Goal: Information Seeking & Learning: Learn about a topic

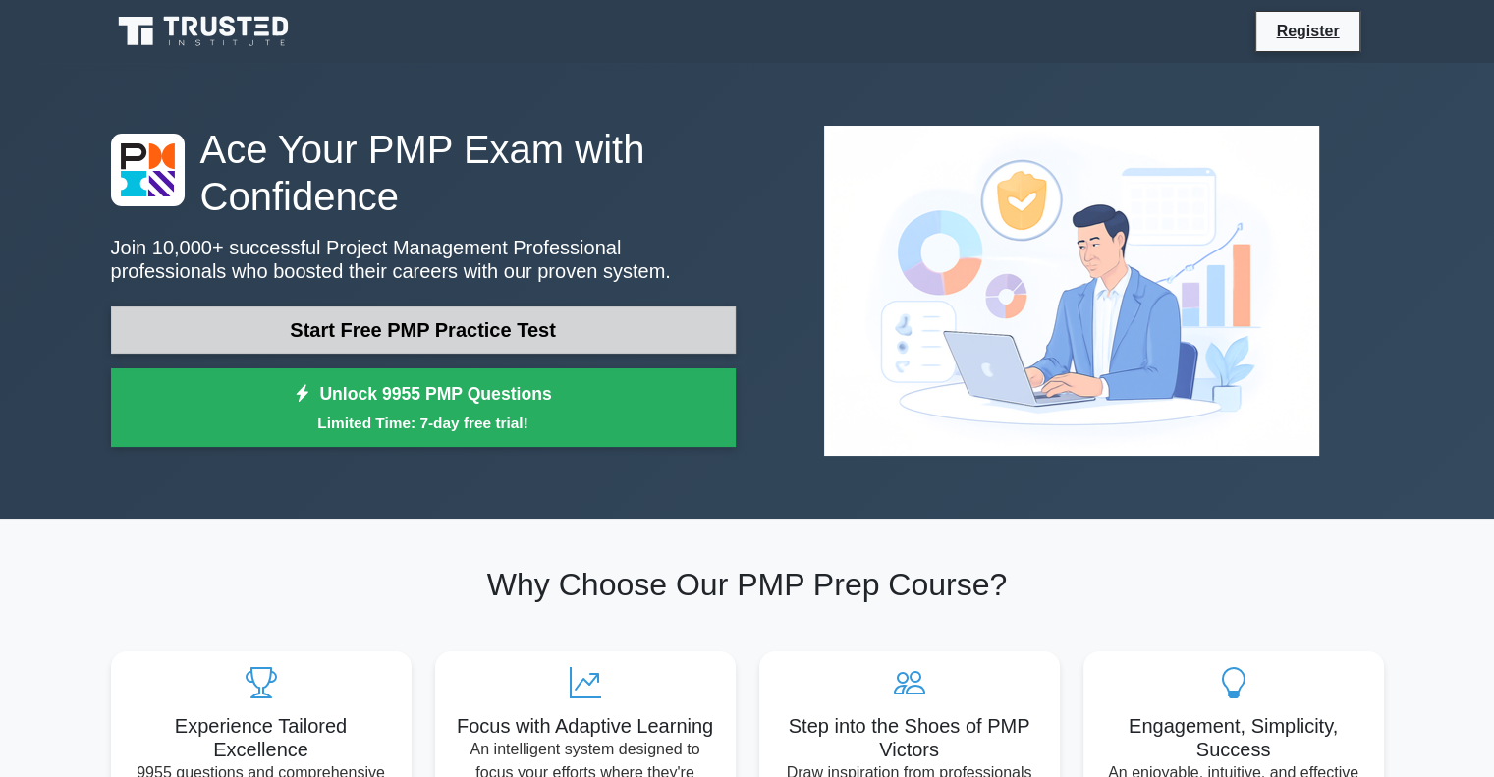
click at [503, 328] on link "Start Free PMP Practice Test" at bounding box center [423, 330] width 625 height 47
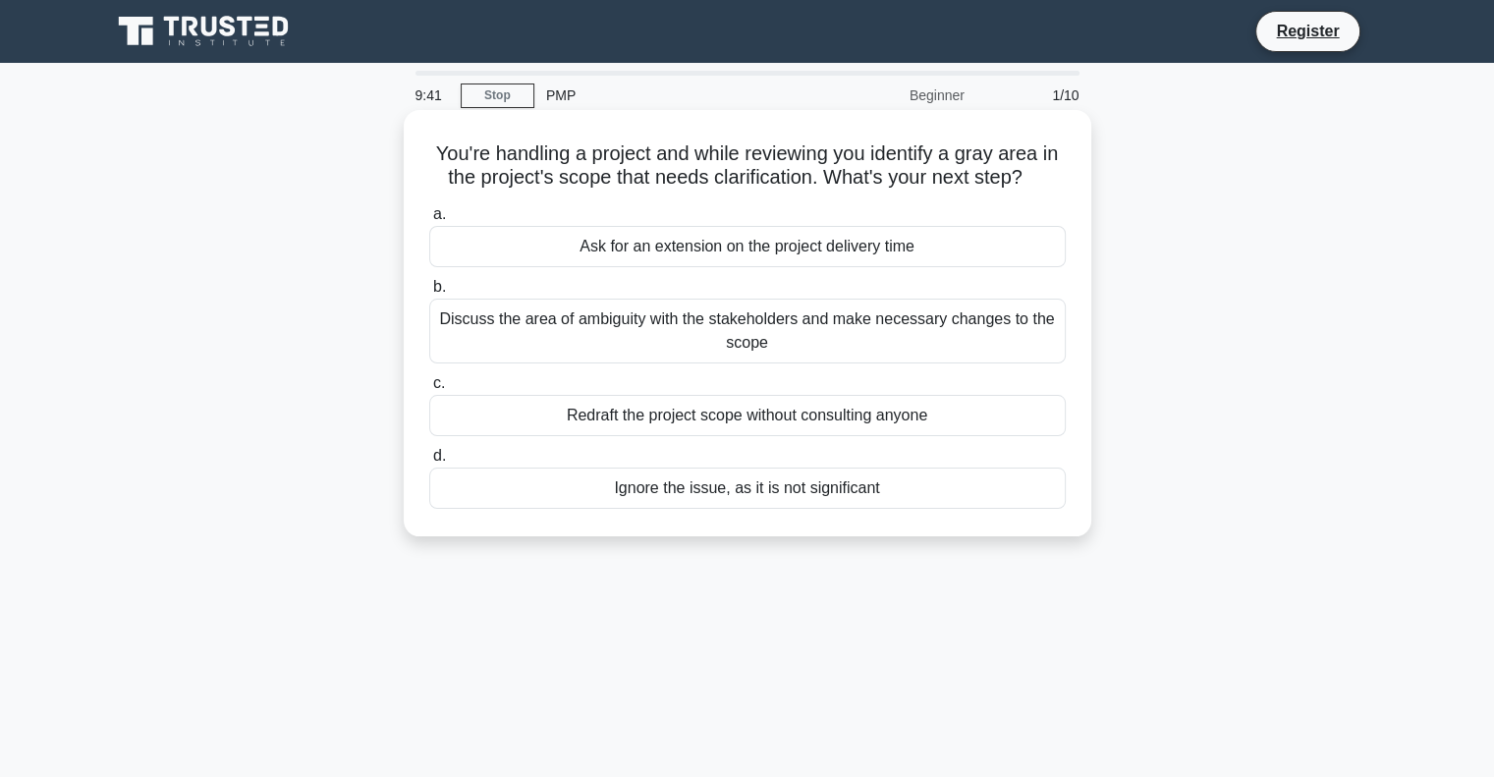
drag, startPoint x: 655, startPoint y: 253, endPoint x: 861, endPoint y: 252, distance: 205.3
click at [861, 252] on div "Ask for an extension on the project delivery time" at bounding box center [747, 246] width 637 height 41
click at [555, 326] on div "Discuss the area of ambiguity with the stakeholders and make necessary changes …" at bounding box center [747, 331] width 637 height 65
click at [429, 294] on input "b. Discuss the area of ambiguity with the stakeholders and make necessary chang…" at bounding box center [429, 287] width 0 height 13
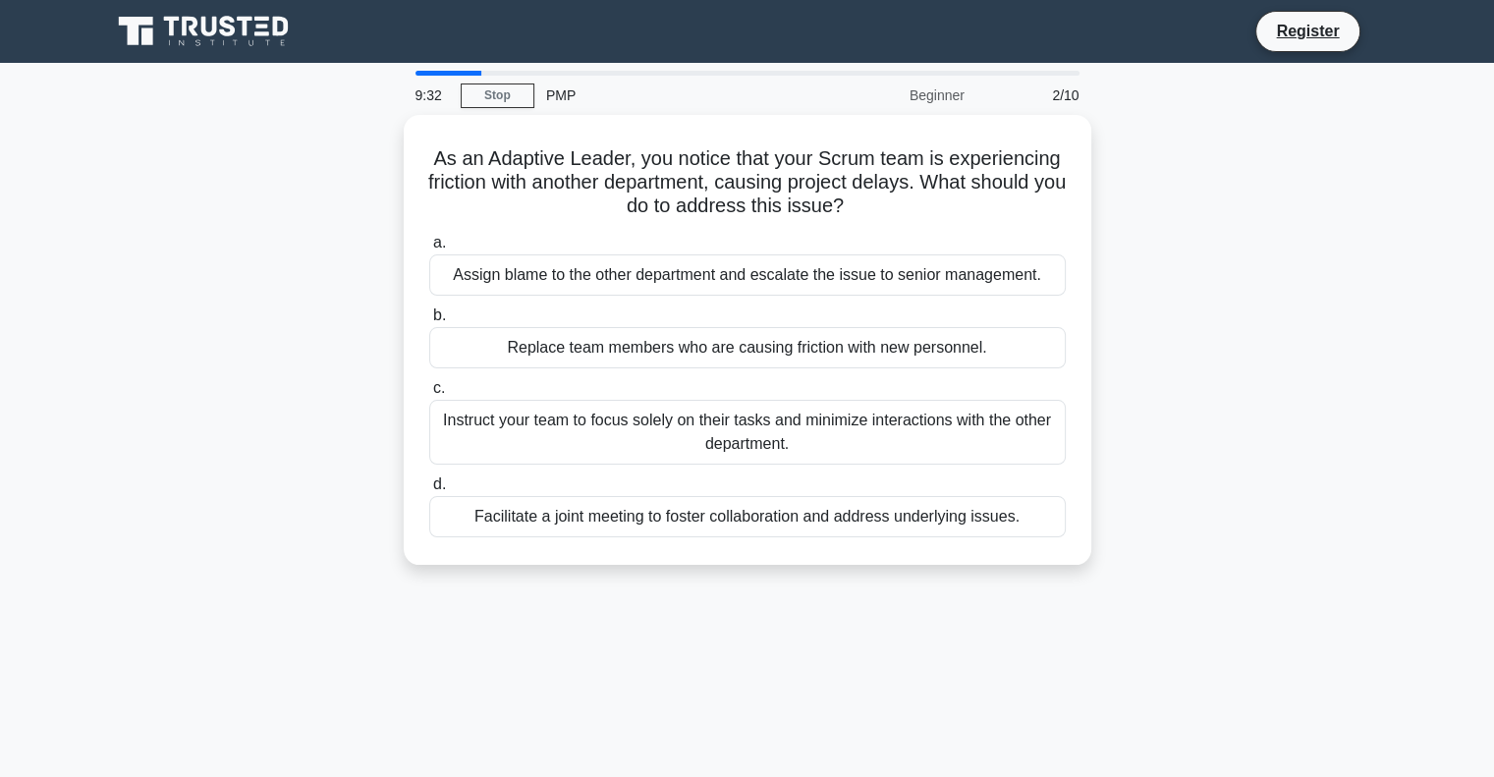
click at [555, 327] on div "Replace team members who are causing friction with new personnel." at bounding box center [747, 347] width 637 height 41
click at [429, 322] on input "b. Replace team members who are causing friction with new personnel." at bounding box center [429, 315] width 0 height 13
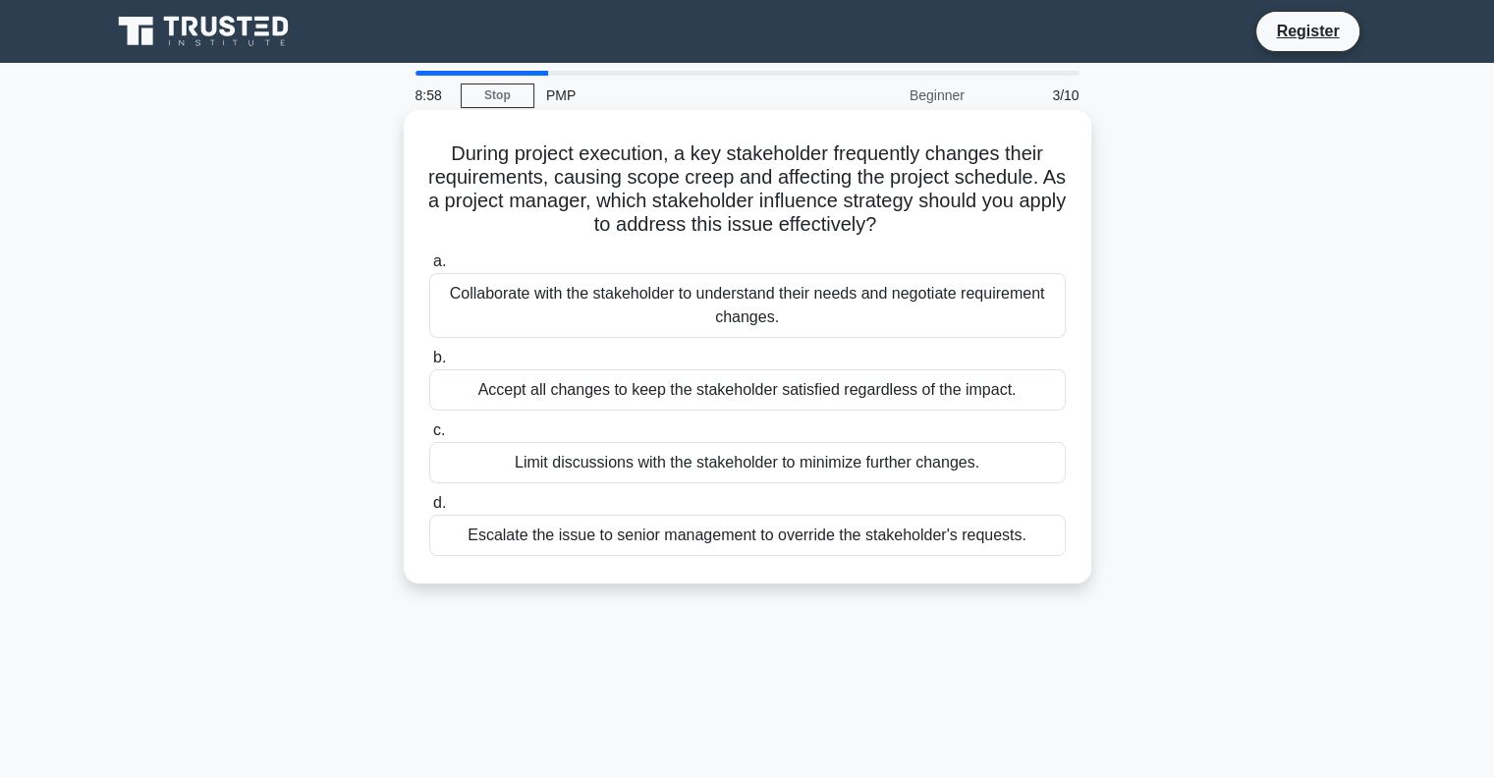
click at [569, 316] on div "Collaborate with the stakeholder to understand their needs and negotiate requir…" at bounding box center [747, 305] width 637 height 65
click at [429, 268] on input "a. Collaborate with the stakeholder to understand their needs and negotiate req…" at bounding box center [429, 261] width 0 height 13
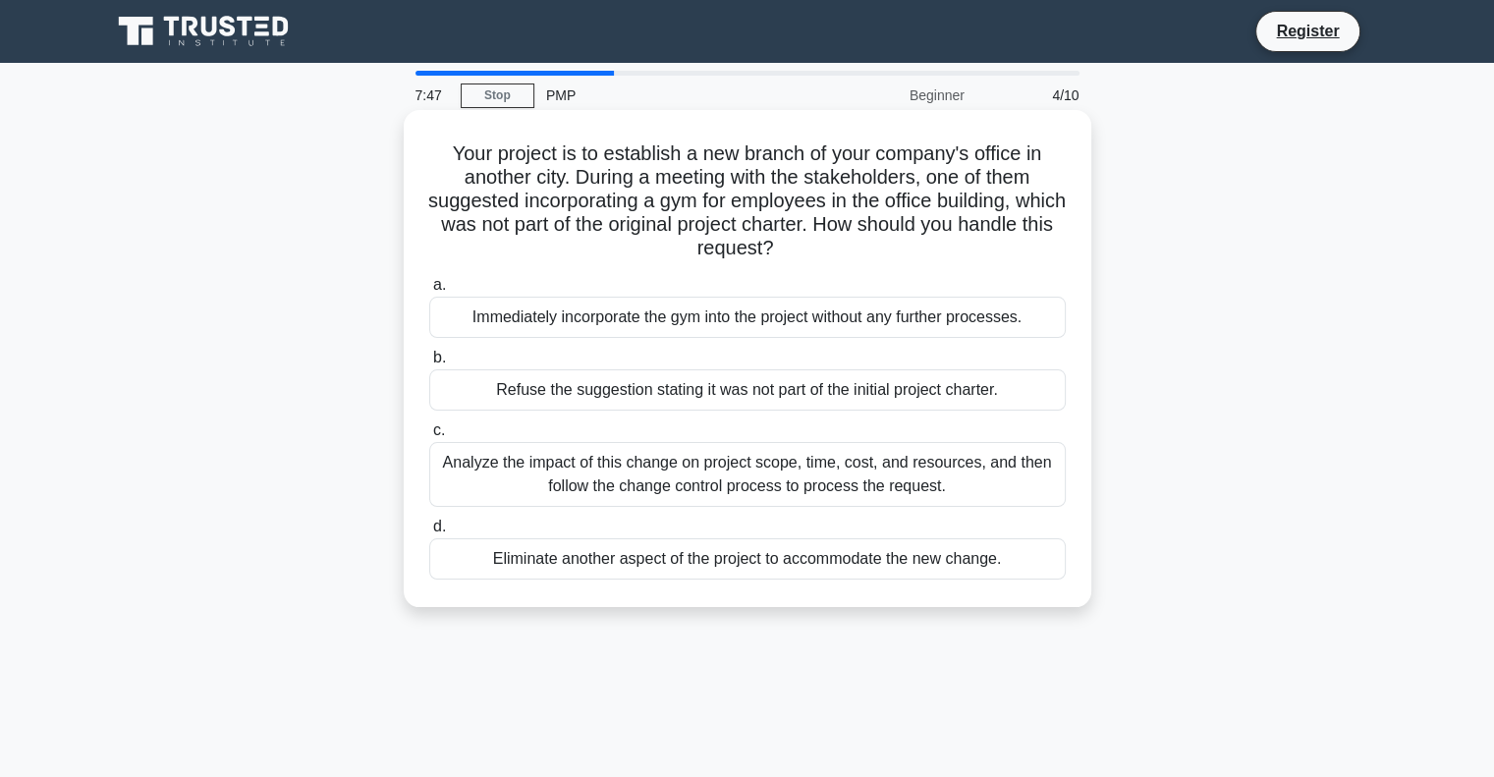
click at [538, 392] on div "Refuse the suggestion stating it was not part of the initial project charter." at bounding box center [747, 389] width 637 height 41
click at [429, 364] on input "b. Refuse the suggestion stating it was not part of the initial project charter." at bounding box center [429, 358] width 0 height 13
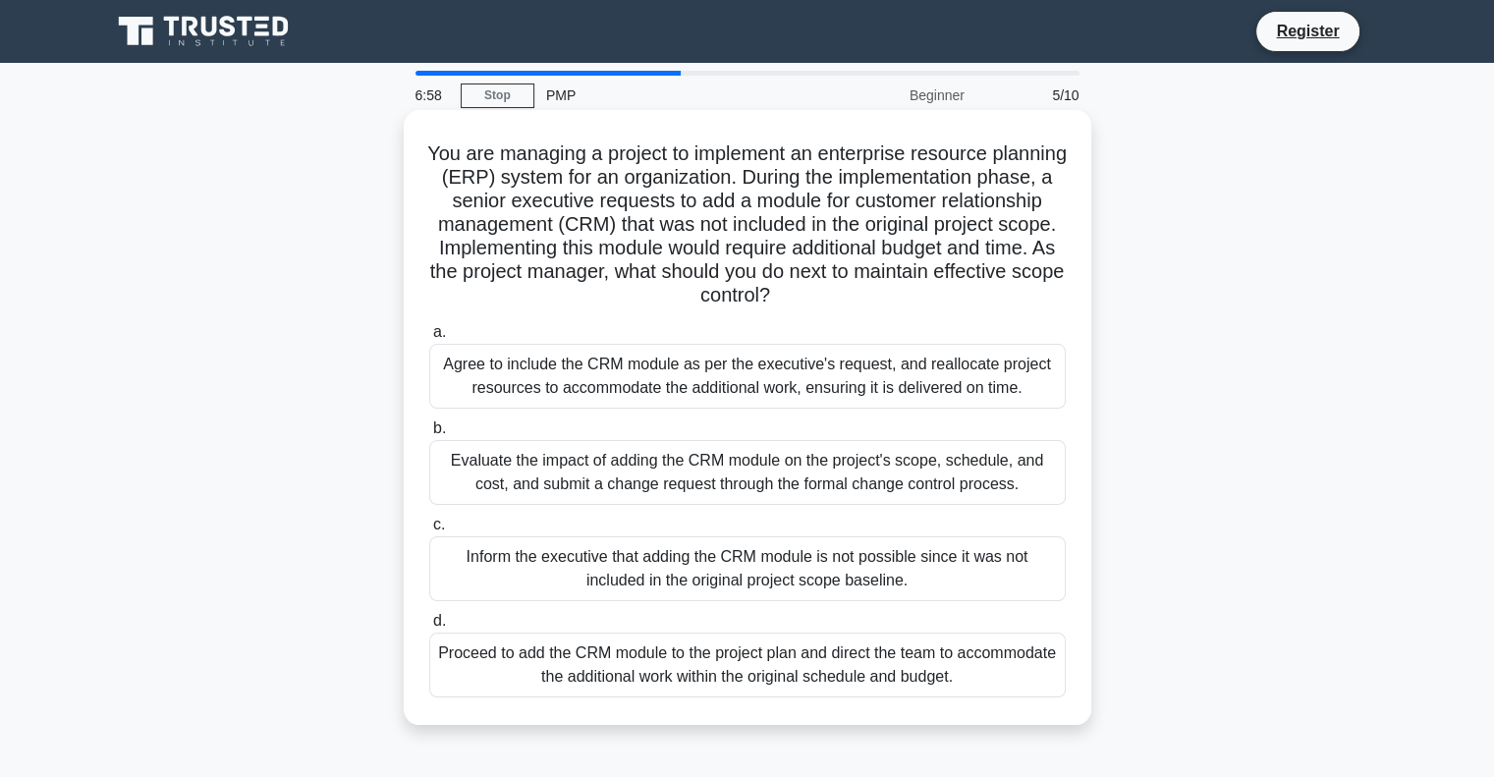
click at [511, 476] on div "Evaluate the impact of adding the CRM module on the project's scope, schedule, …" at bounding box center [747, 472] width 637 height 65
click at [429, 435] on input "b. Evaluate the impact of adding the CRM module on the project's scope, schedul…" at bounding box center [429, 428] width 0 height 13
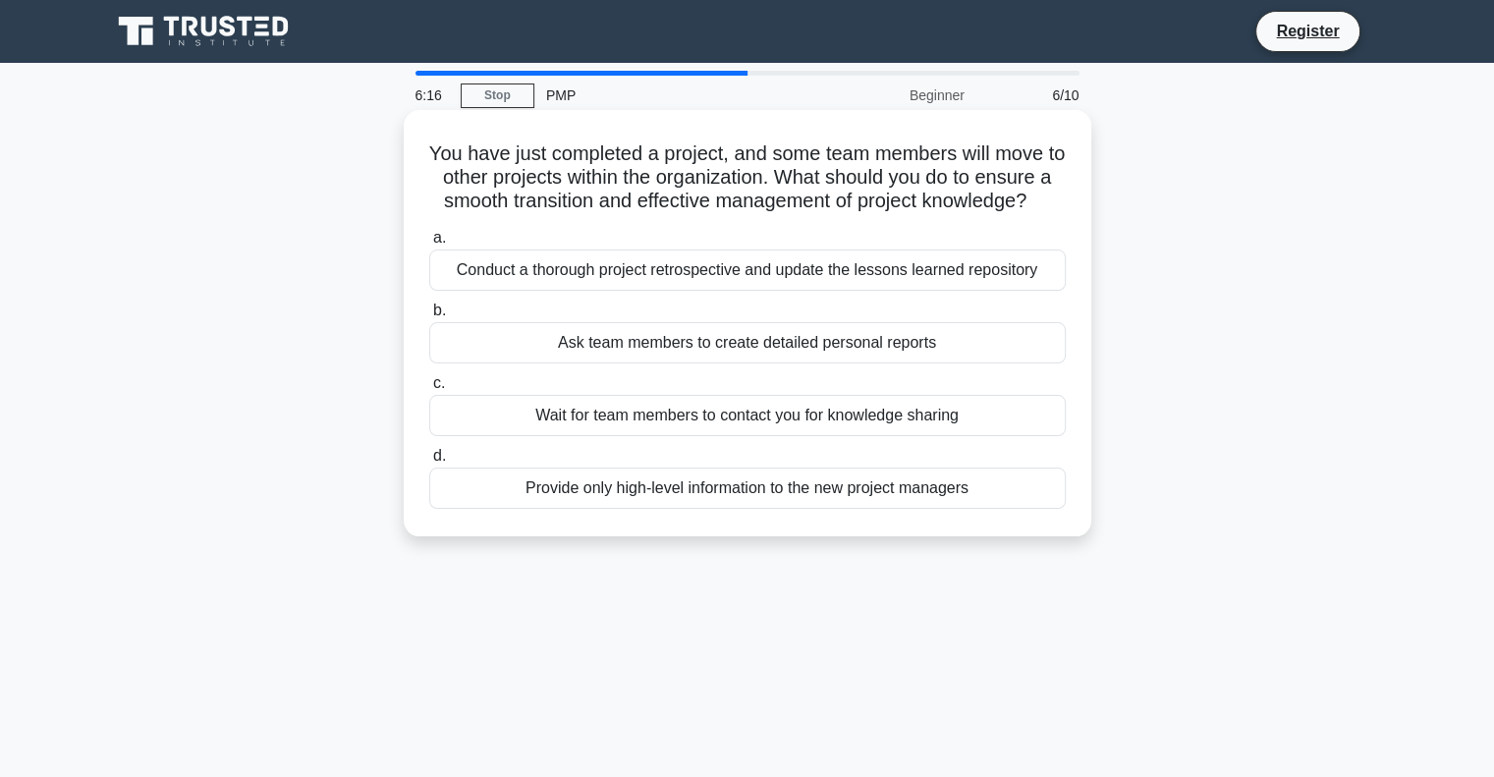
click at [797, 291] on div "Conduct a thorough project retrospective and update the lessons learned reposit…" at bounding box center [747, 270] width 637 height 41
click at [429, 245] on input "a. Conduct a thorough project retrospective and update the lessons learned repo…" at bounding box center [429, 238] width 0 height 13
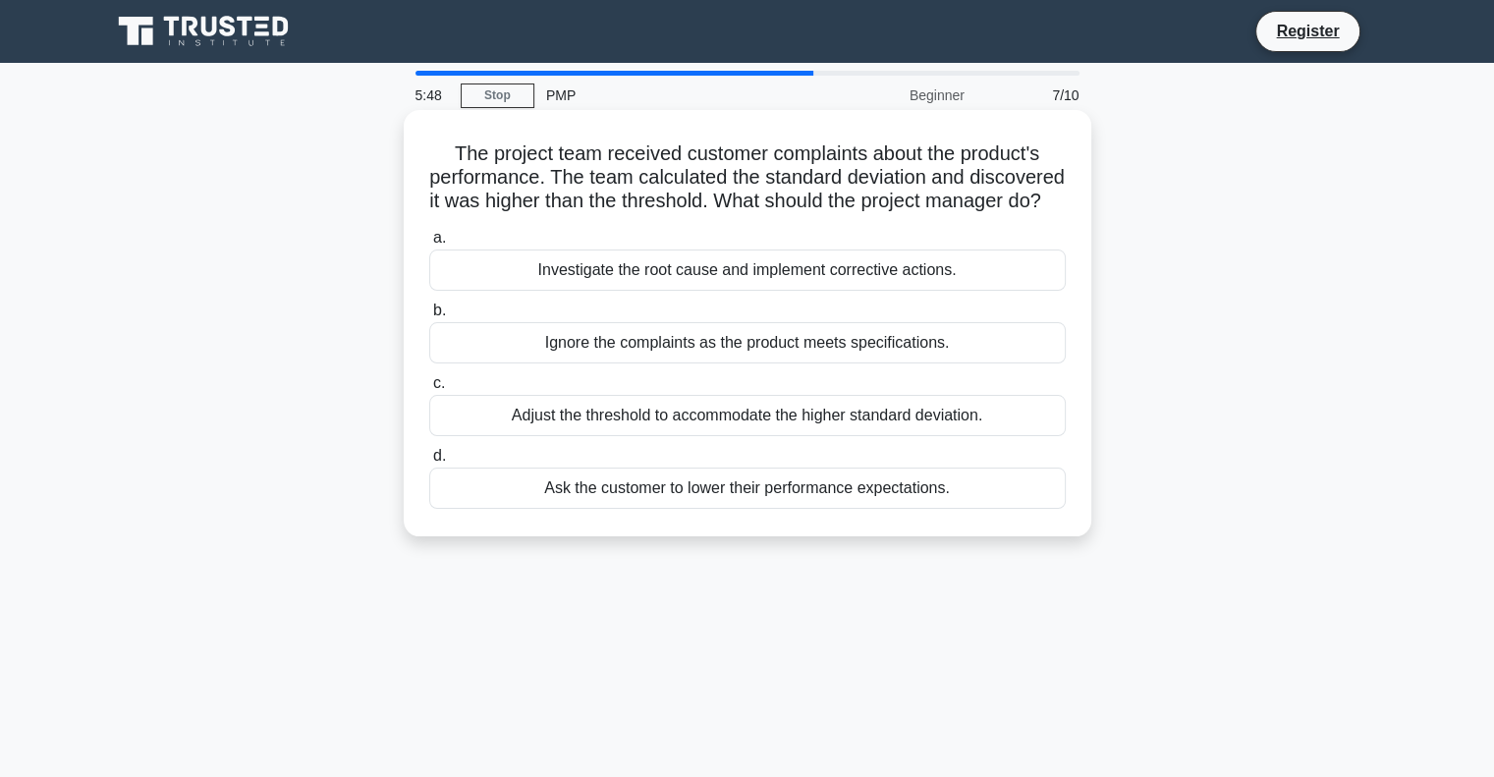
click at [731, 291] on div "Investigate the root cause and implement corrective actions." at bounding box center [747, 270] width 637 height 41
click at [429, 245] on input "a. Investigate the root cause and implement corrective actions." at bounding box center [429, 238] width 0 height 13
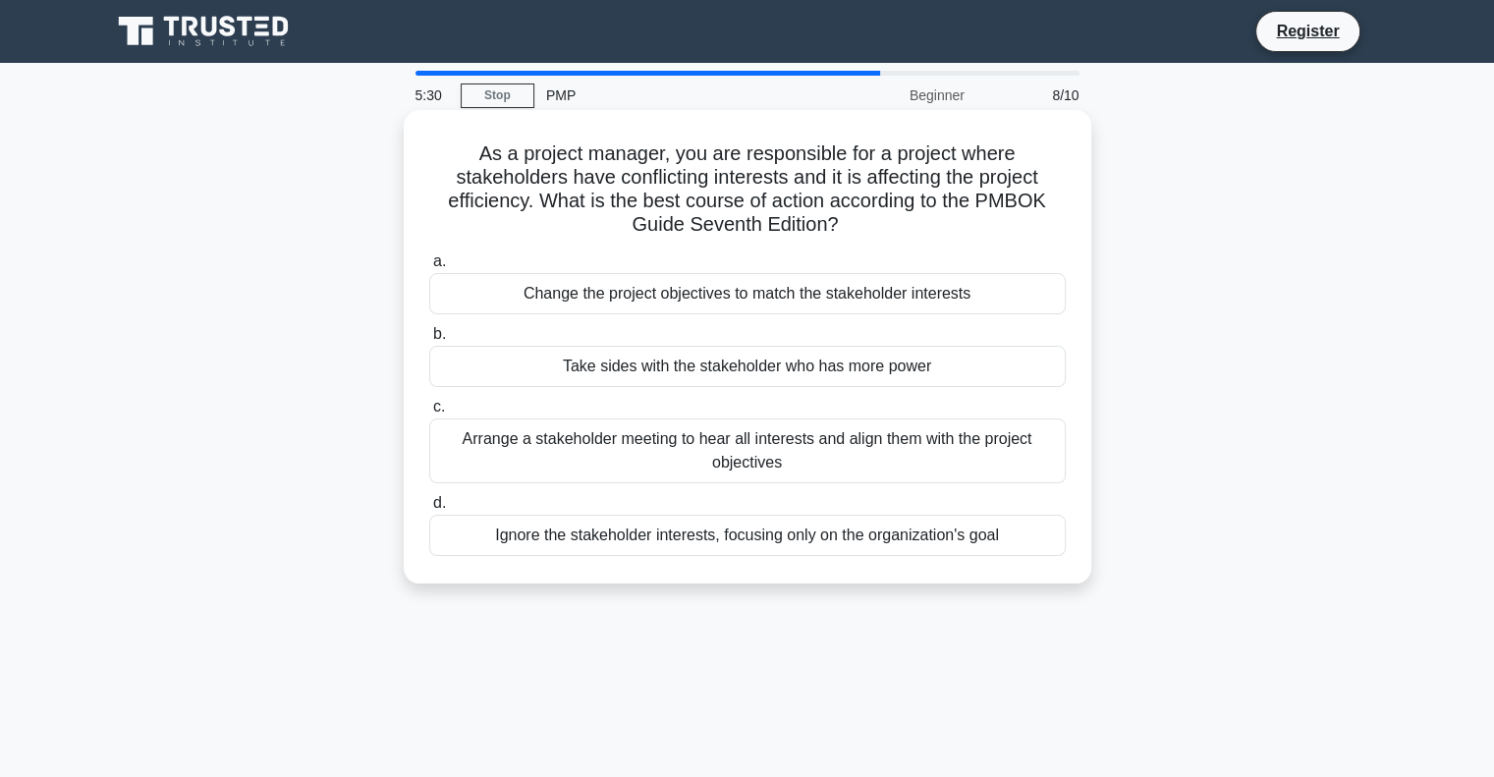
click at [544, 437] on div "Arrange a stakeholder meeting to hear all interests and align them with the pro…" at bounding box center [747, 451] width 637 height 65
click at [429, 414] on input "c. Arrange a stakeholder meeting to hear all interests and align them with the …" at bounding box center [429, 407] width 0 height 13
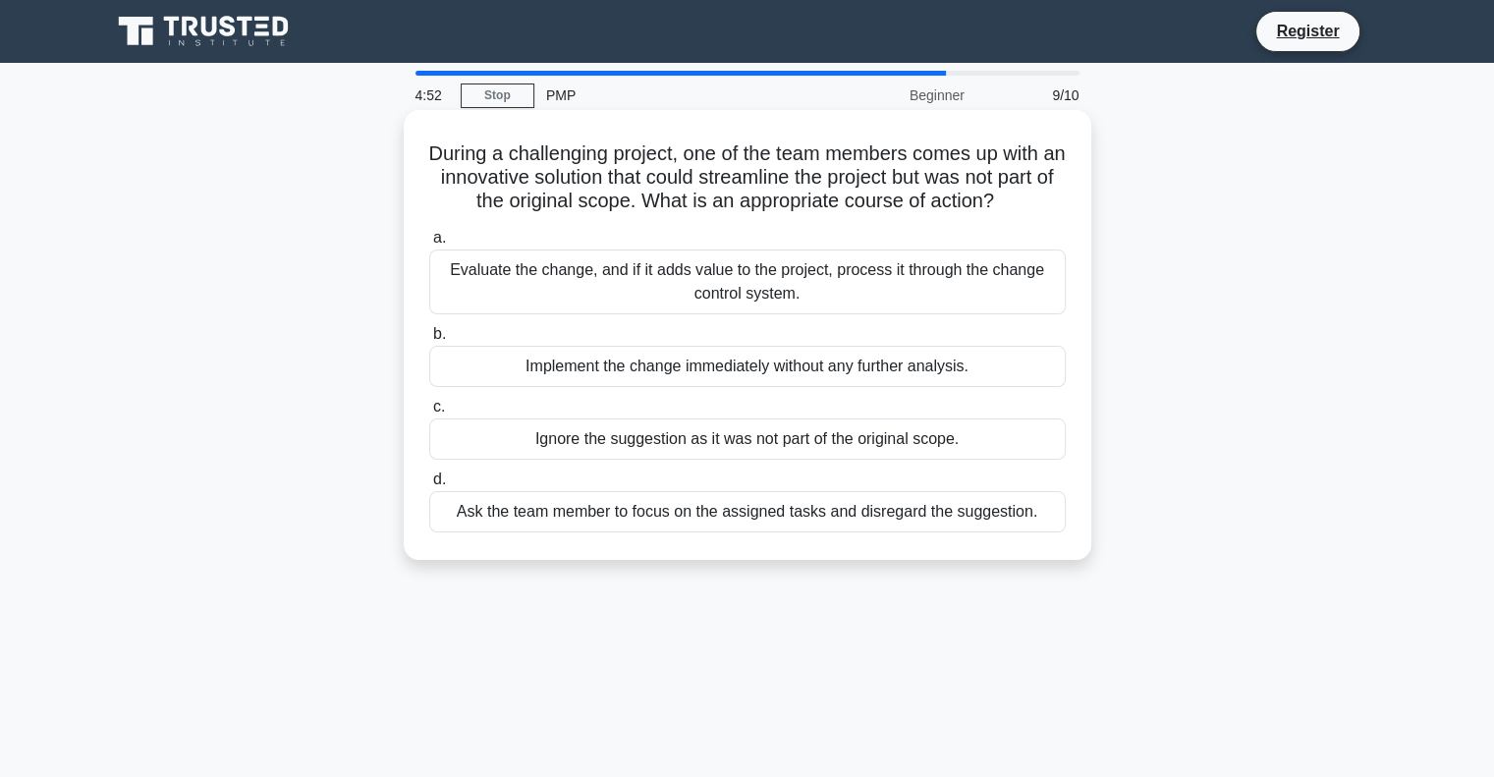
click at [742, 268] on div "Evaluate the change, and if it adds value to the project, process it through th…" at bounding box center [747, 282] width 637 height 65
click at [429, 245] on input "a. Evaluate the change, and if it adds value to the project, process it through…" at bounding box center [429, 238] width 0 height 13
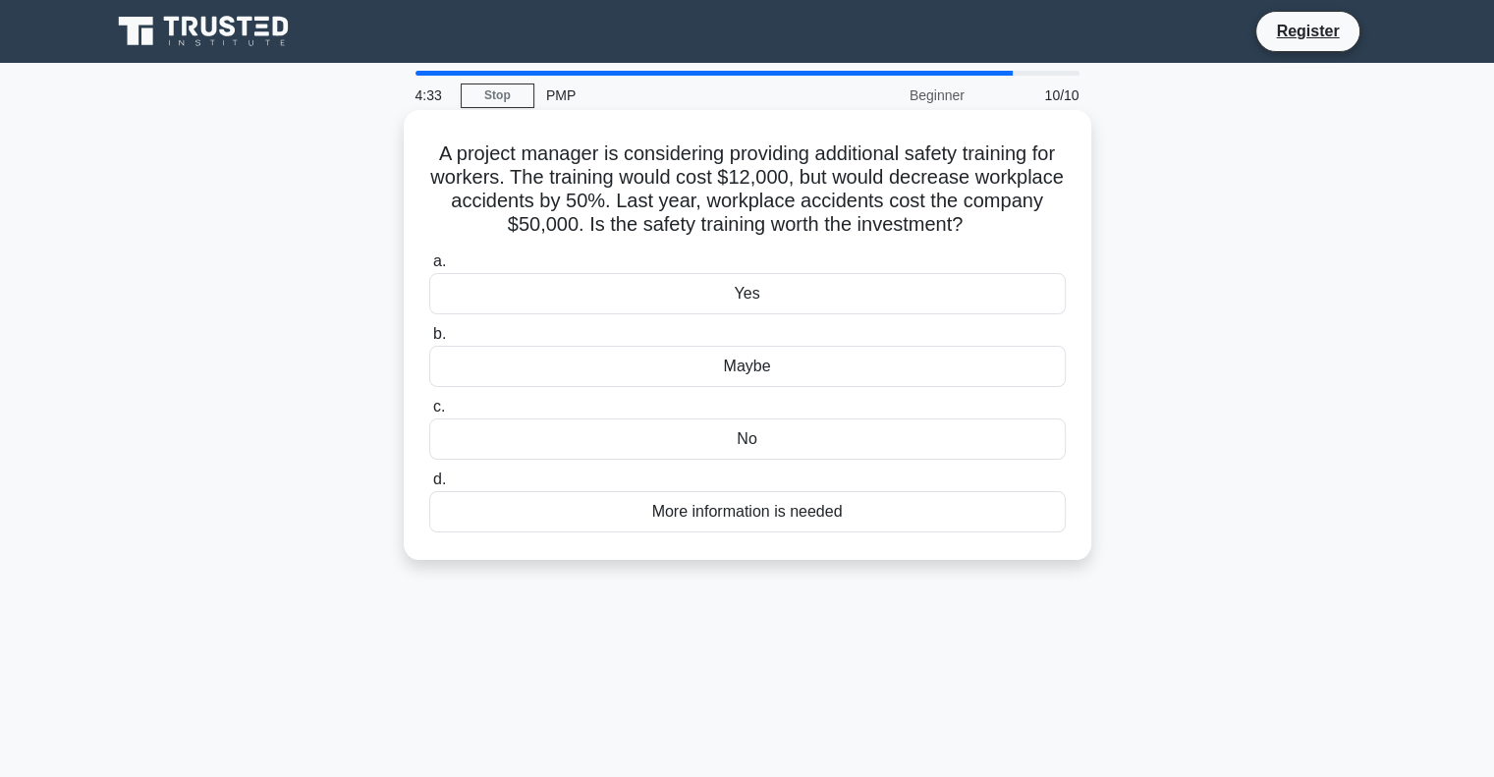
click at [734, 305] on div "Yes" at bounding box center [747, 293] width 637 height 41
click at [429, 268] on input "a. Yes" at bounding box center [429, 261] width 0 height 13
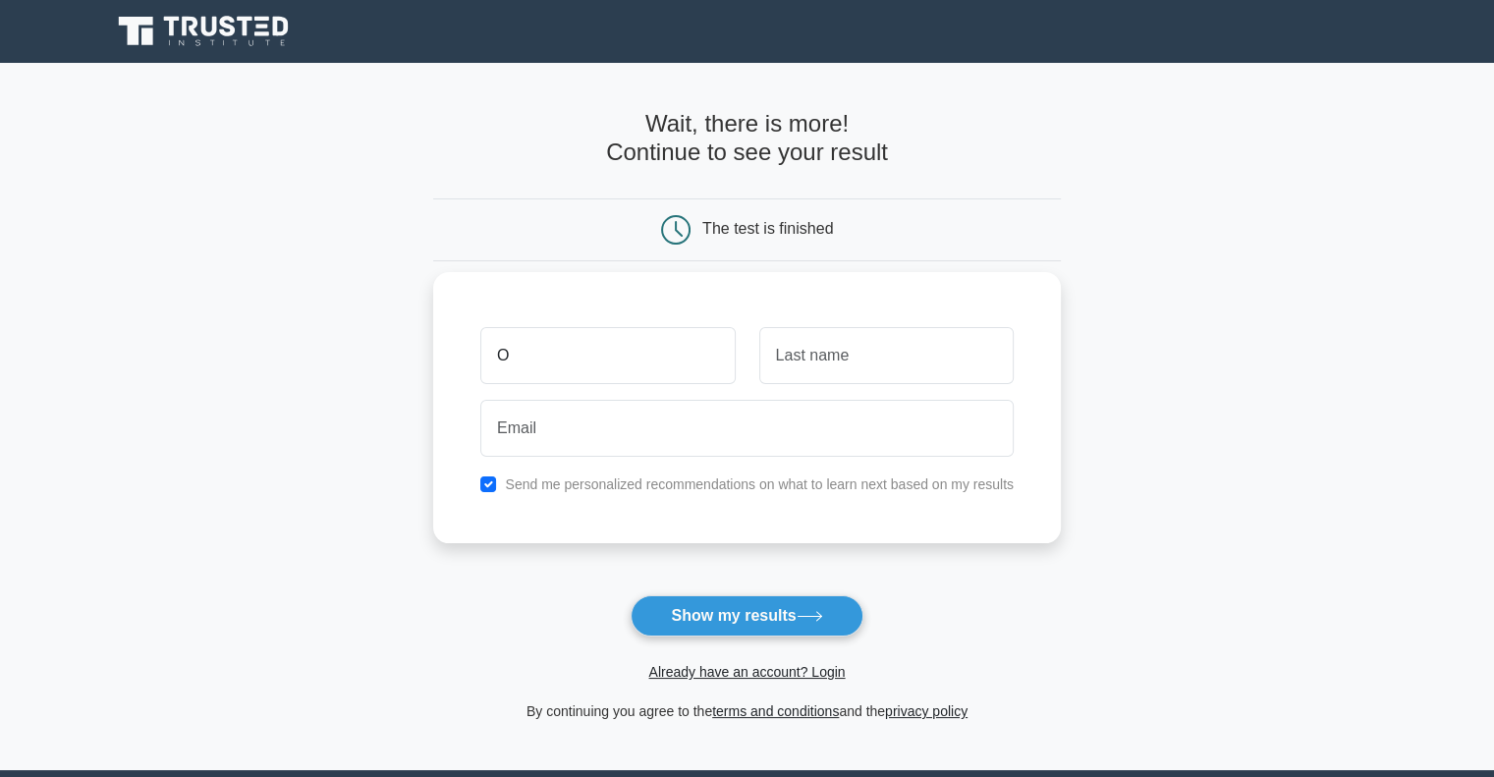
type input "Orietta"
click at [861, 364] on input "text" at bounding box center [886, 355] width 254 height 57
type input "Quijada"
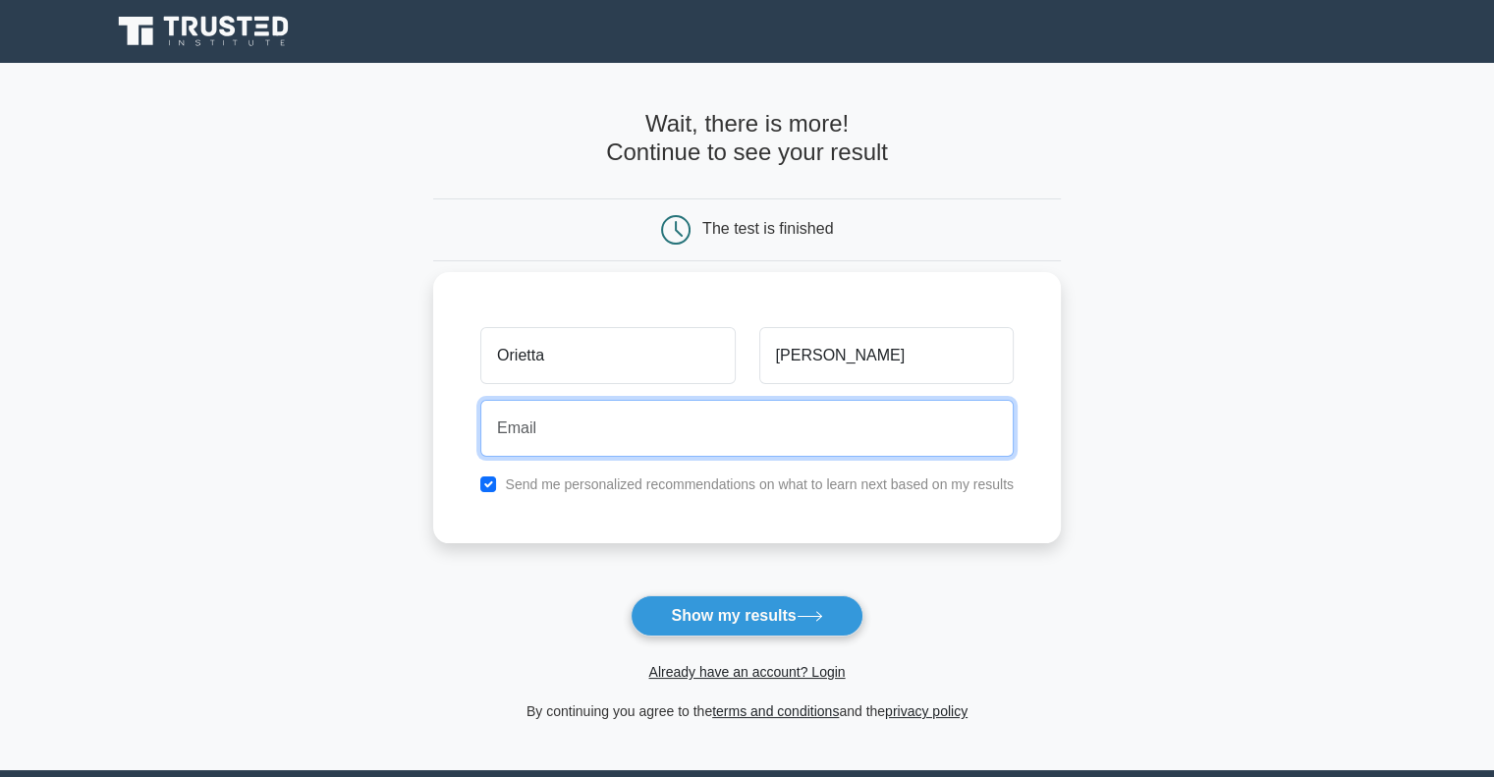
click at [637, 427] on input "email" at bounding box center [746, 428] width 533 height 57
type input "oriettaquijada@gmail.com"
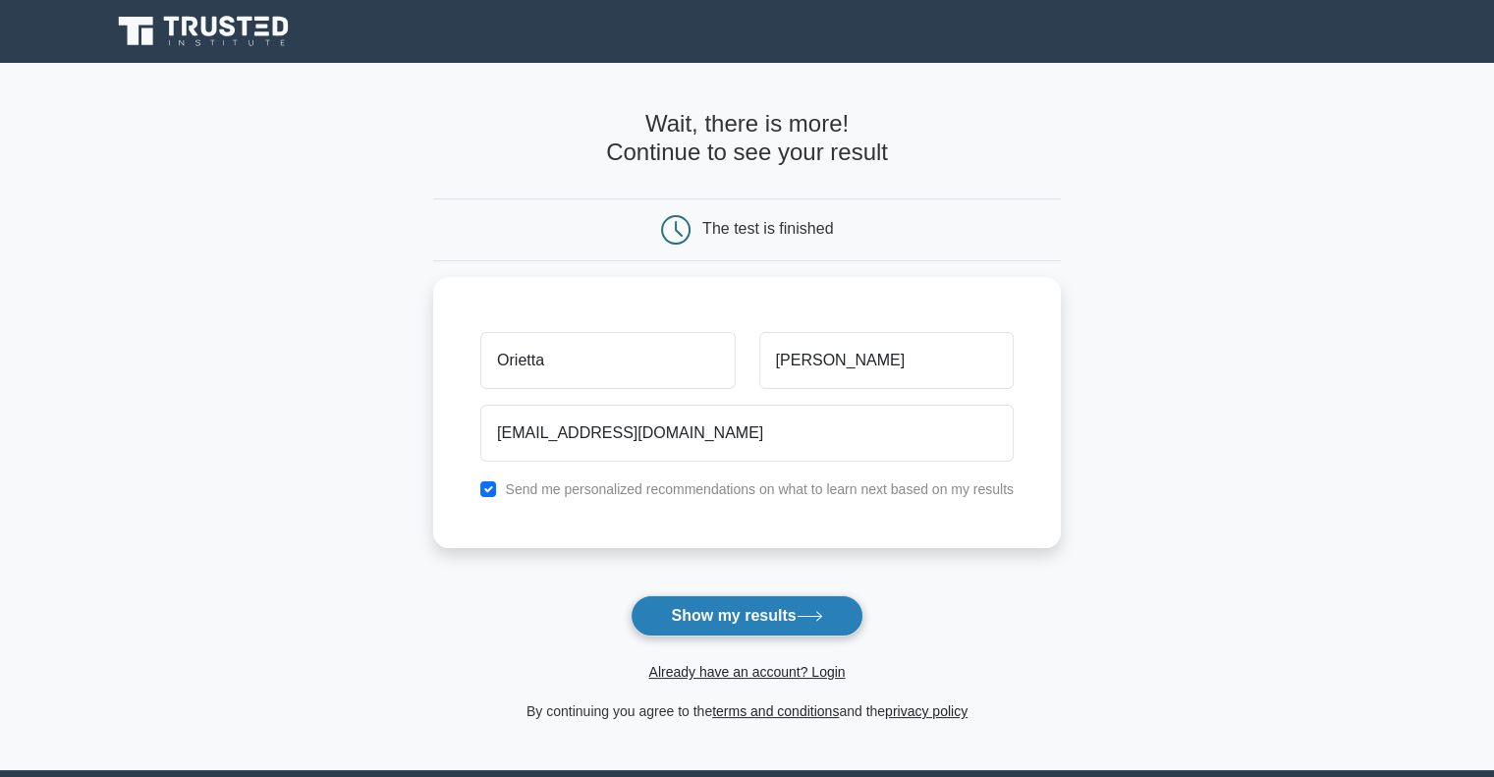
click at [729, 613] on button "Show my results" at bounding box center [747, 615] width 232 height 41
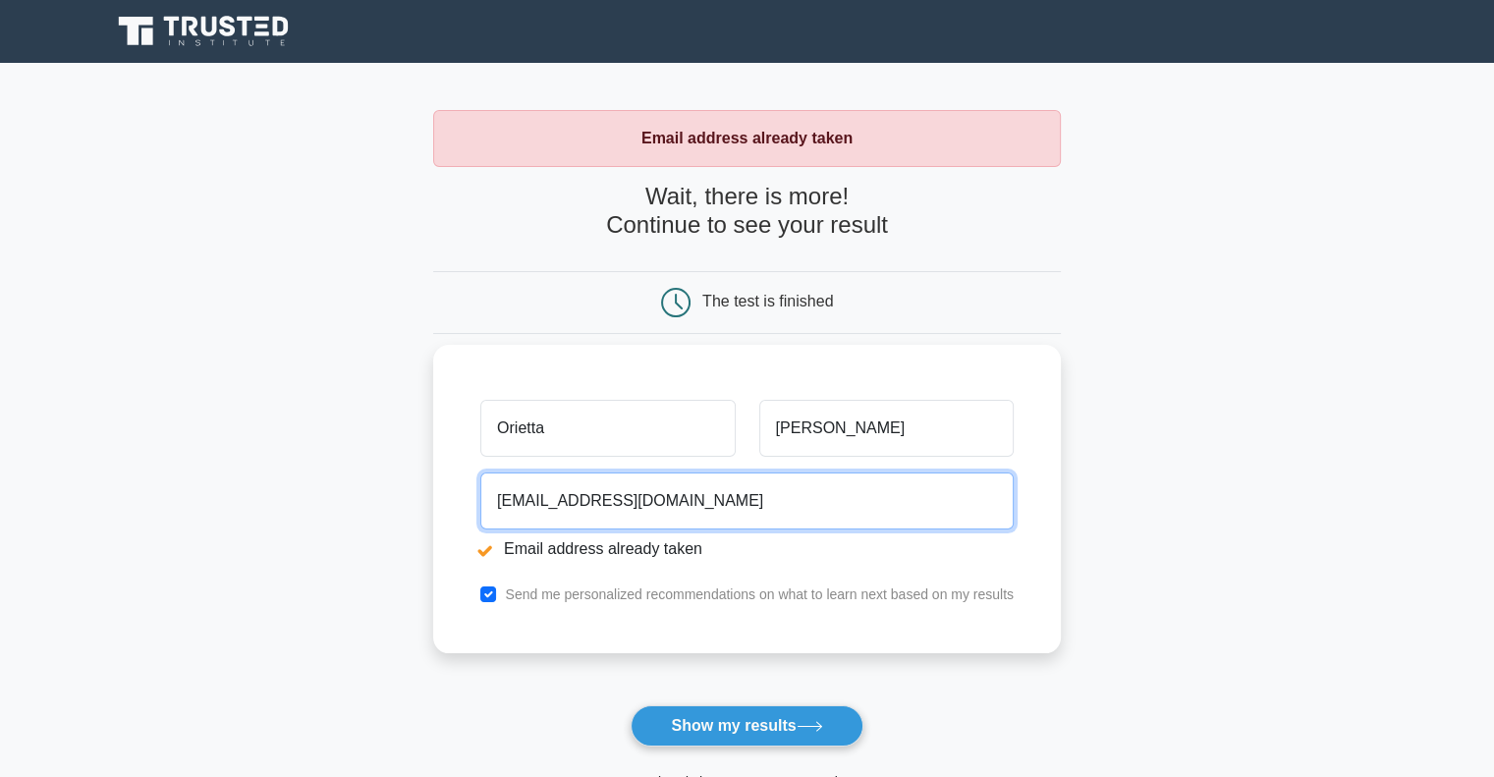
click at [690, 497] on input "oriettaquijada@gmail.com" at bounding box center [746, 501] width 533 height 57
click at [646, 503] on input "oriettaquijada@gmail.com" at bounding box center [746, 501] width 533 height 57
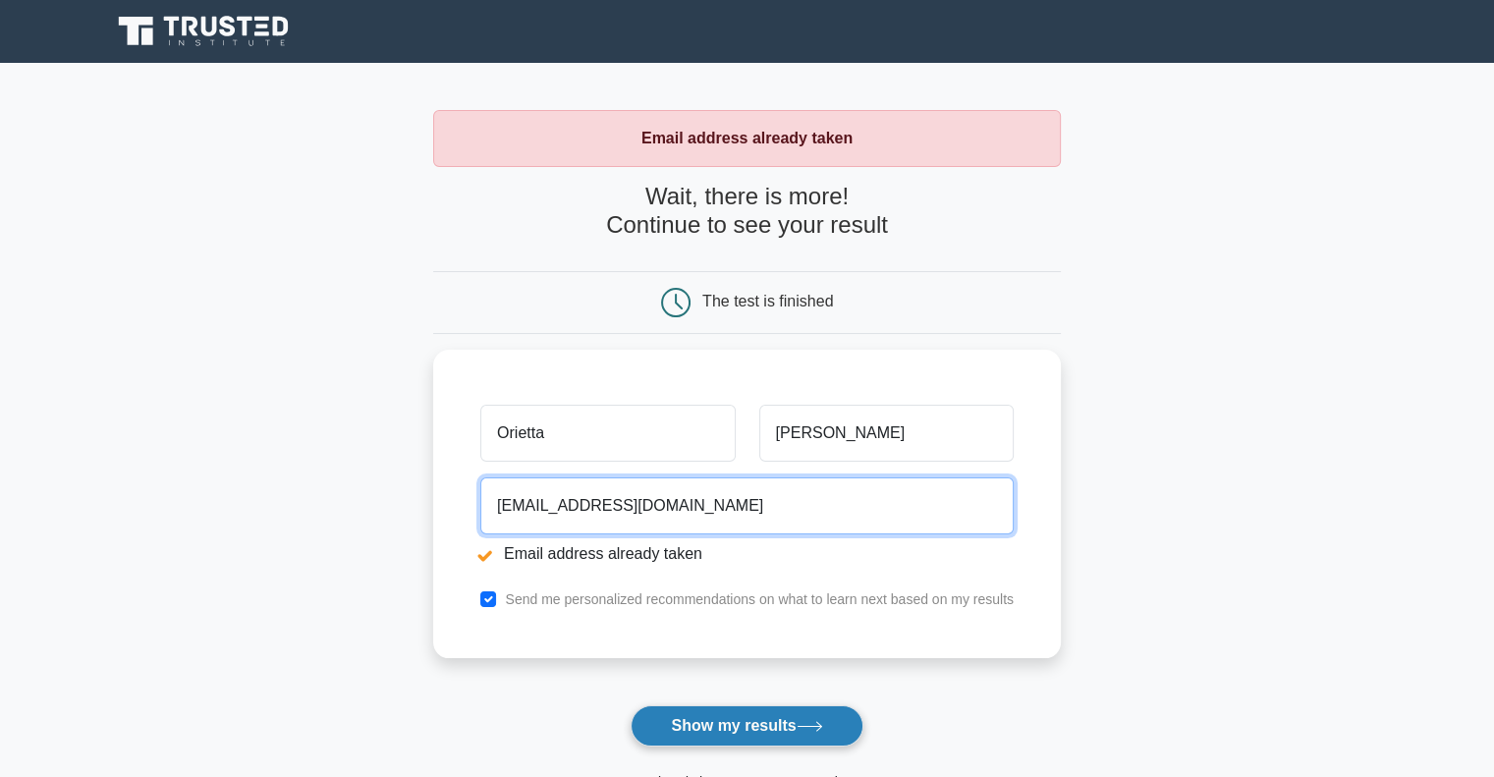
type input "oriettaquijada@outlook.com"
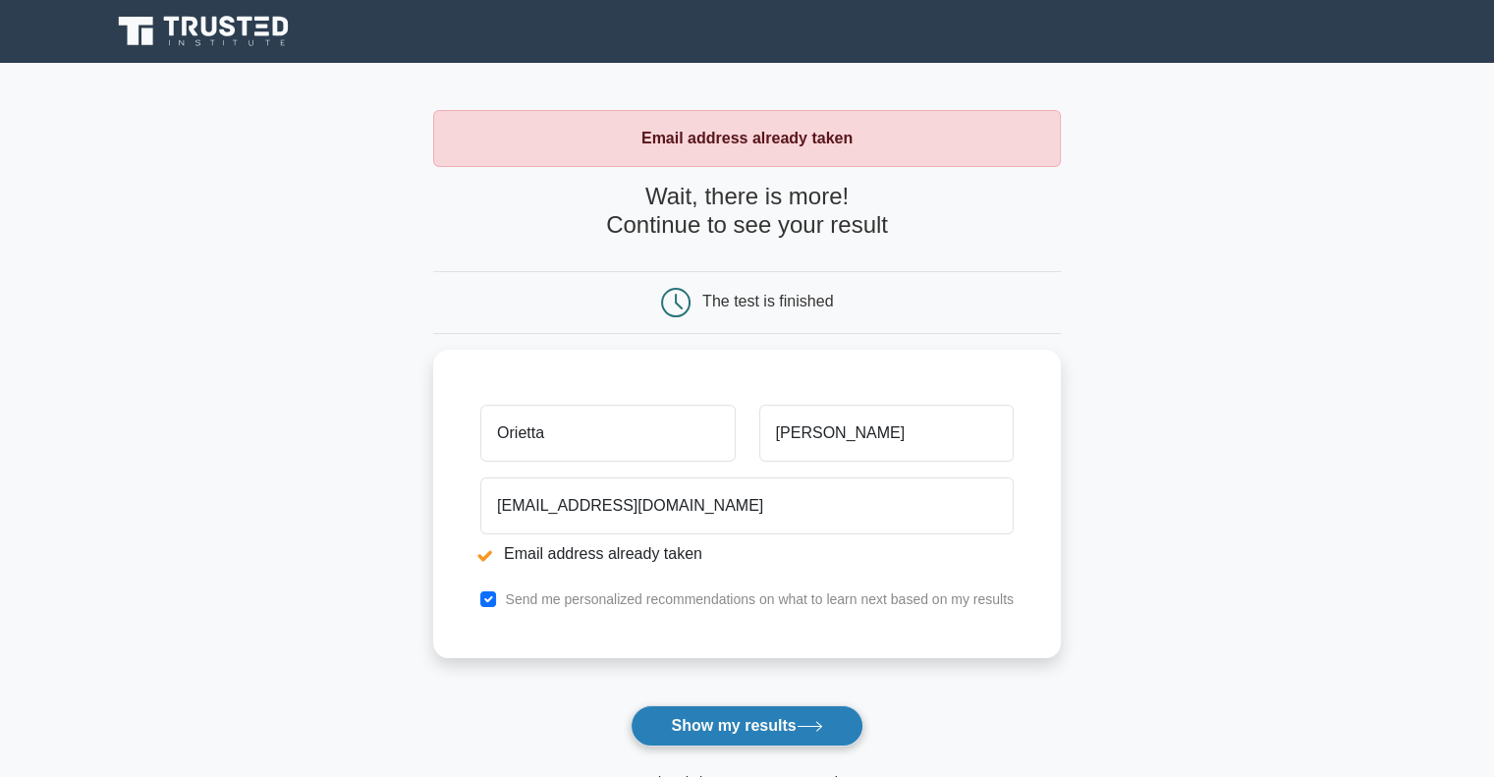
click at [682, 733] on button "Show my results" at bounding box center [747, 725] width 232 height 41
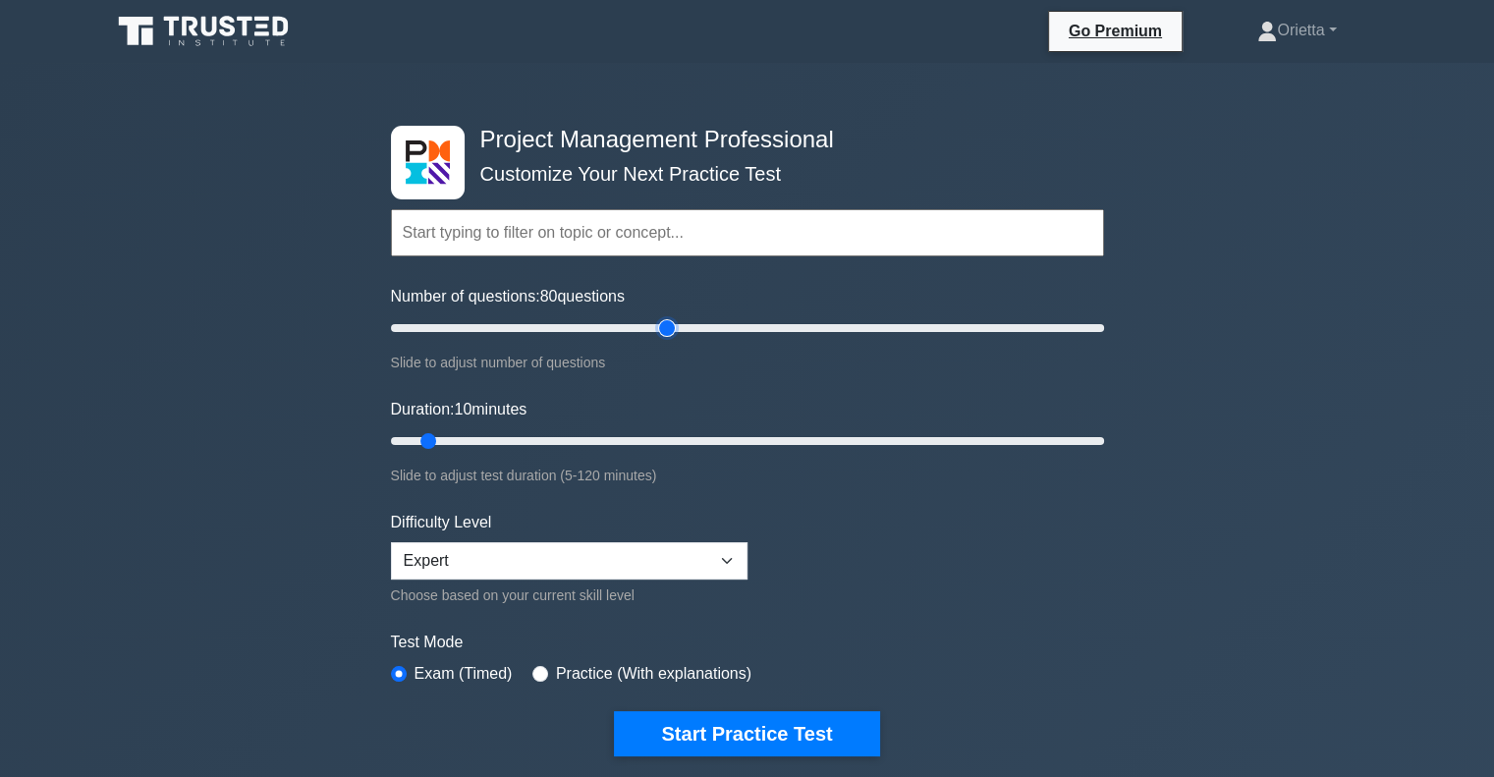
click at [665, 321] on input "Number of questions: 80 questions" at bounding box center [747, 328] width 713 height 24
click at [1096, 326] on input "Number of questions: 200 questions" at bounding box center [747, 328] width 713 height 24
click at [468, 563] on select "Beginner Intermediate Expert" at bounding box center [569, 560] width 357 height 37
click at [391, 542] on select "Beginner Intermediate Expert" at bounding box center [569, 560] width 357 height 37
type input "20"
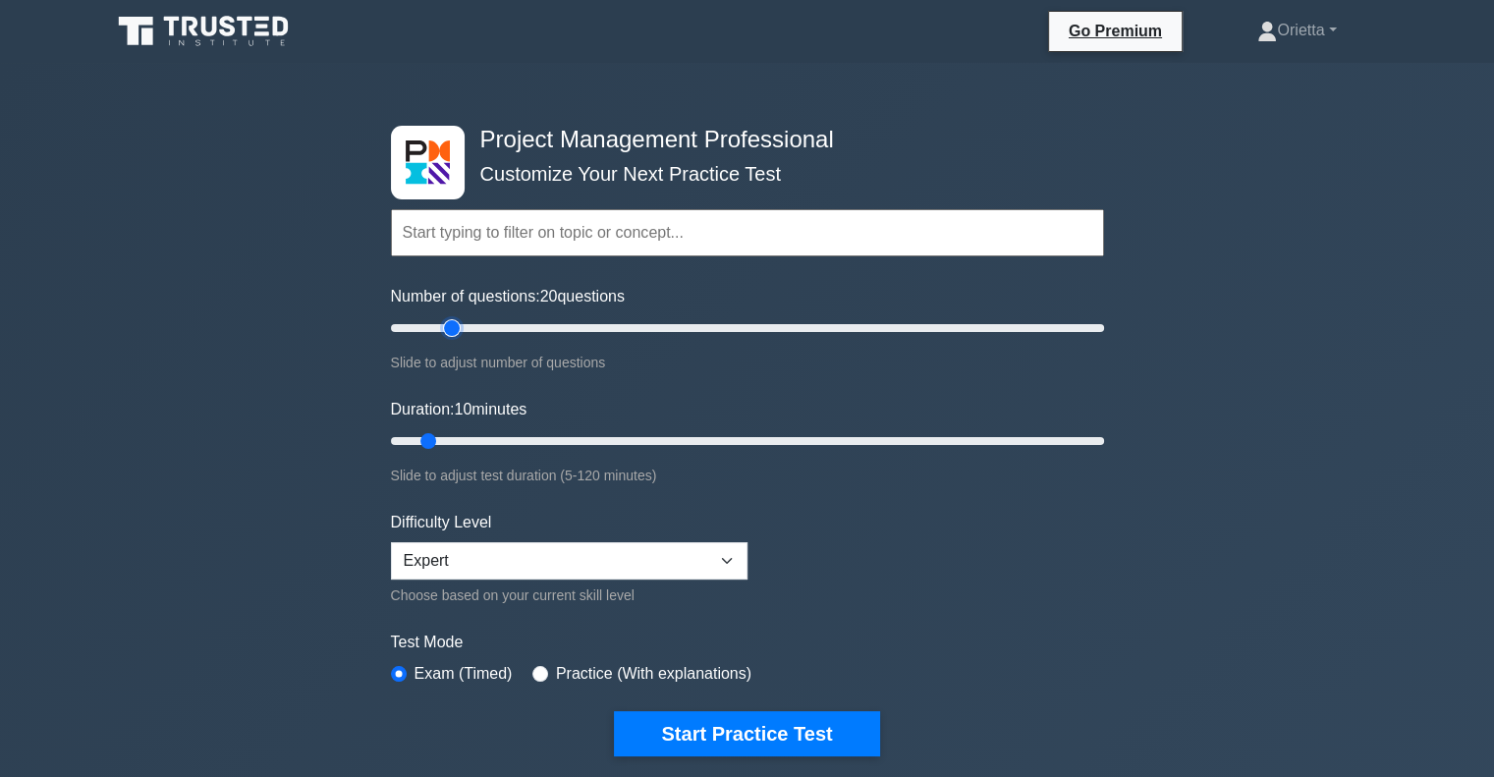
click at [448, 325] on input "Number of questions: 20 questions" at bounding box center [747, 328] width 713 height 24
click at [464, 437] on input "Duration: 15 minutes" at bounding box center [747, 441] width 713 height 24
click at [470, 440] on input "Duration: 15 minutes" at bounding box center [747, 441] width 713 height 24
drag, startPoint x: 460, startPoint y: 440, endPoint x: 538, endPoint y: 447, distance: 78.9
type input "30"
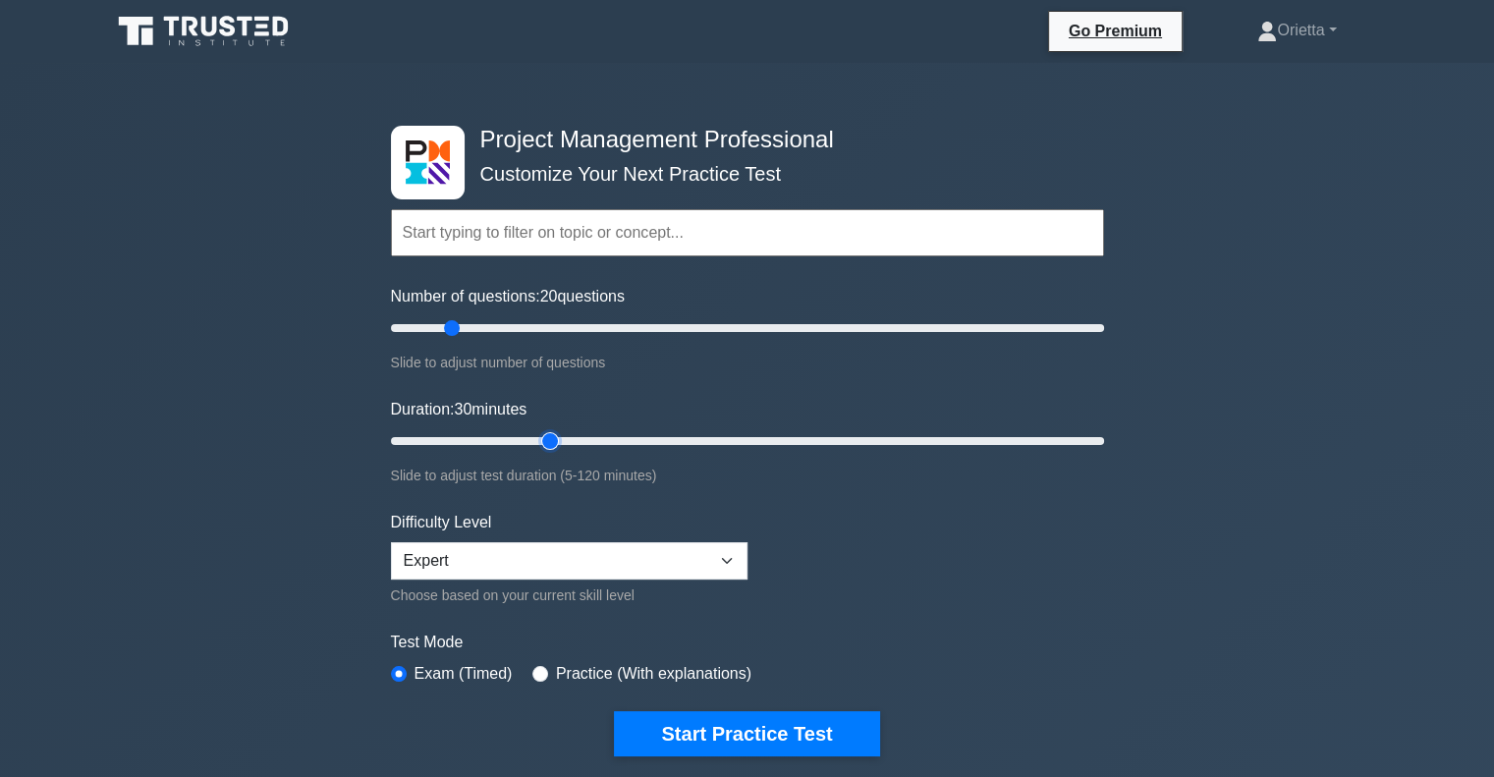
click at [538, 447] on input "Duration: 30 minutes" at bounding box center [747, 441] width 713 height 24
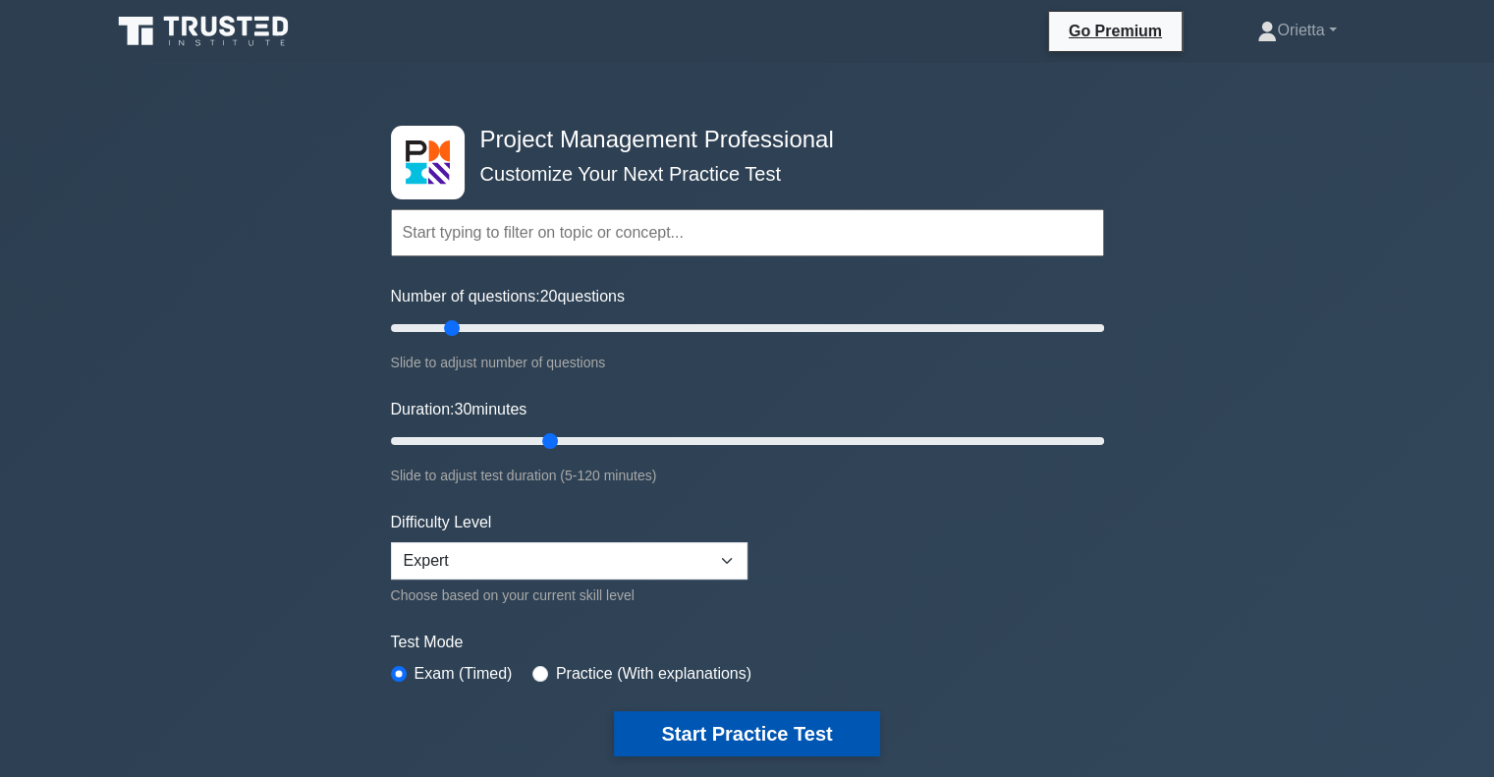
click at [770, 726] on button "Start Practice Test" at bounding box center [746, 733] width 265 height 45
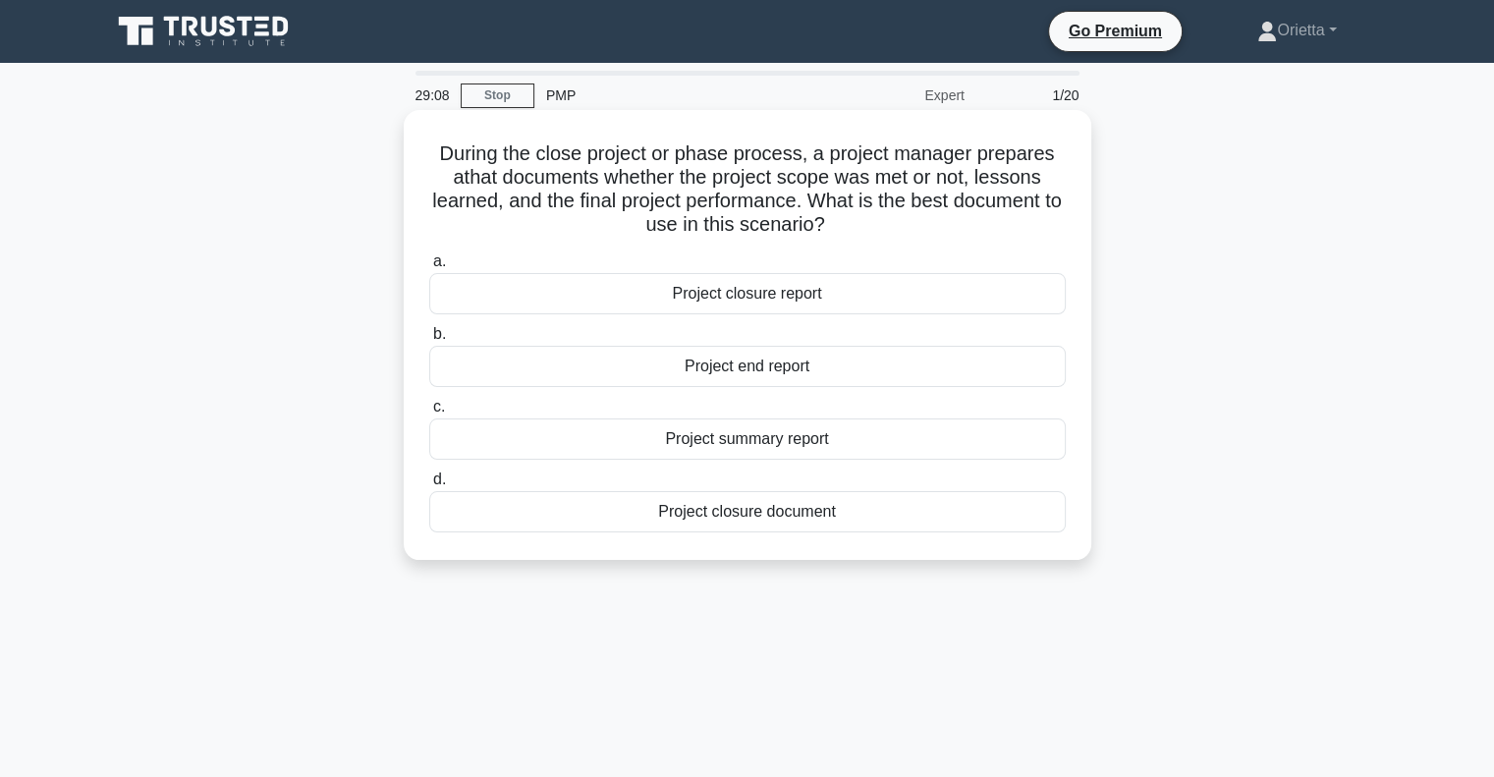
click at [747, 511] on div "Project closure document" at bounding box center [747, 511] width 637 height 41
click at [429, 486] on input "d. Project closure document" at bounding box center [429, 480] width 0 height 13
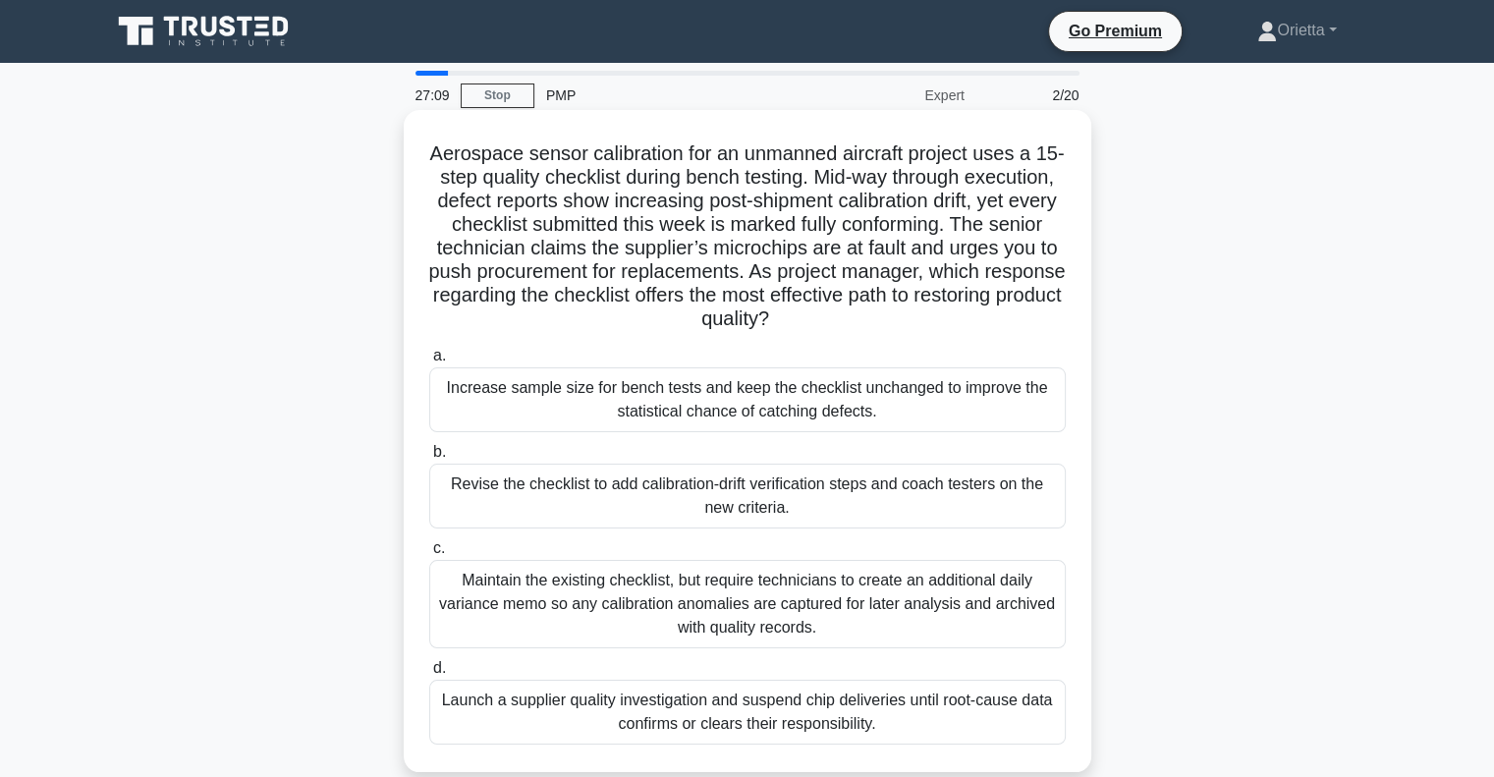
click at [926, 498] on div "Revise the checklist to add calibration-drift verification steps and coach test…" at bounding box center [747, 496] width 637 height 65
click at [429, 459] on input "b. Revise the checklist to add calibration-drift verification steps and coach t…" at bounding box center [429, 452] width 0 height 13
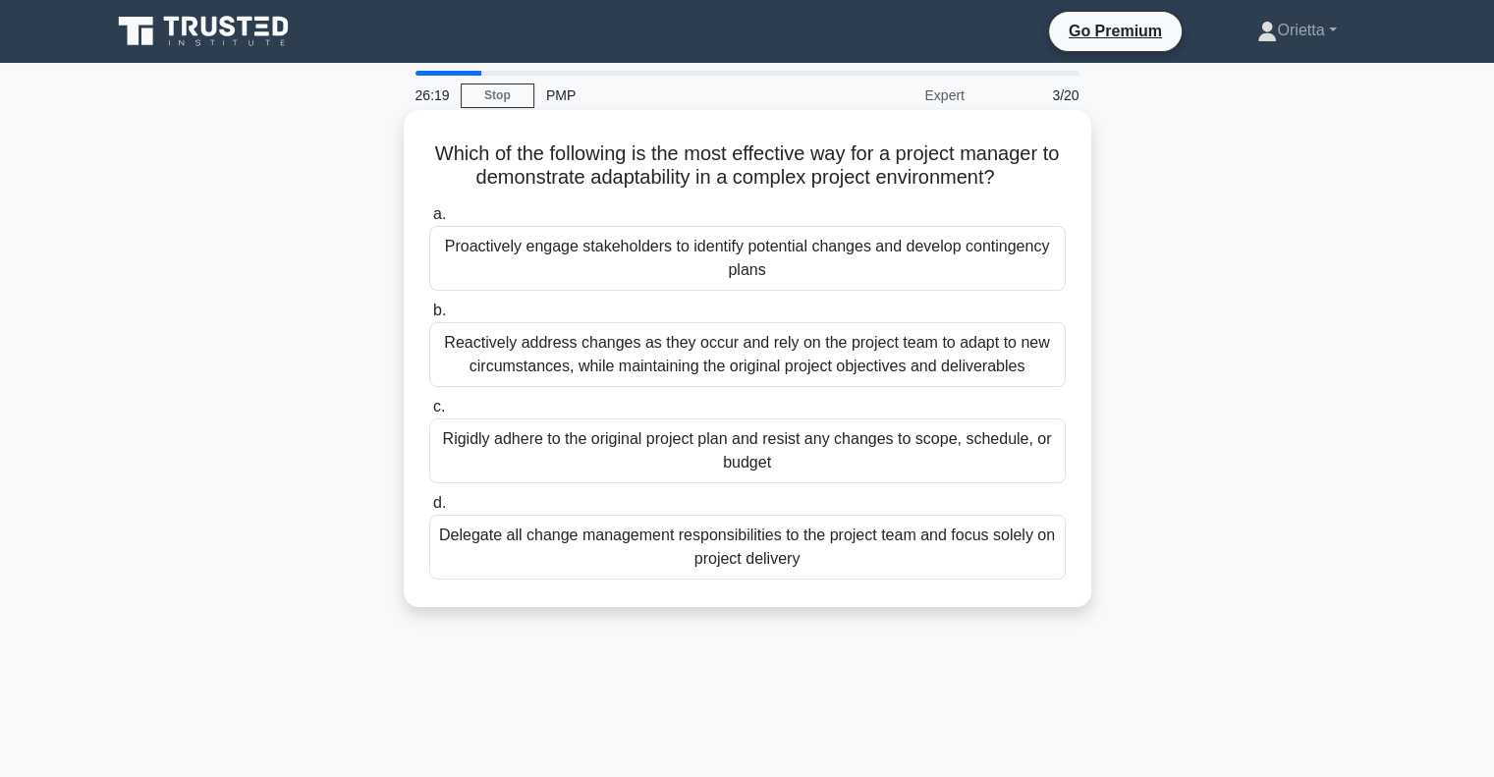
click at [893, 350] on div "Reactively address changes as they occur and rely on the project team to adapt …" at bounding box center [747, 354] width 637 height 65
click at [429, 317] on input "b. Reactively address changes as they occur and rely on the project team to ada…" at bounding box center [429, 311] width 0 height 13
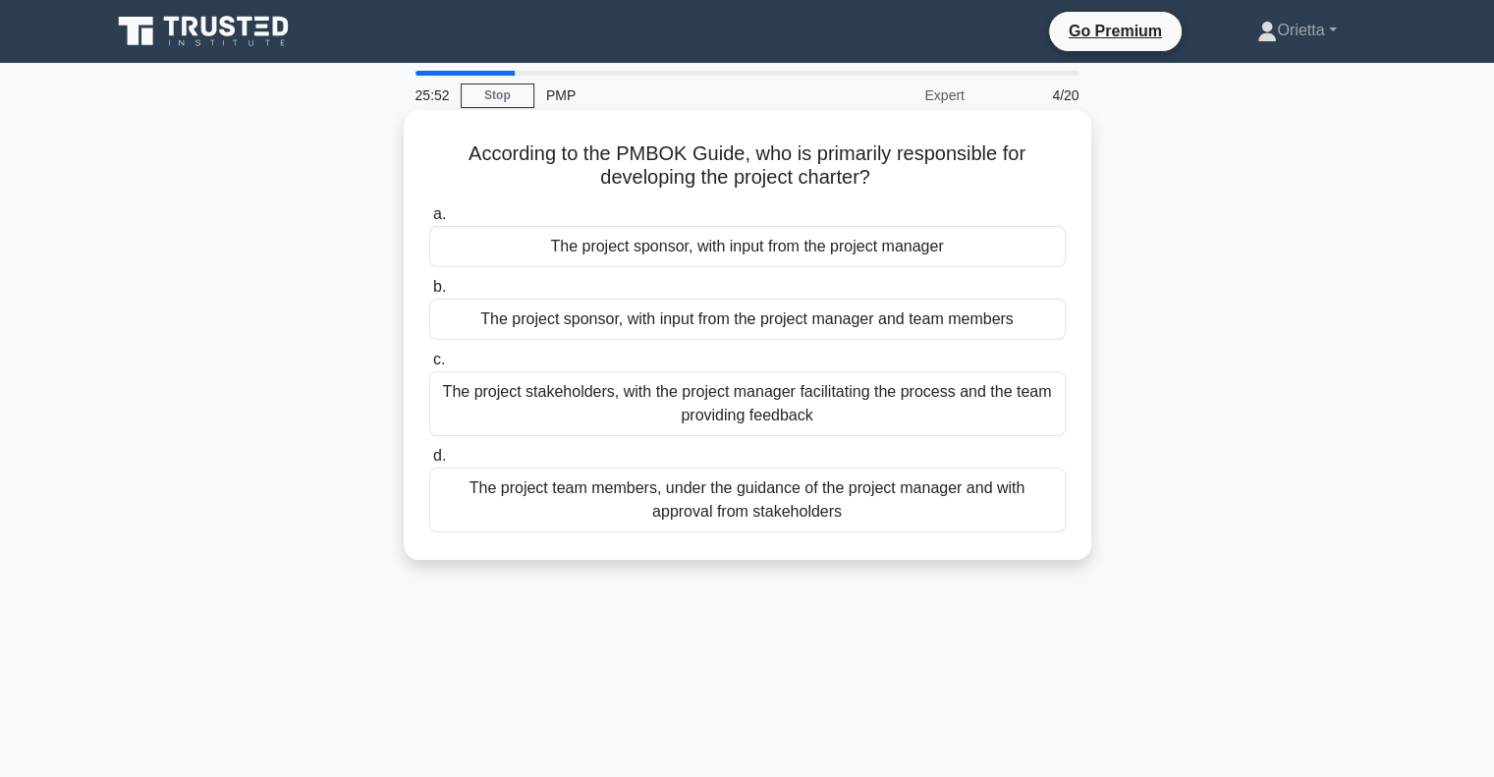
click at [895, 325] on div "The project sponsor, with input from the project manager and team members" at bounding box center [747, 319] width 637 height 41
click at [429, 294] on input "b. The project sponsor, with input from the project manager and team members" at bounding box center [429, 287] width 0 height 13
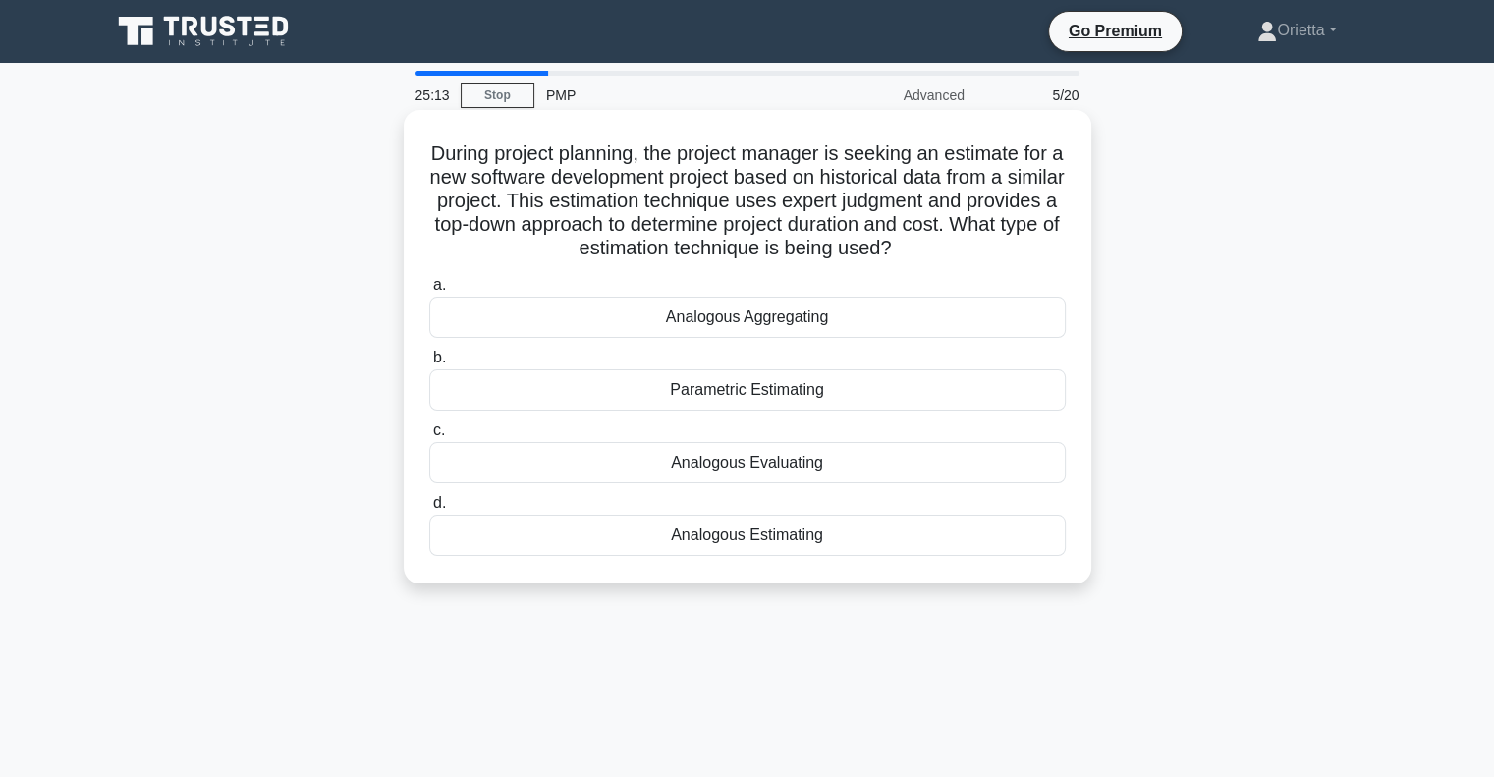
click at [732, 537] on div "Analogous Estimating" at bounding box center [747, 535] width 637 height 41
click at [429, 510] on input "d. Analogous Estimating" at bounding box center [429, 503] width 0 height 13
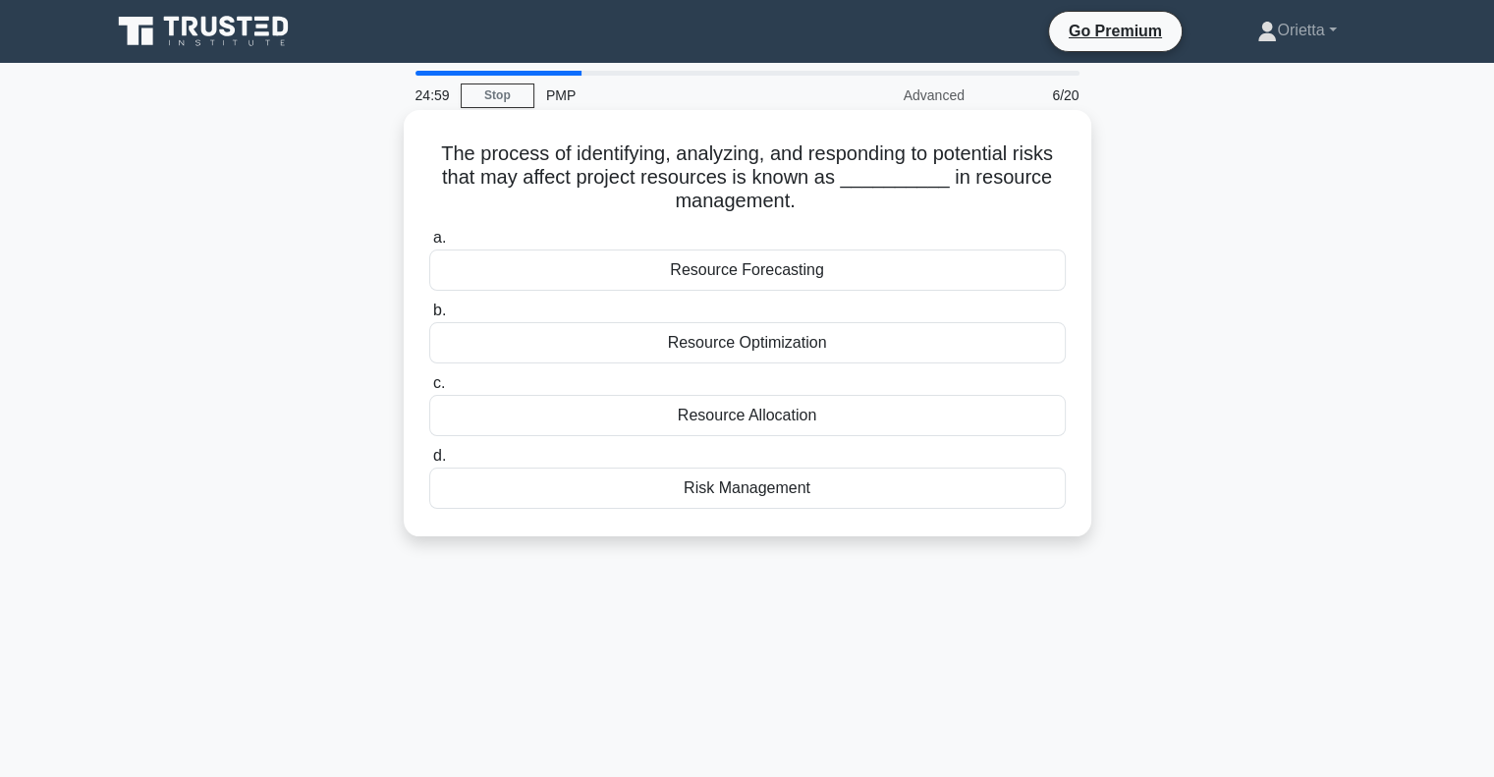
click at [697, 492] on div "Risk Management" at bounding box center [747, 488] width 637 height 41
click at [429, 463] on input "d. Risk Management" at bounding box center [429, 456] width 0 height 13
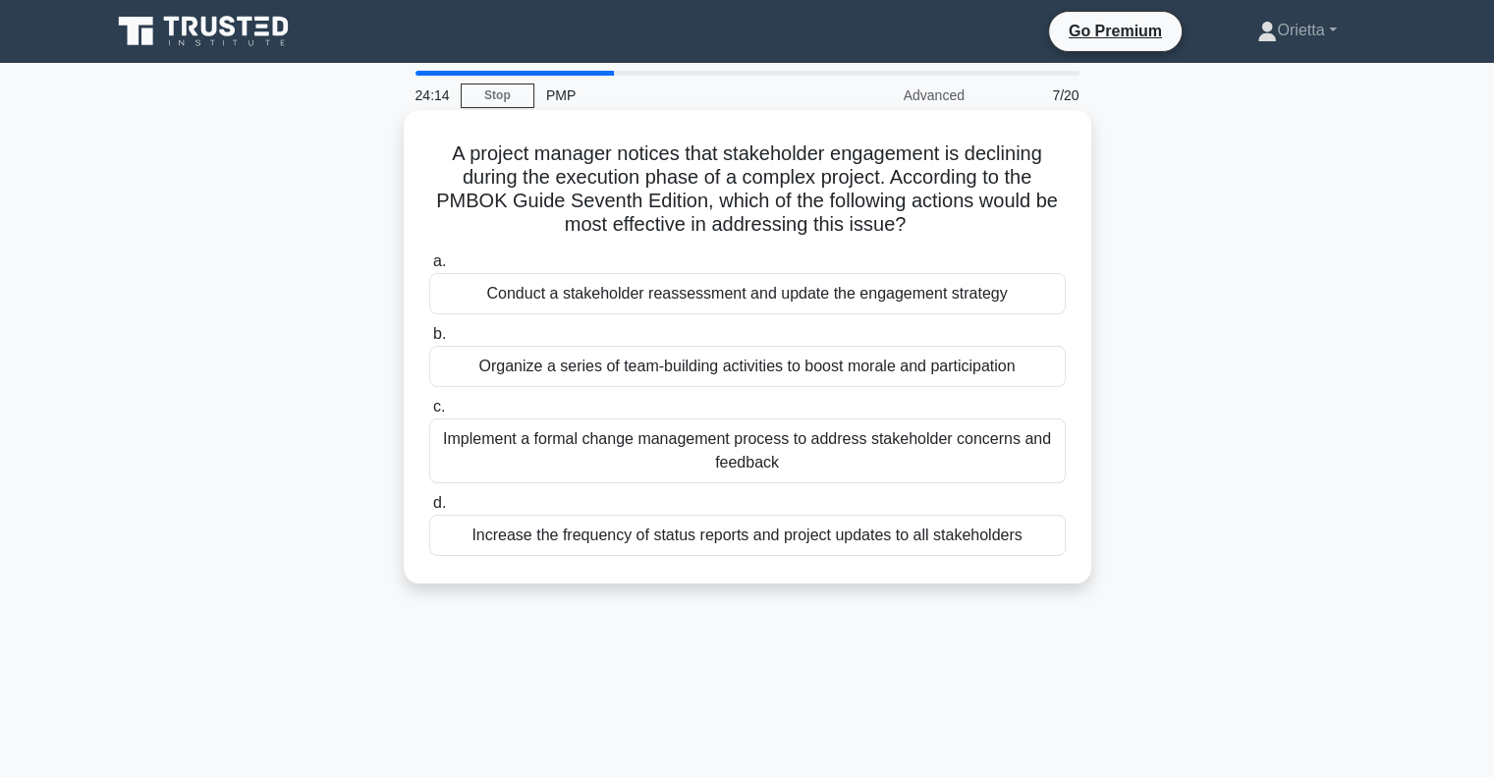
click at [776, 301] on div "Conduct a stakeholder reassessment and update the engagement strategy" at bounding box center [747, 293] width 637 height 41
click at [429, 268] on input "a. Conduct a stakeholder reassessment and update the engagement strategy" at bounding box center [429, 261] width 0 height 13
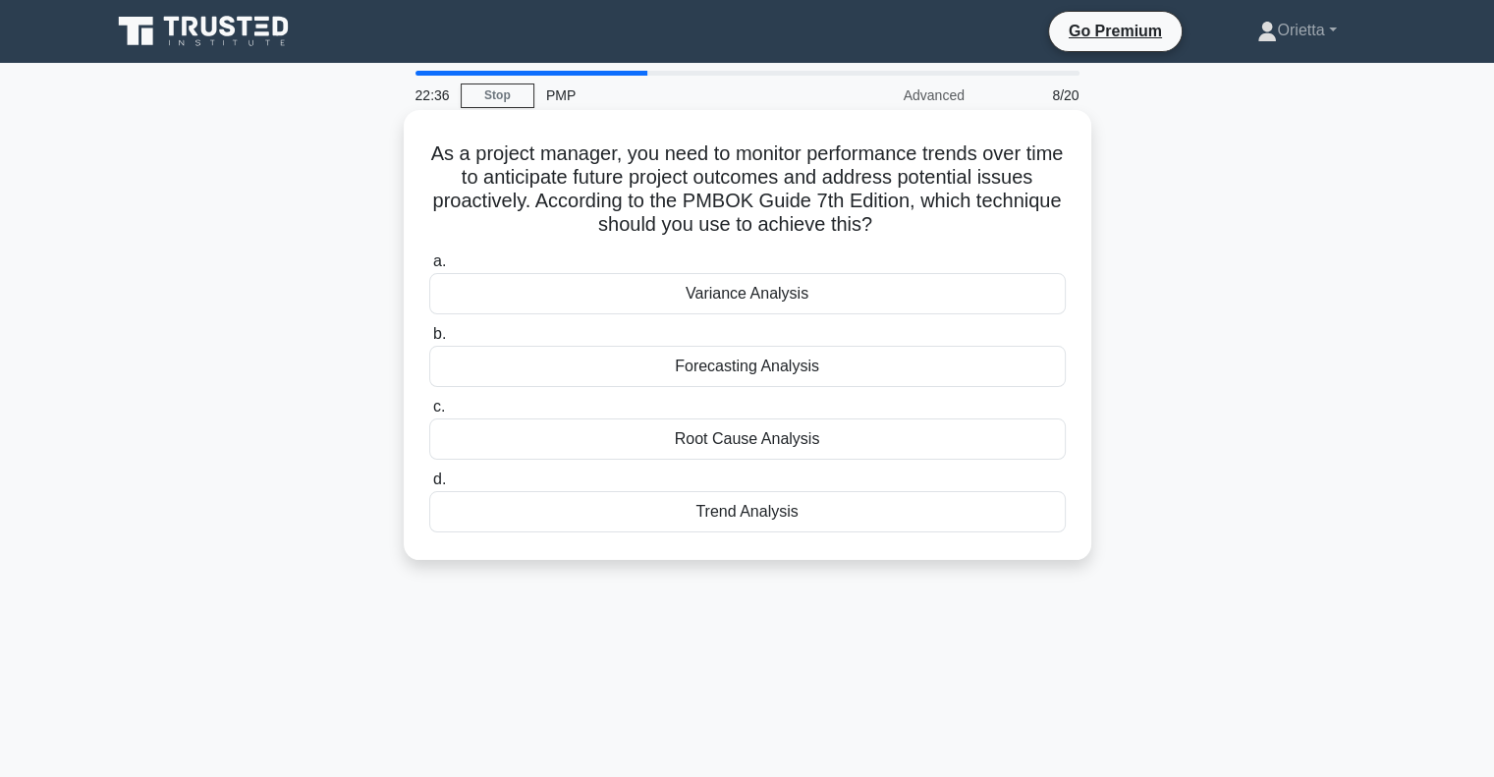
click at [743, 512] on div "Trend Analysis" at bounding box center [747, 511] width 637 height 41
click at [429, 486] on input "d. Trend Analysis" at bounding box center [429, 480] width 0 height 13
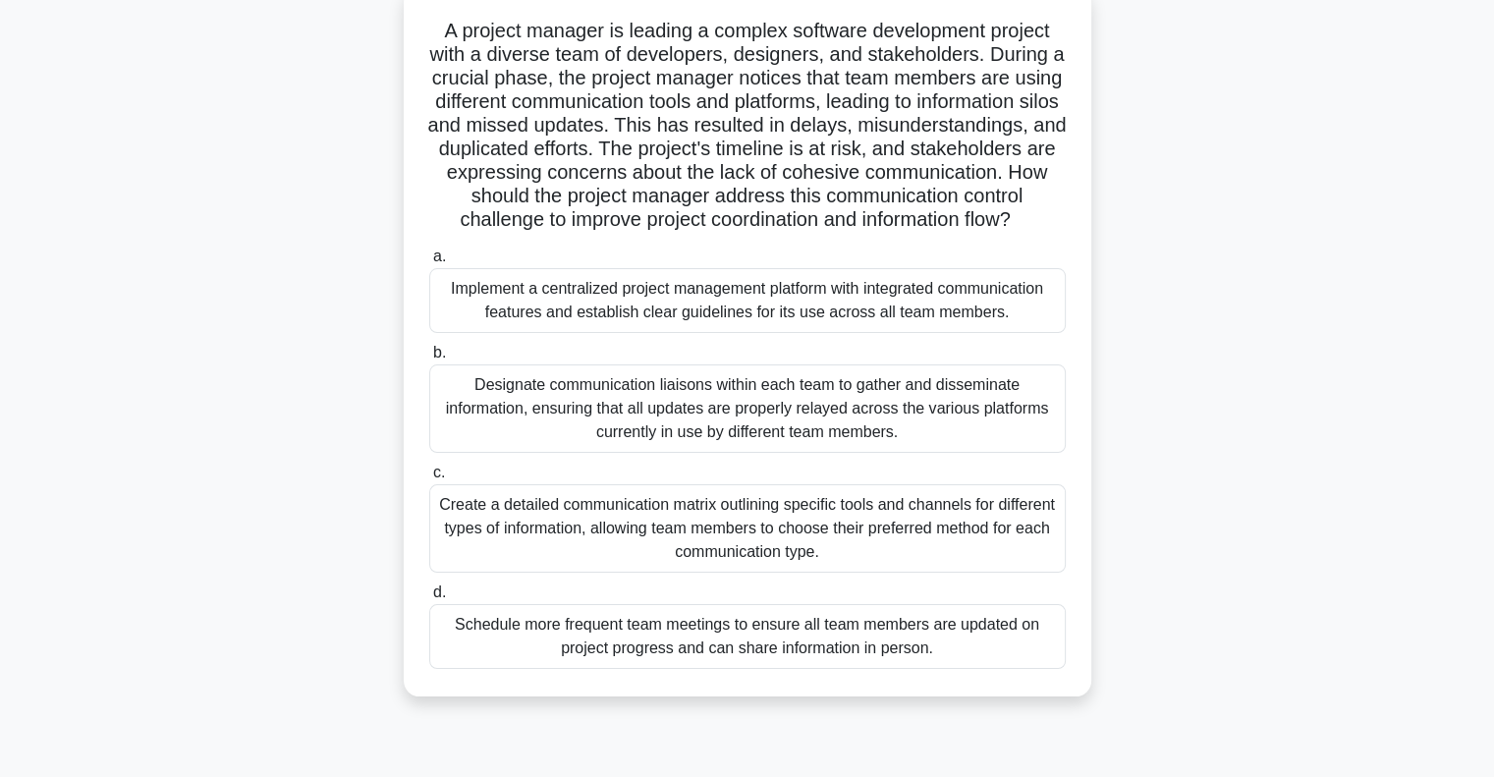
scroll to position [134, 0]
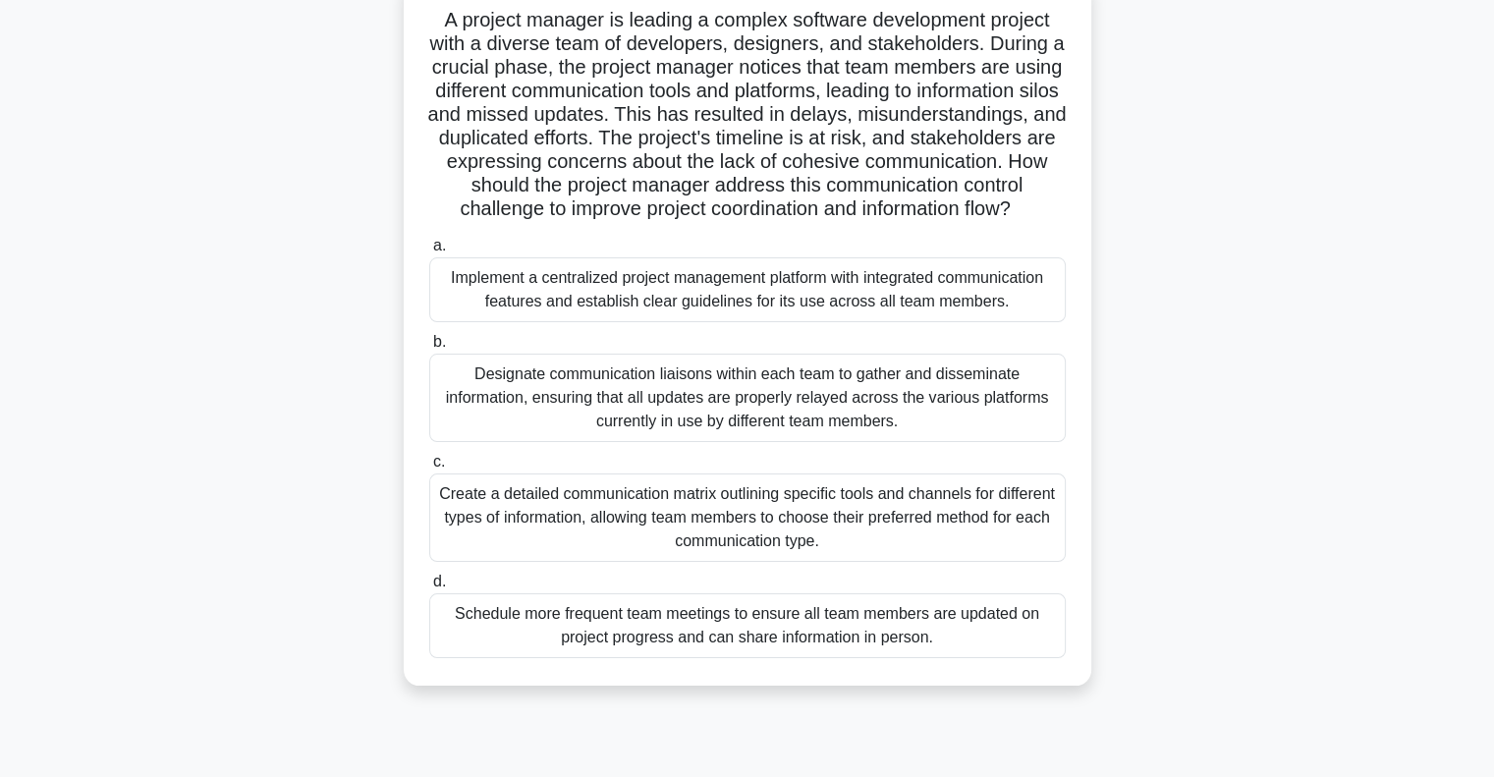
click at [863, 657] on div "Schedule more frequent team meetings to ensure all team members are updated on …" at bounding box center [747, 625] width 637 height 65
click at [429, 588] on input "d. Schedule more frequent team meetings to ensure all team members are updated …" at bounding box center [429, 582] width 0 height 13
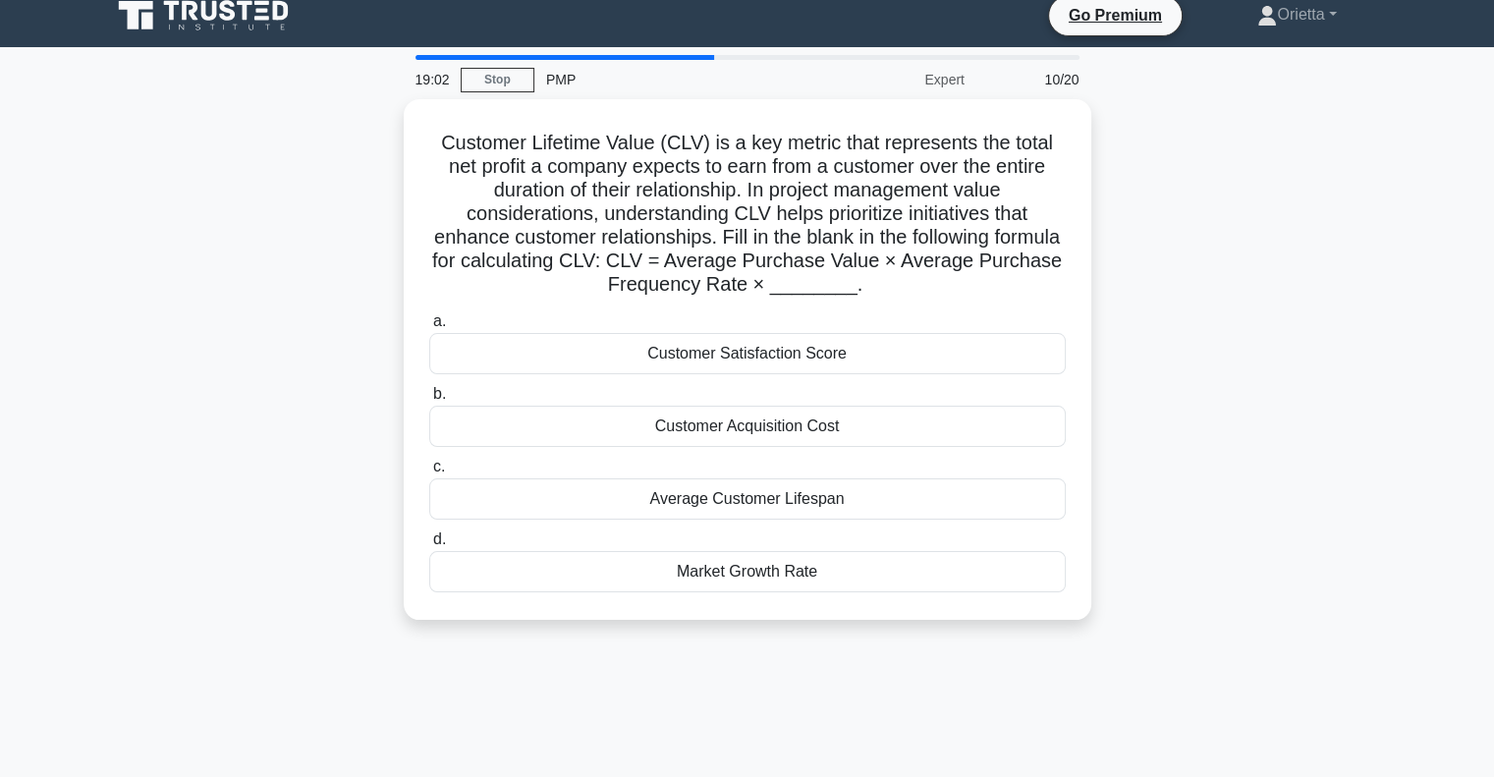
scroll to position [0, 0]
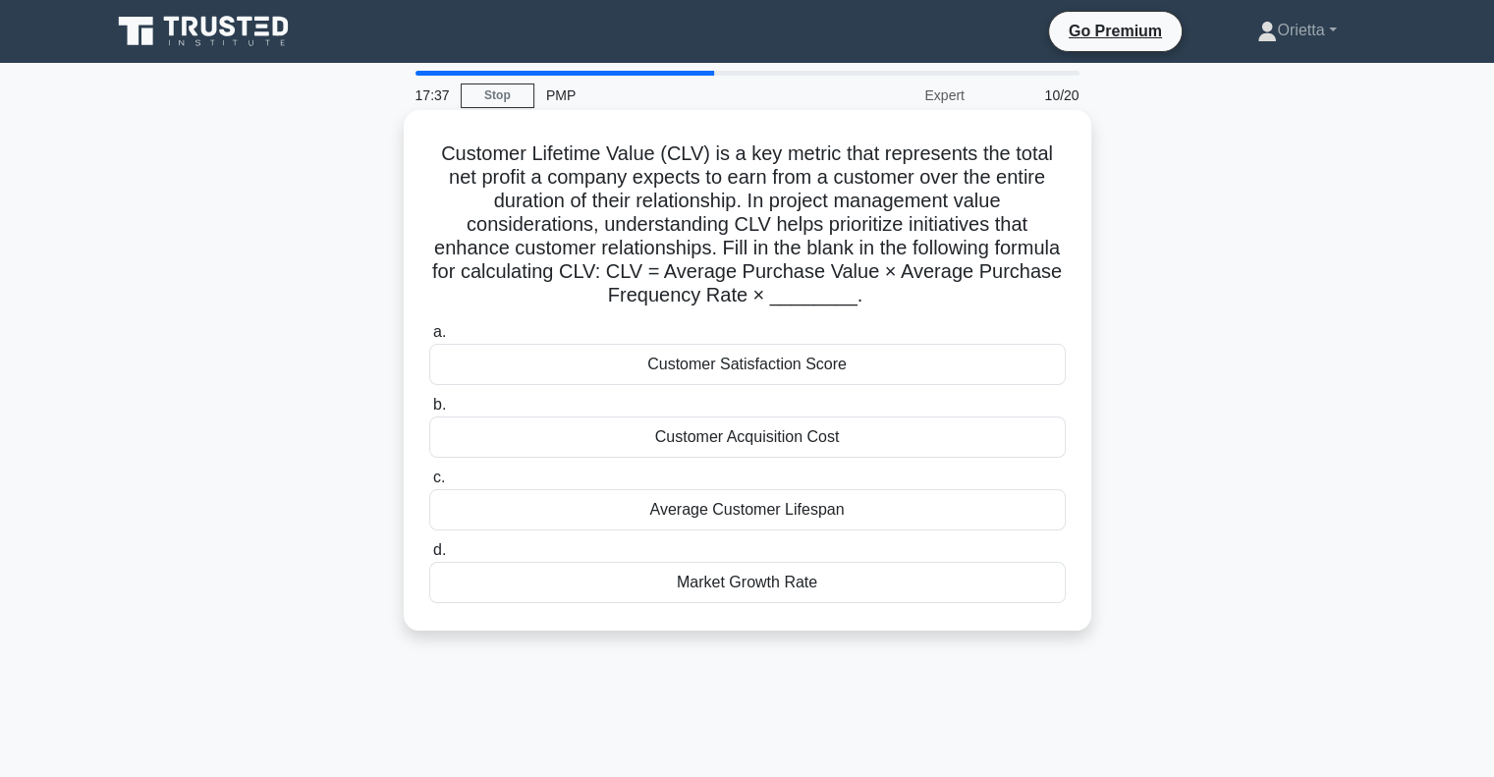
click at [820, 520] on div "Average Customer Lifespan" at bounding box center [747, 509] width 637 height 41
click at [429, 484] on input "c. Average Customer Lifespan" at bounding box center [429, 478] width 0 height 13
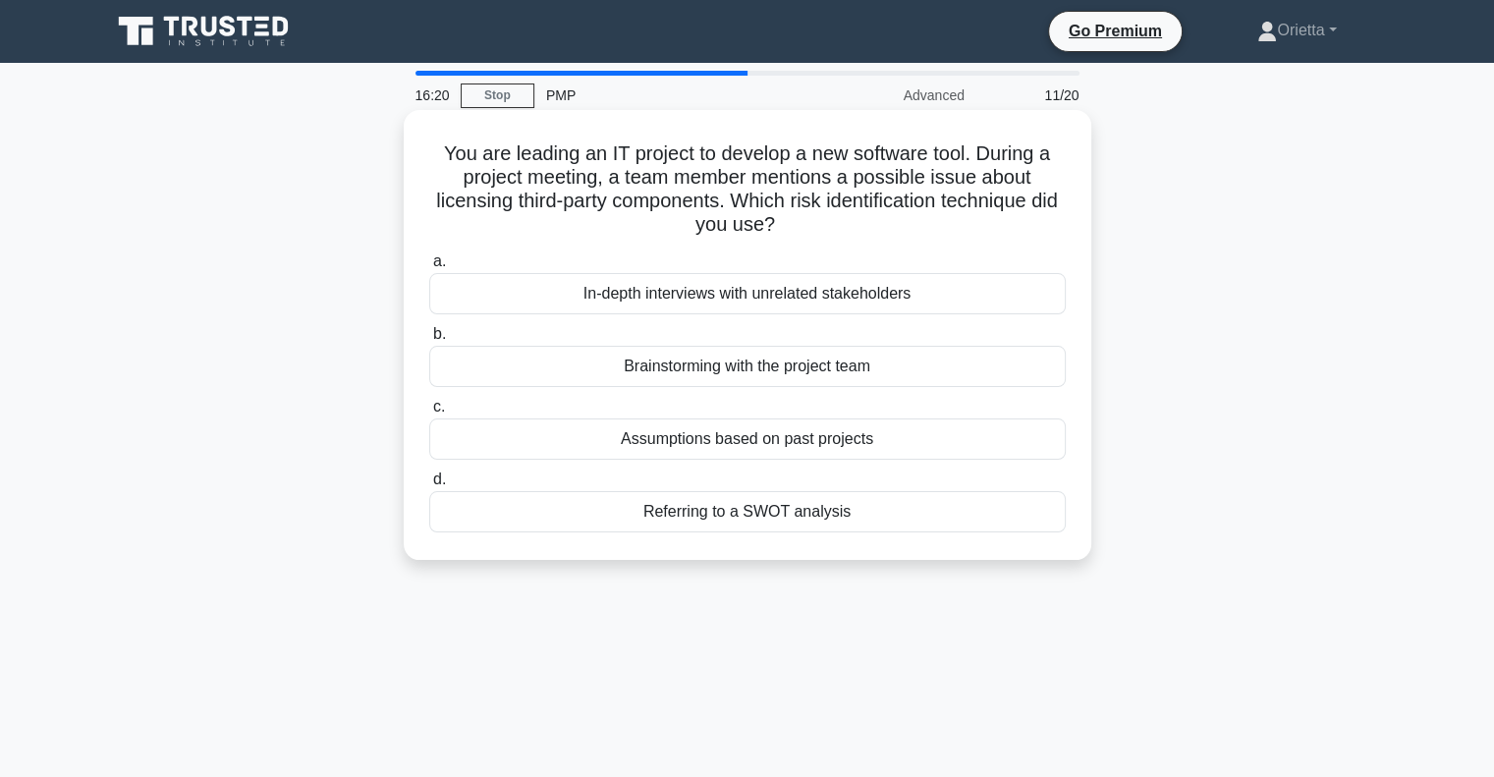
click at [812, 443] on div "Assumptions based on past projects" at bounding box center [747, 439] width 637 height 41
click at [429, 414] on input "c. Assumptions based on past projects" at bounding box center [429, 407] width 0 height 13
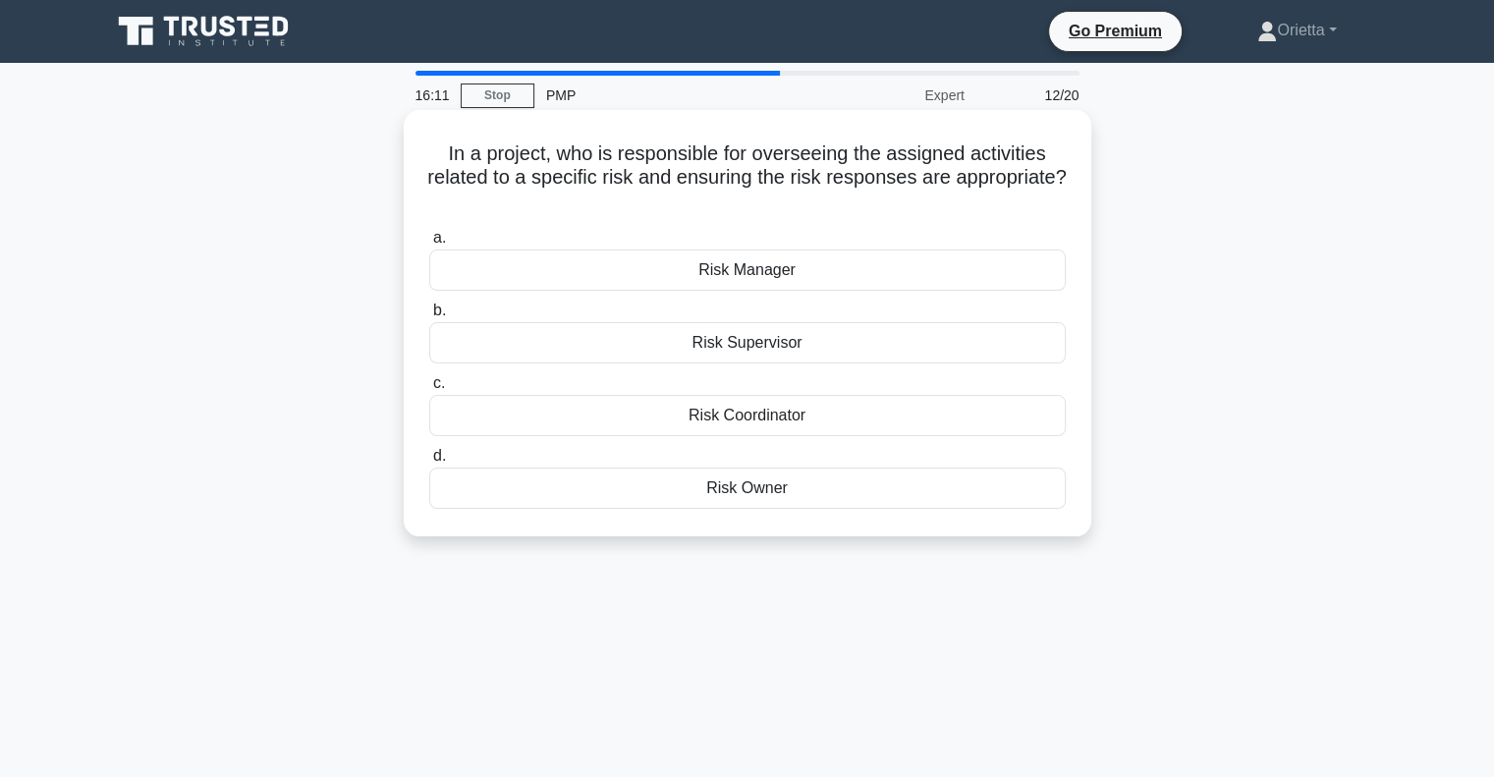
click at [758, 495] on div "Risk Owner" at bounding box center [747, 488] width 637 height 41
click at [429, 463] on input "d. Risk Owner" at bounding box center [429, 456] width 0 height 13
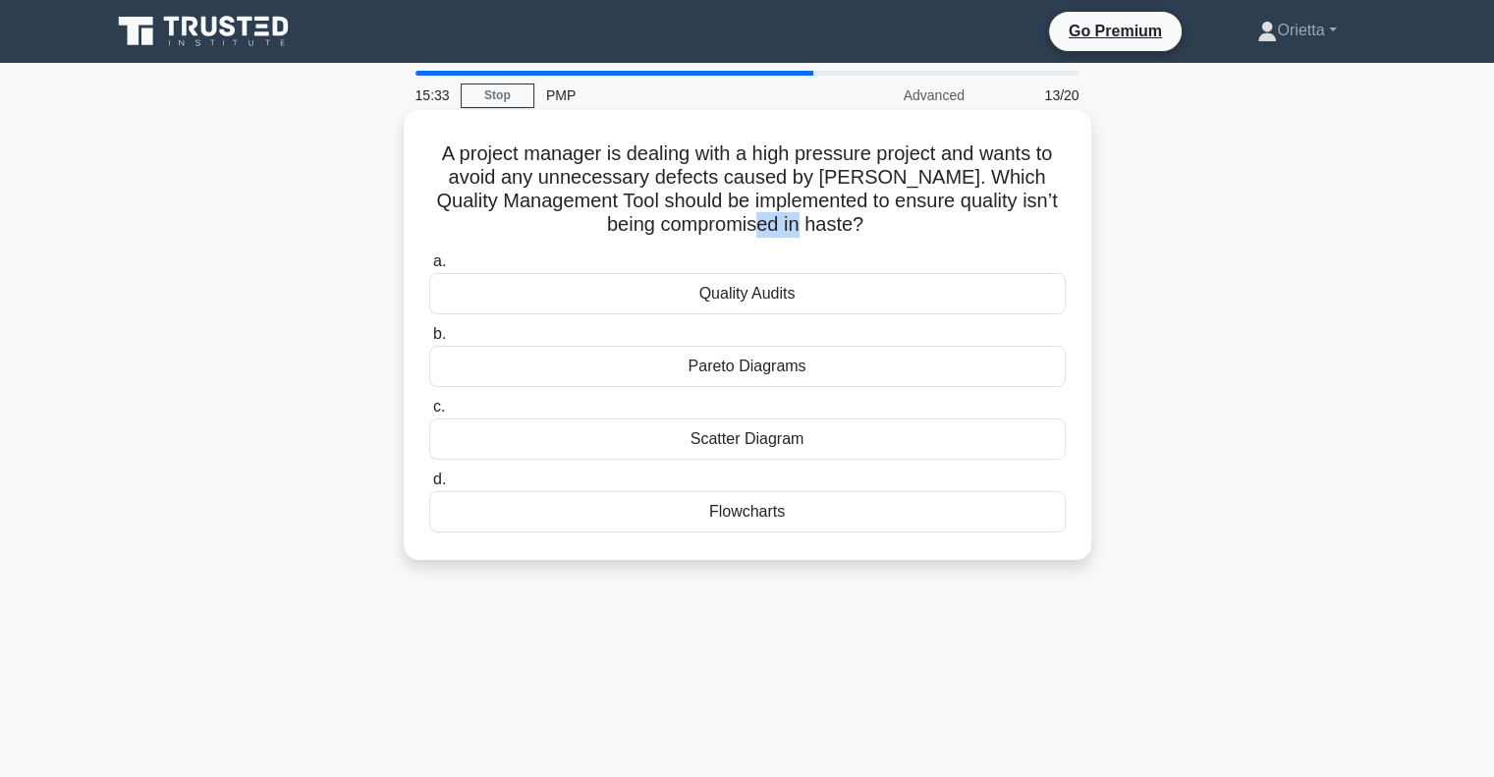
drag, startPoint x: 783, startPoint y: 221, endPoint x: 822, endPoint y: 229, distance: 40.1
click at [822, 229] on h5 "A project manager is dealing with a high pressure project and wants to avoid an…" at bounding box center [747, 189] width 641 height 96
copy h5 "haste"
click at [726, 439] on div "Scatter Diagram" at bounding box center [747, 439] width 637 height 41
click at [429, 414] on input "c. Scatter Diagram" at bounding box center [429, 407] width 0 height 13
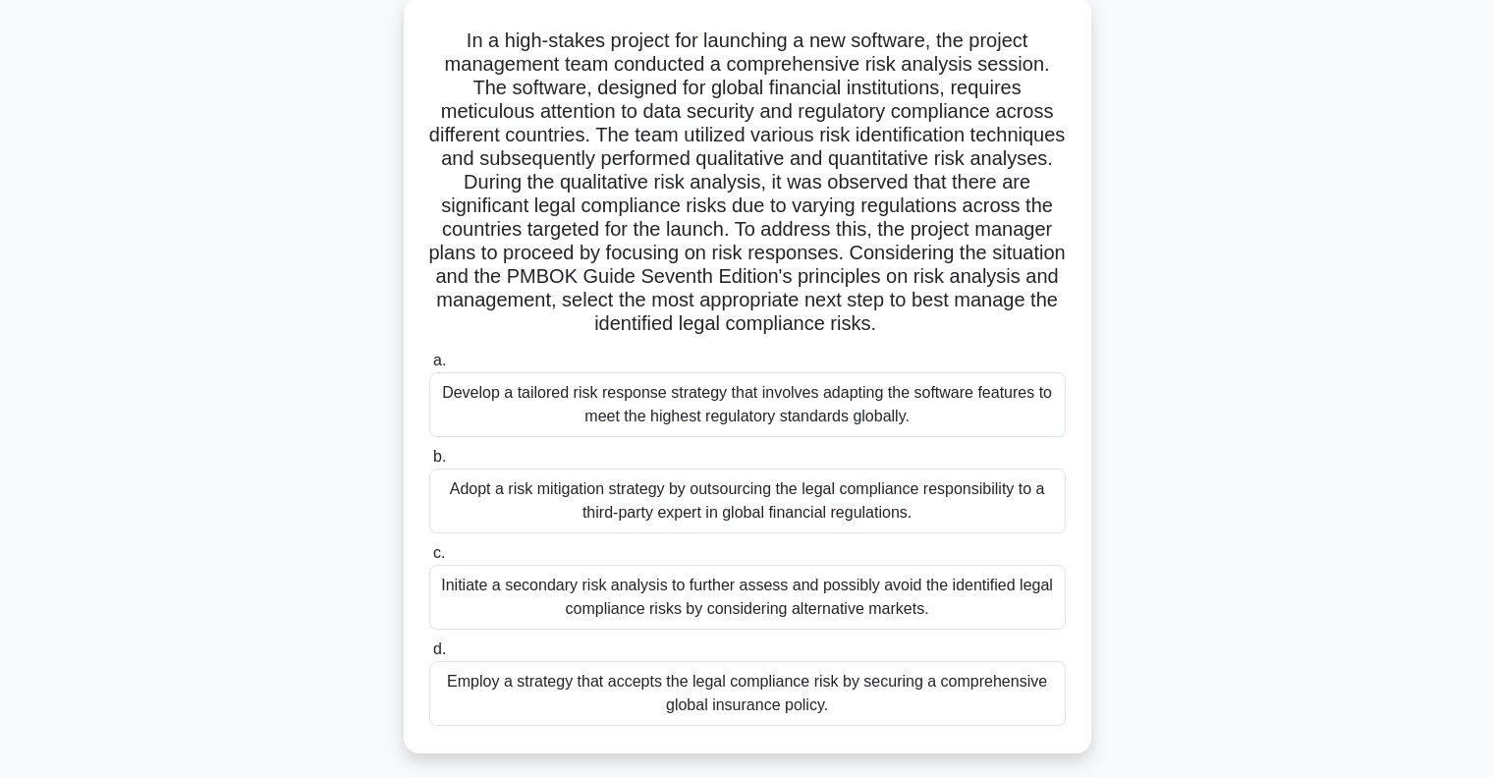
scroll to position [117, 0]
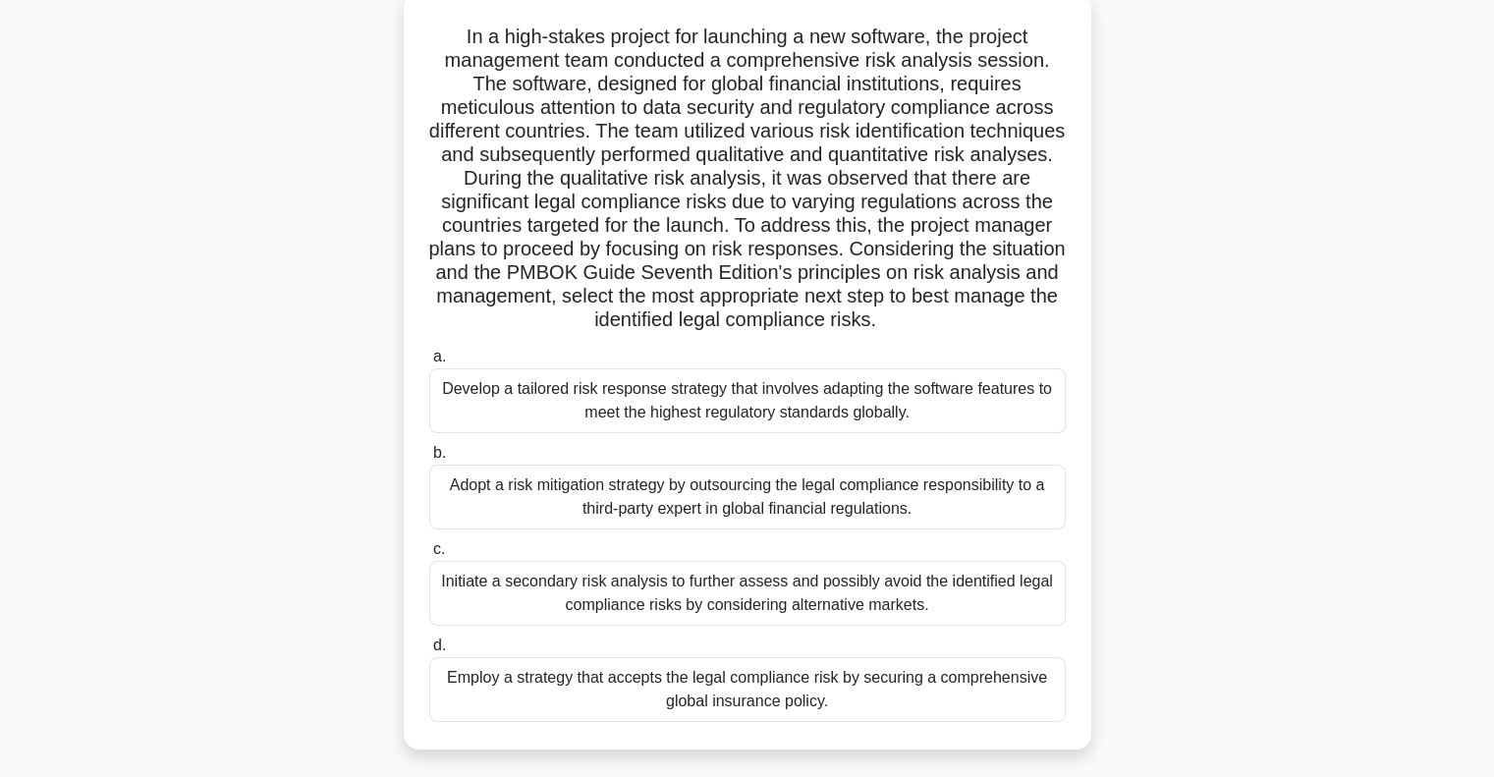
click at [688, 504] on div "Adopt a risk mitigation strategy by outsourcing the legal compliance responsibi…" at bounding box center [747, 497] width 637 height 65
click at [429, 460] on input "b. Adopt a risk mitigation strategy by outsourcing the legal compliance respons…" at bounding box center [429, 453] width 0 height 13
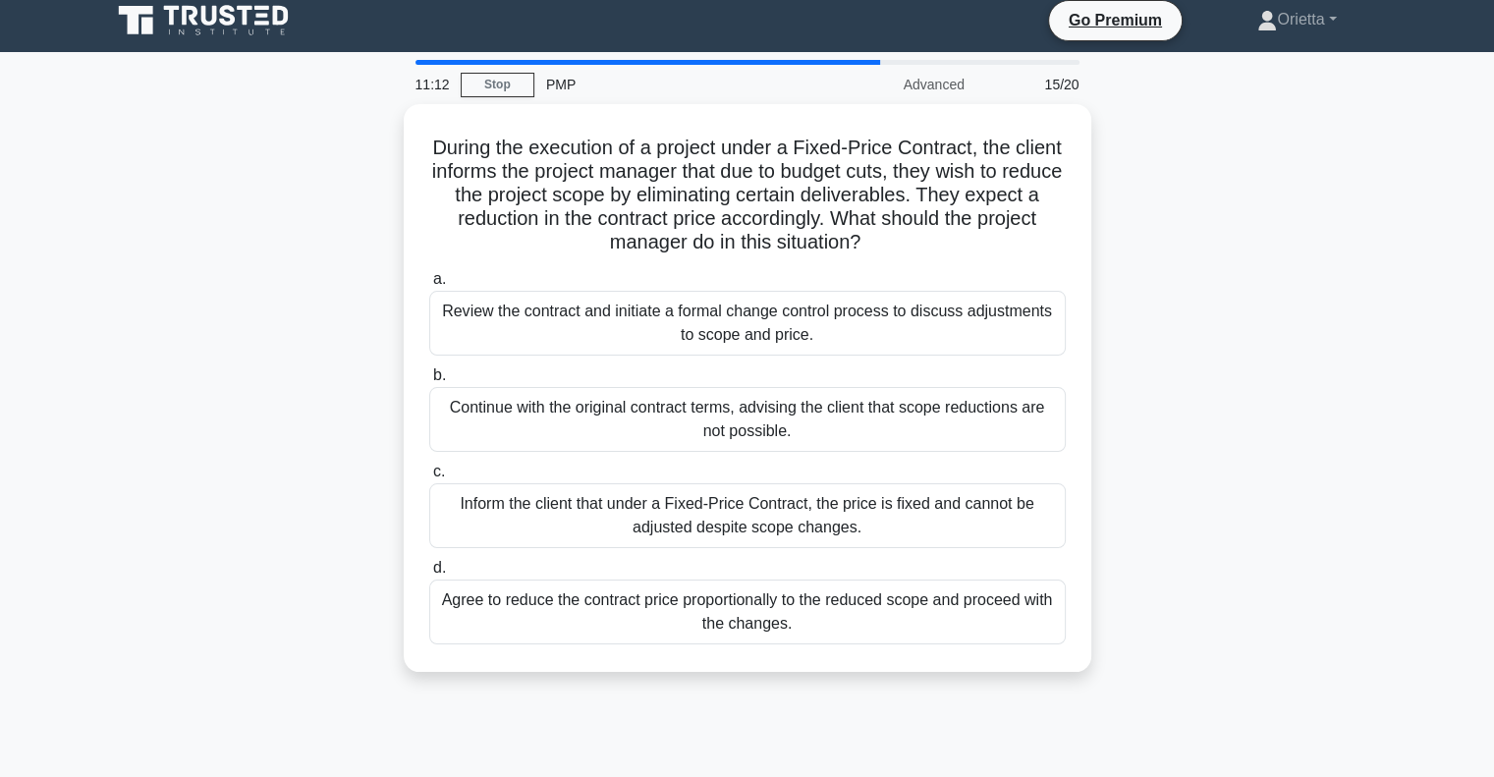
scroll to position [0, 0]
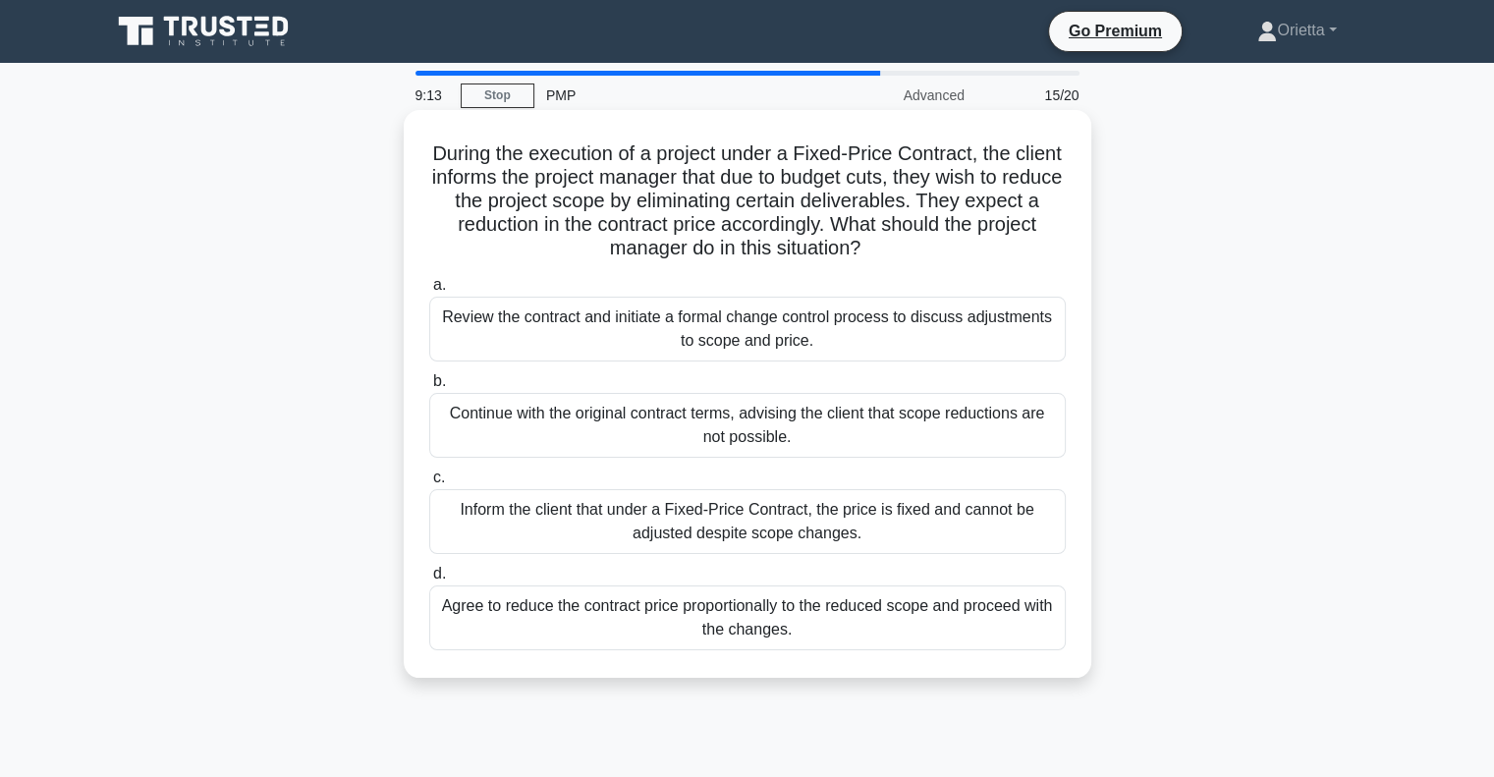
click at [978, 323] on div "Review the contract and initiate a formal change control process to discuss adj…" at bounding box center [747, 329] width 637 height 65
click at [429, 292] on input "a. Review the contract and initiate a formal change control process to discuss …" at bounding box center [429, 285] width 0 height 13
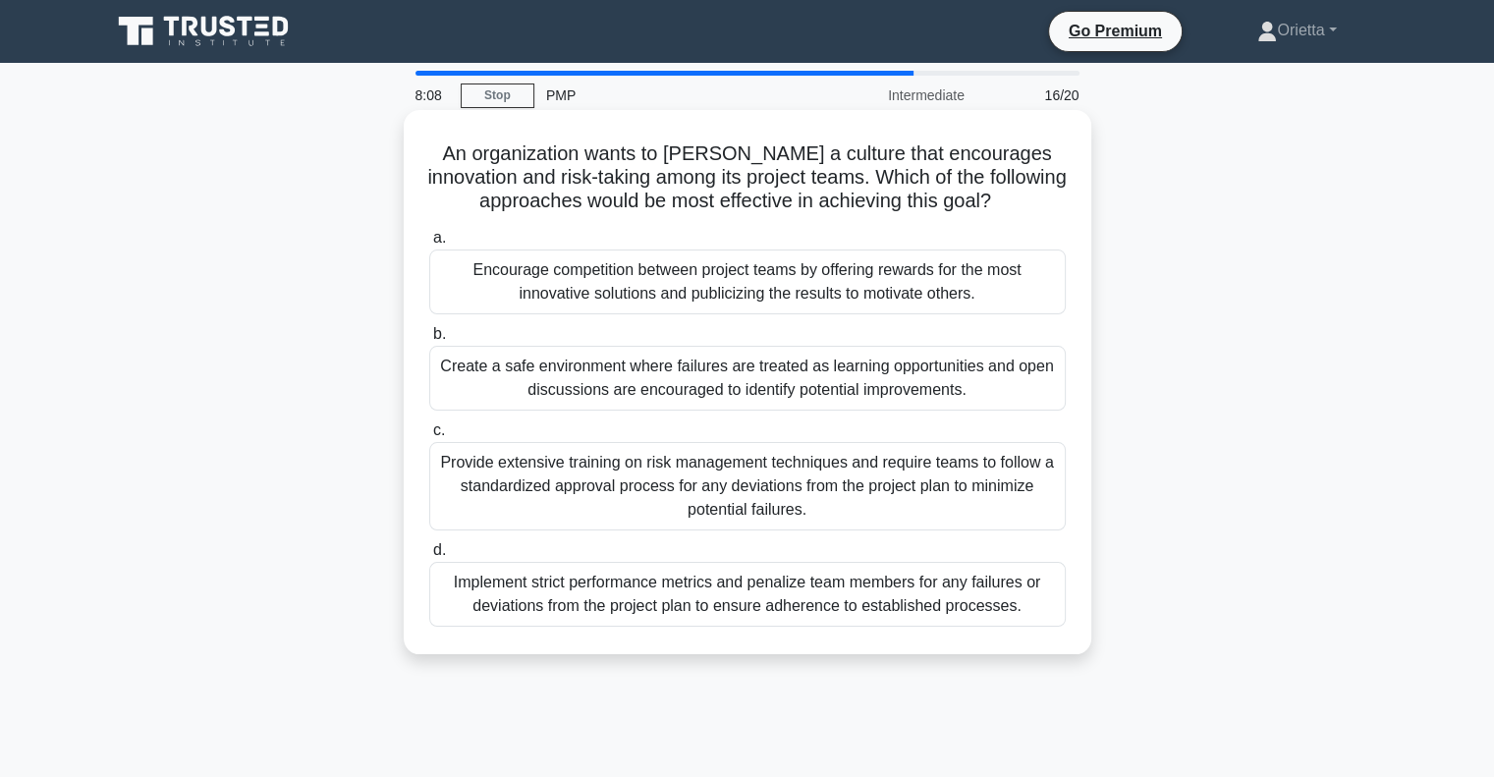
click at [861, 381] on div "Create a safe environment where failures are treated as learning opportunities …" at bounding box center [747, 378] width 637 height 65
click at [429, 341] on input "b. Create a safe environment where failures are treated as learning opportuniti…" at bounding box center [429, 334] width 0 height 13
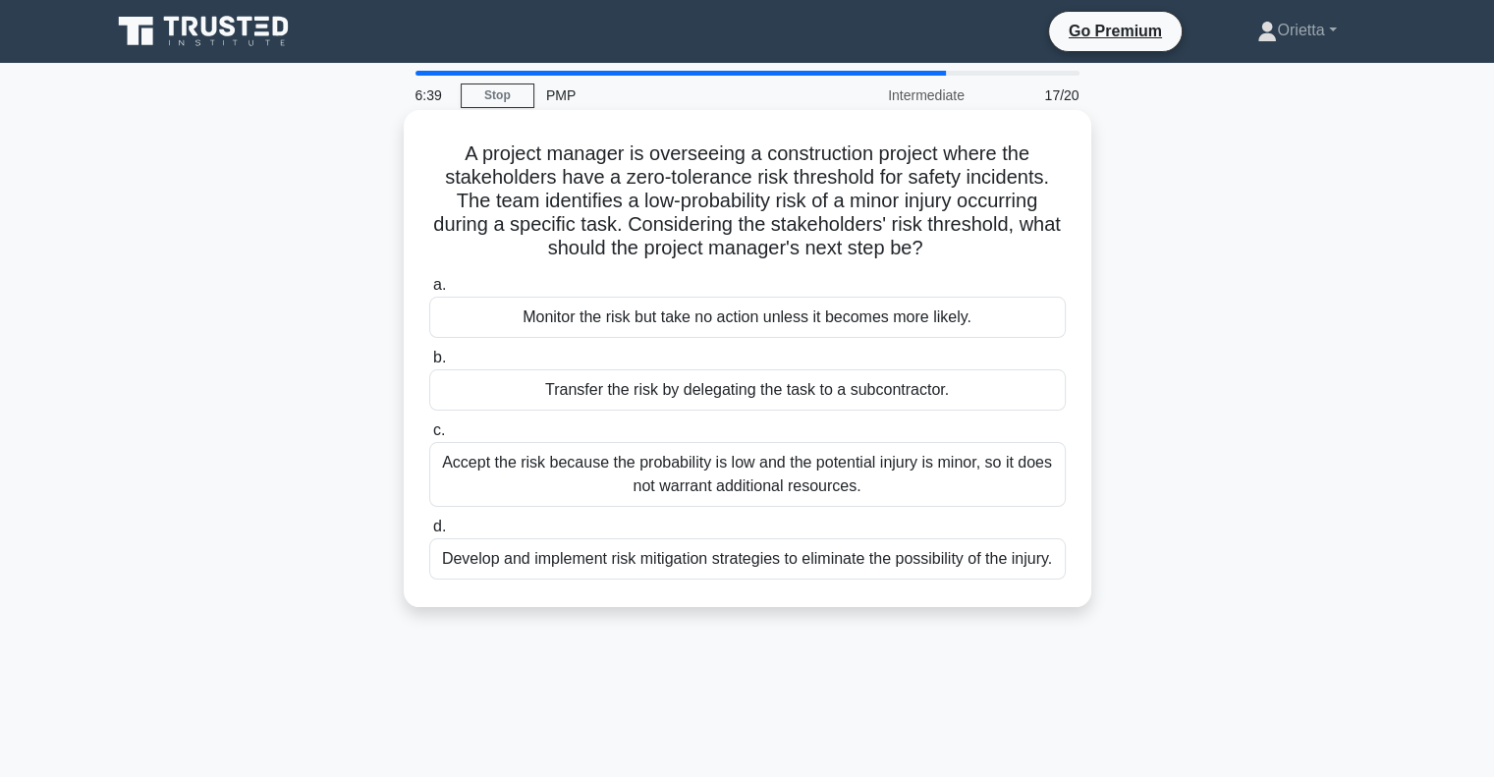
click at [787, 580] on div "Develop and implement risk mitigation strategies to eliminate the possibility o…" at bounding box center [747, 558] width 637 height 41
click at [429, 533] on input "d. Develop and implement risk mitigation strategies to eliminate the possibilit…" at bounding box center [429, 527] width 0 height 13
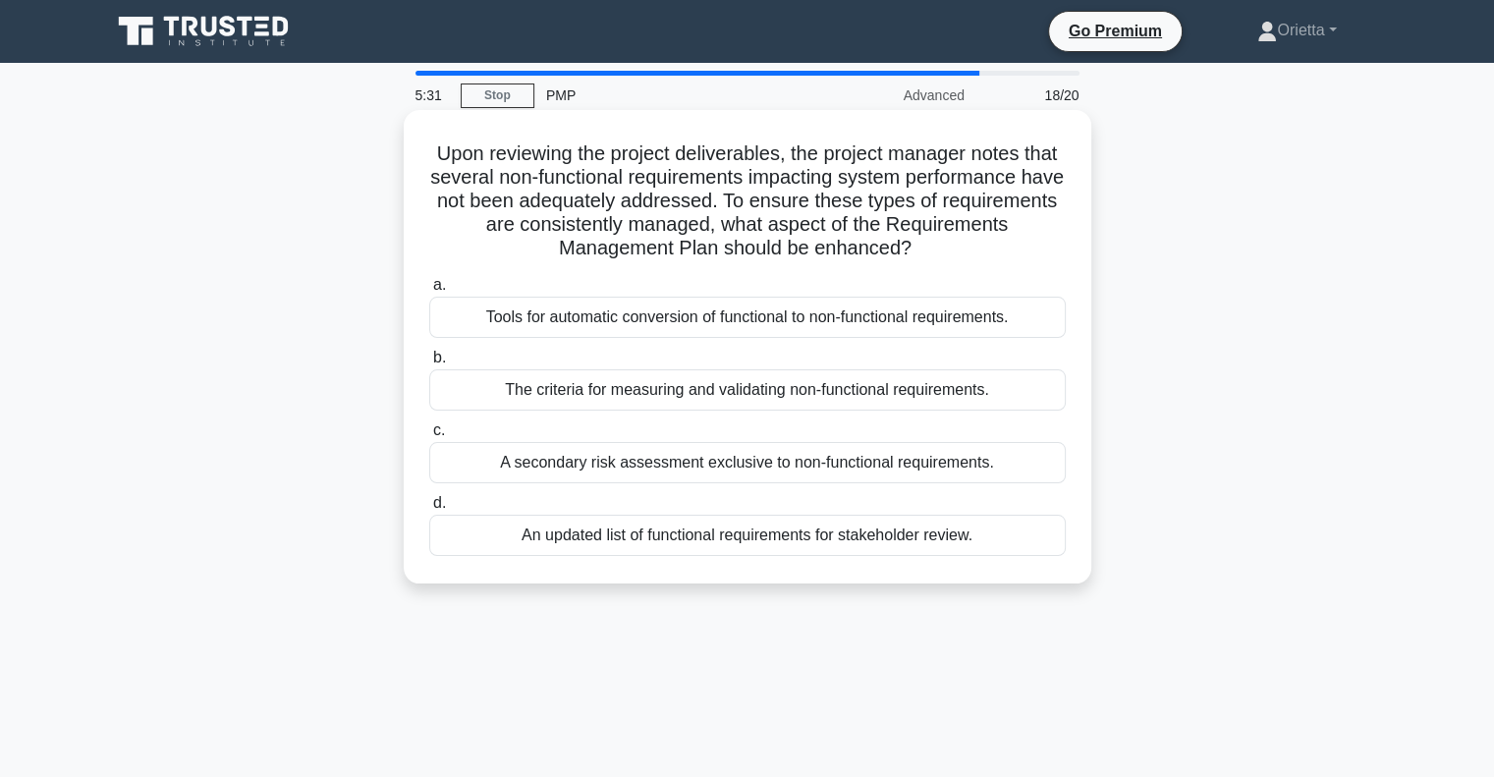
click at [825, 390] on div "The criteria for measuring and validating non-functional requirements." at bounding box center [747, 389] width 637 height 41
click at [429, 364] on input "b. The criteria for measuring and validating non-functional requirements." at bounding box center [429, 358] width 0 height 13
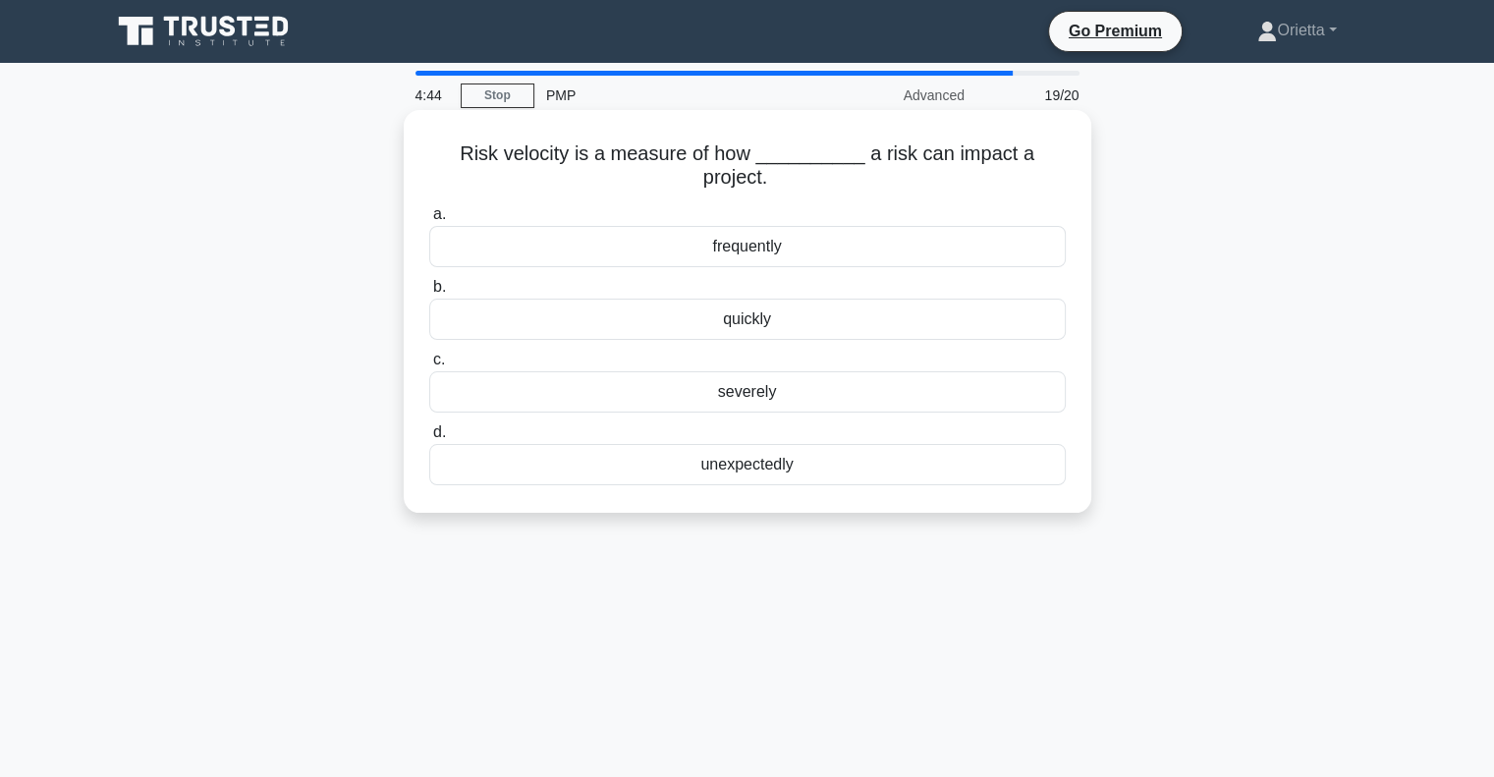
click at [745, 317] on div "quickly" at bounding box center [747, 319] width 637 height 41
click at [429, 294] on input "b. quickly" at bounding box center [429, 287] width 0 height 13
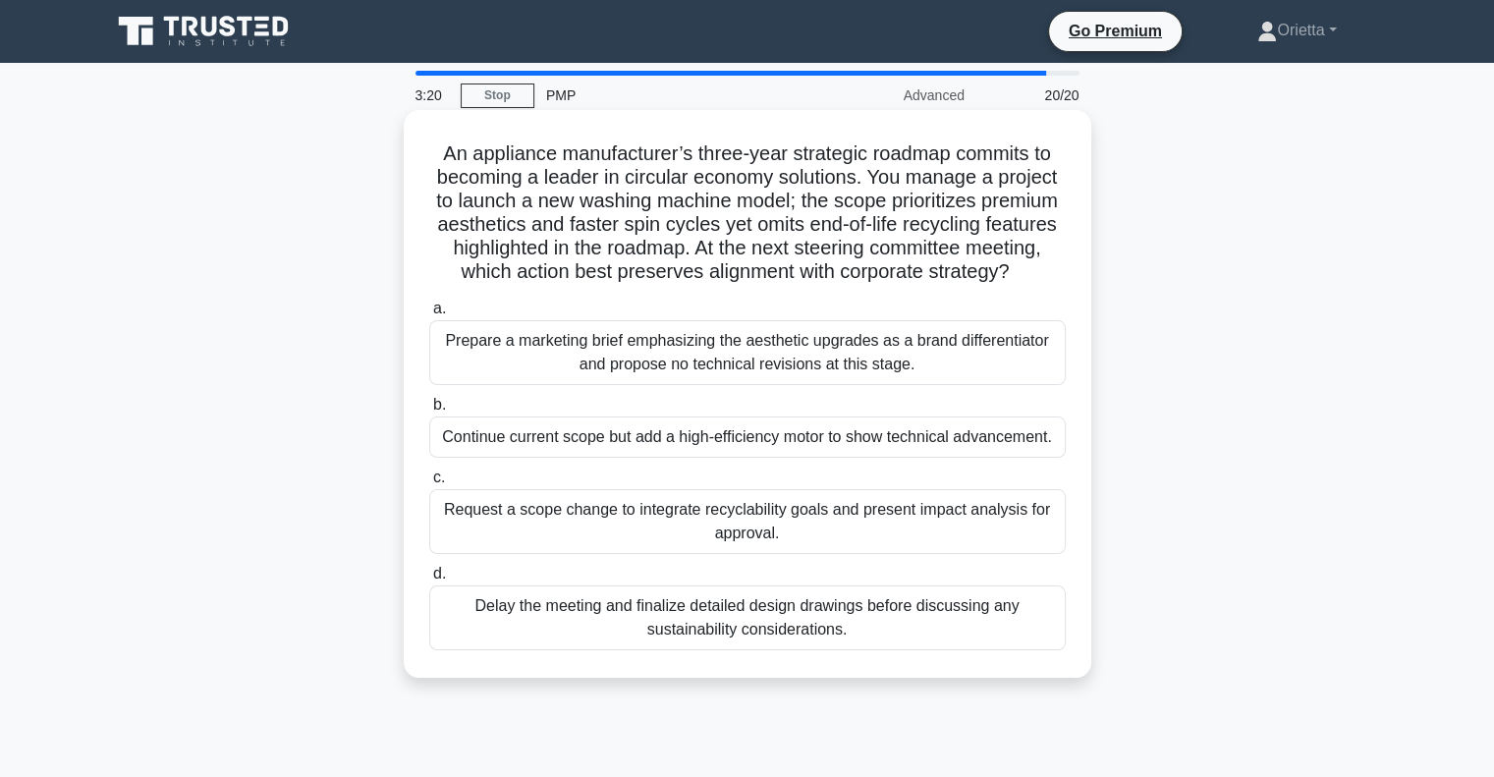
click at [904, 526] on div "Request a scope change to integrate recyclability goals and present impact anal…" at bounding box center [747, 521] width 637 height 65
click at [429, 484] on input "c. Request a scope change to integrate recyclability goals and present impact a…" at bounding box center [429, 478] width 0 height 13
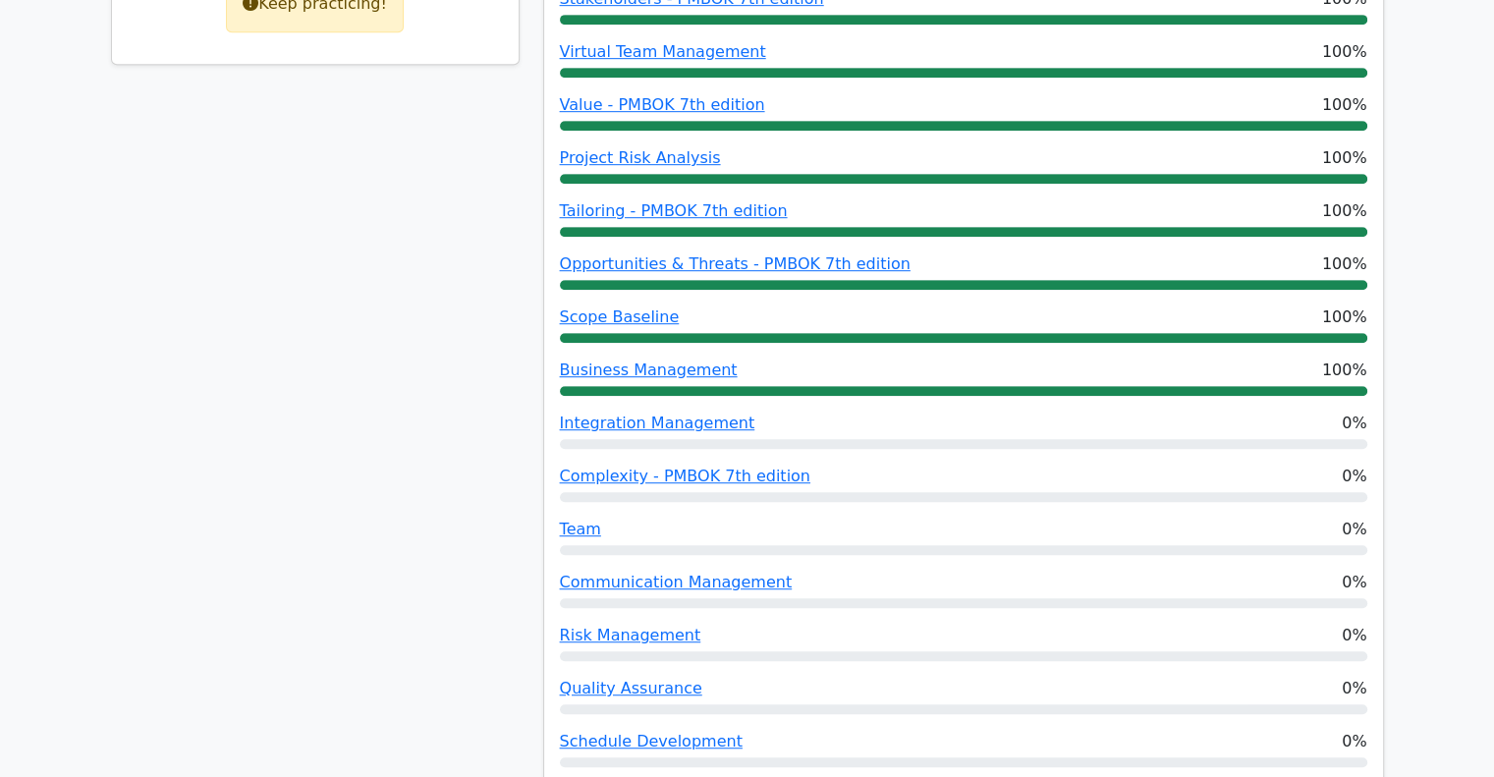
scroll to position [1192, 0]
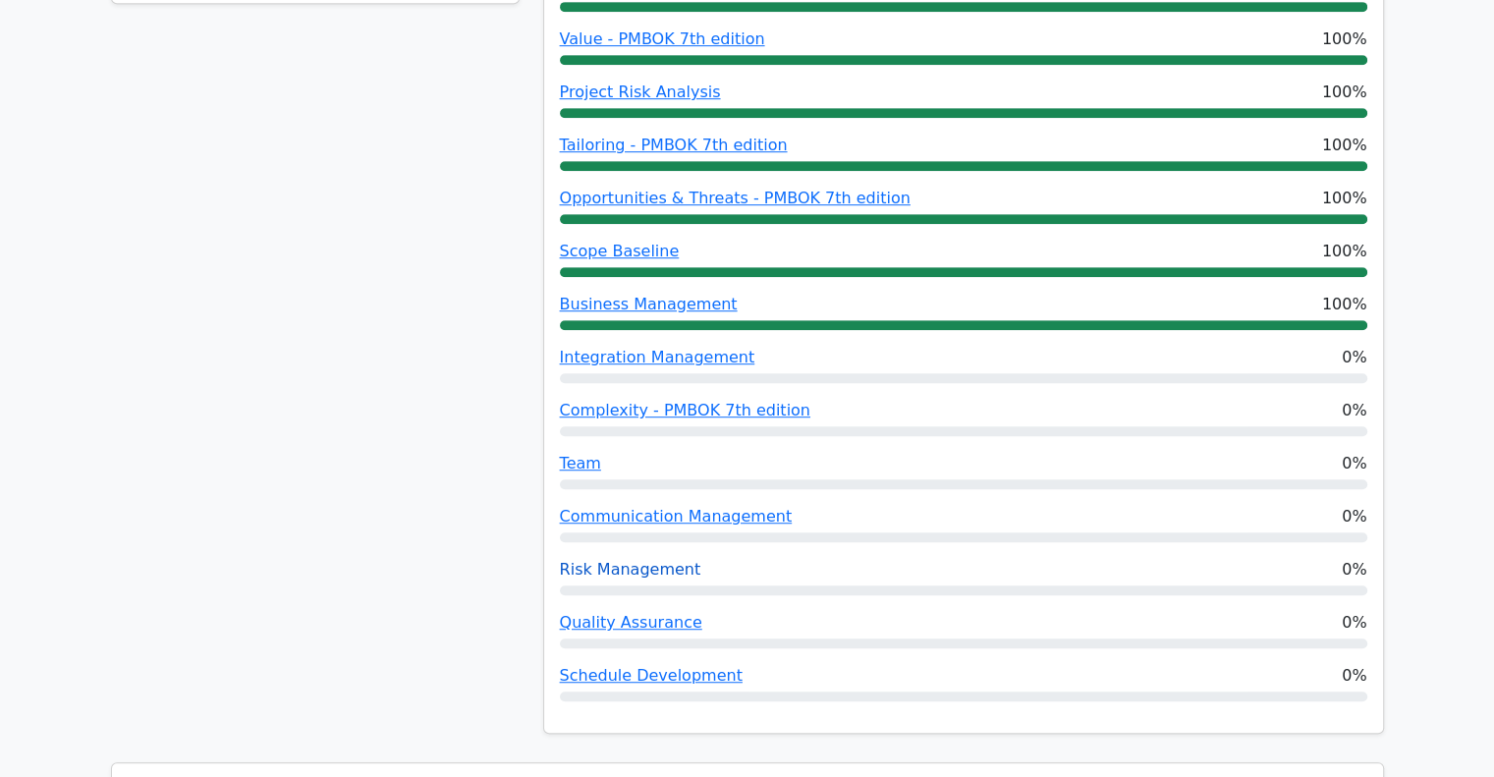
click at [583, 560] on link "Risk Management" at bounding box center [630, 569] width 141 height 19
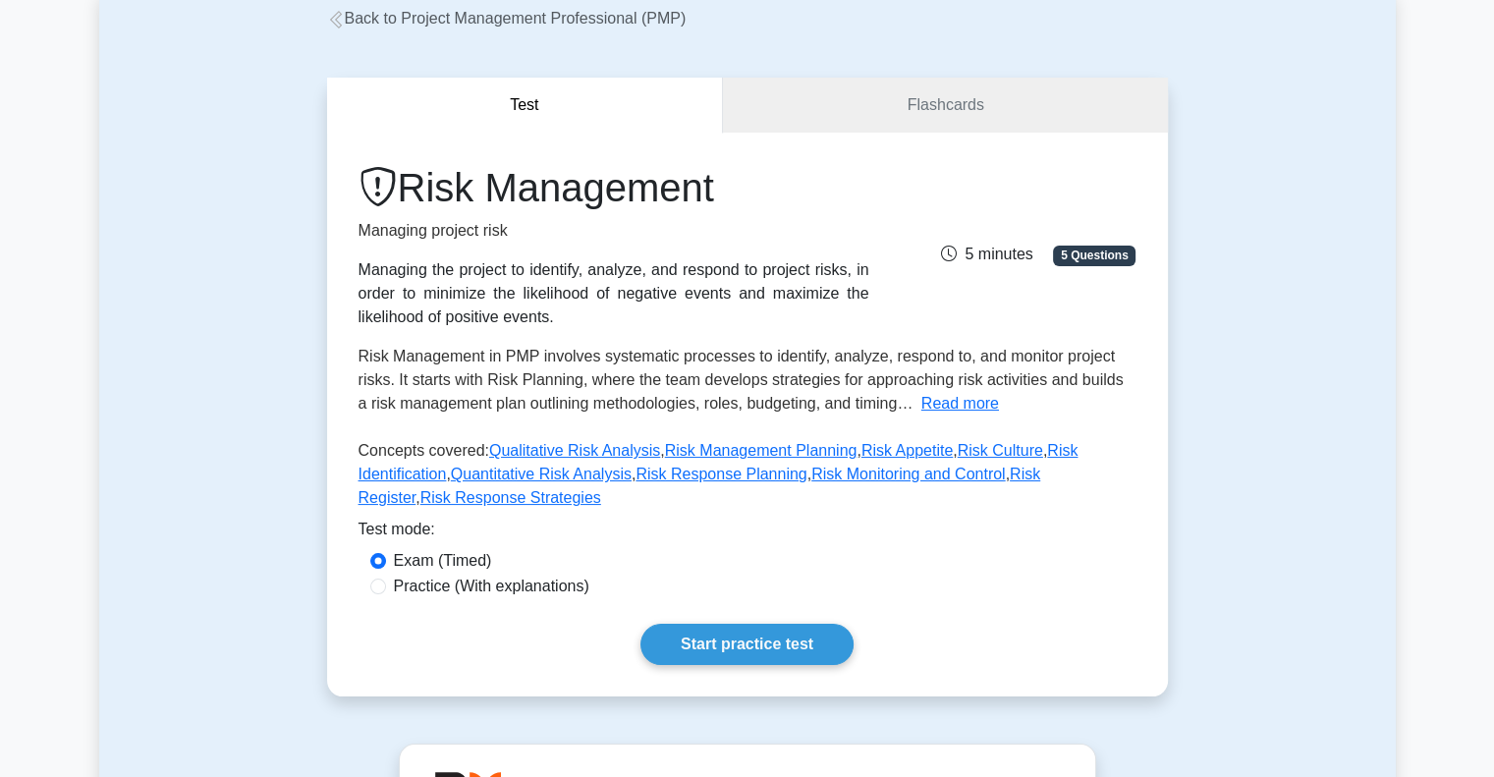
scroll to position [135, 0]
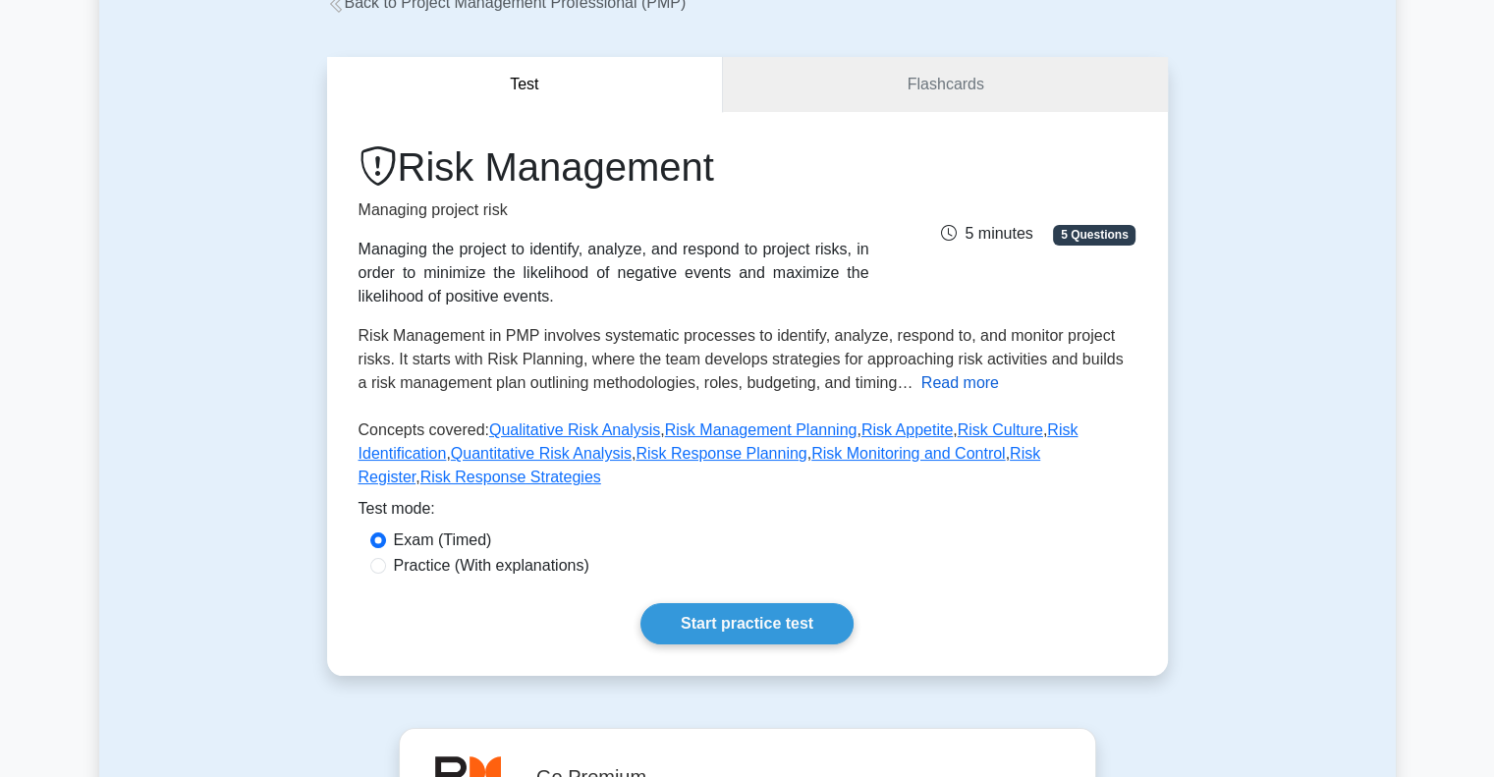
click at [942, 379] on button "Read more" at bounding box center [961, 383] width 78 height 24
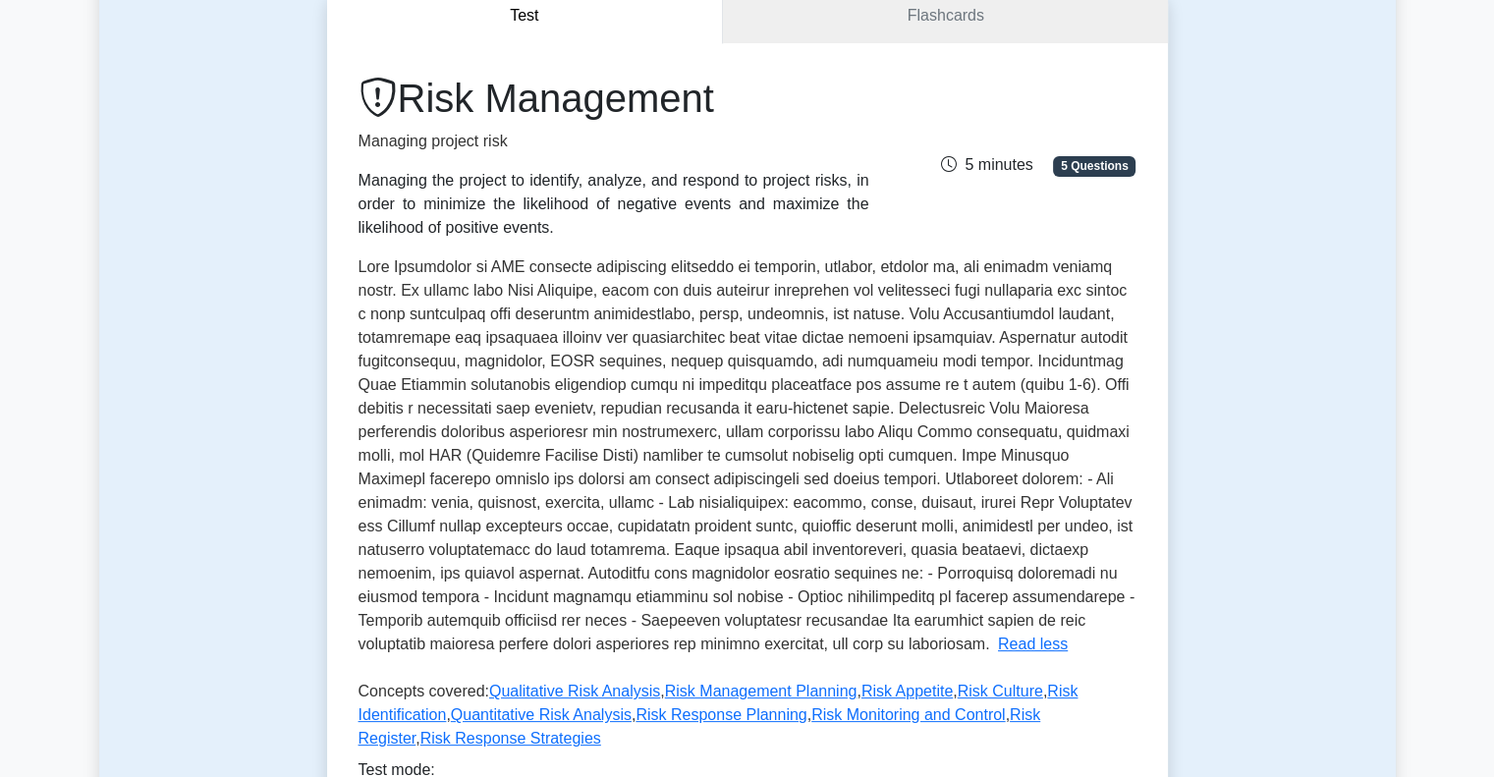
scroll to position [190, 0]
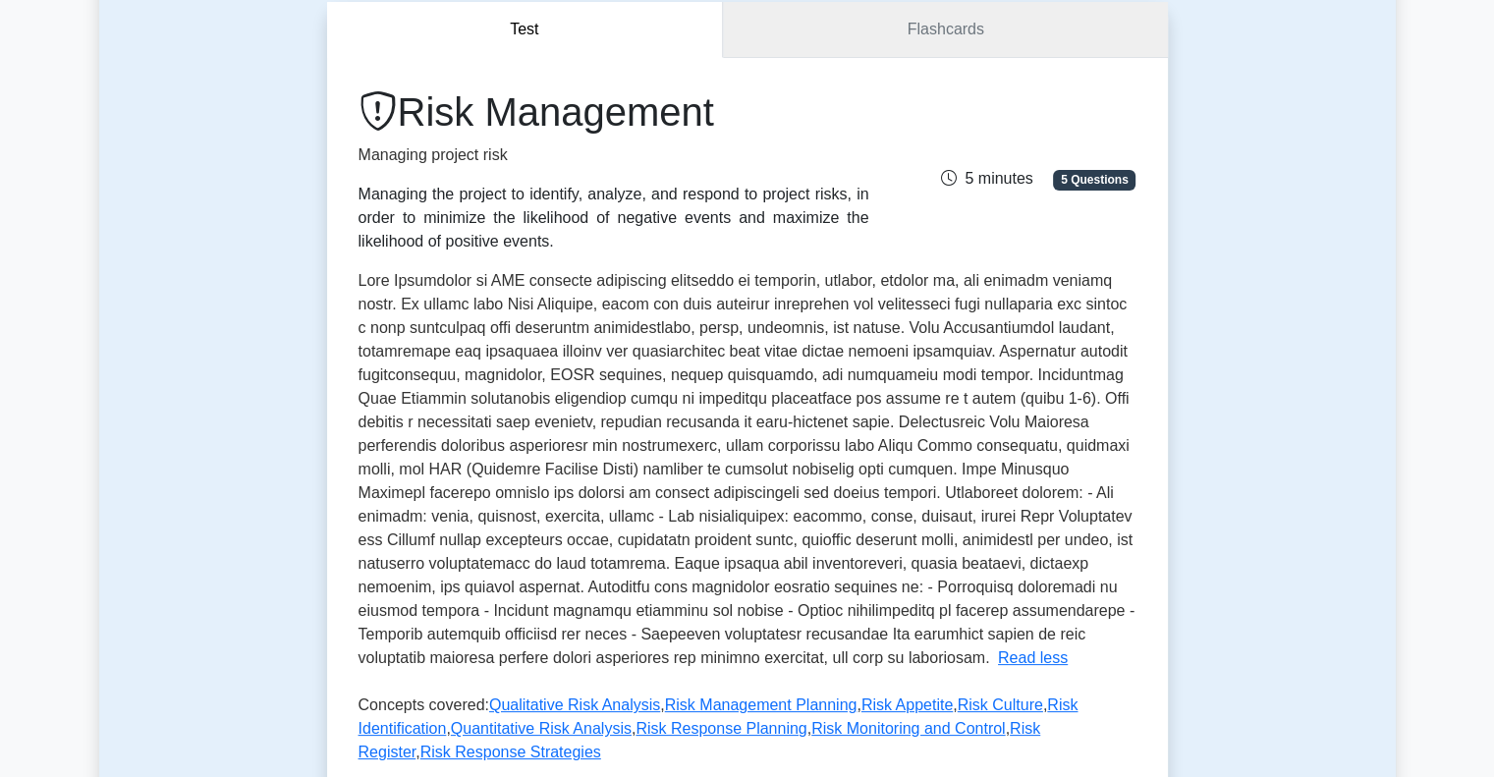
click at [771, 37] on link "Flashcards" at bounding box center [945, 30] width 444 height 56
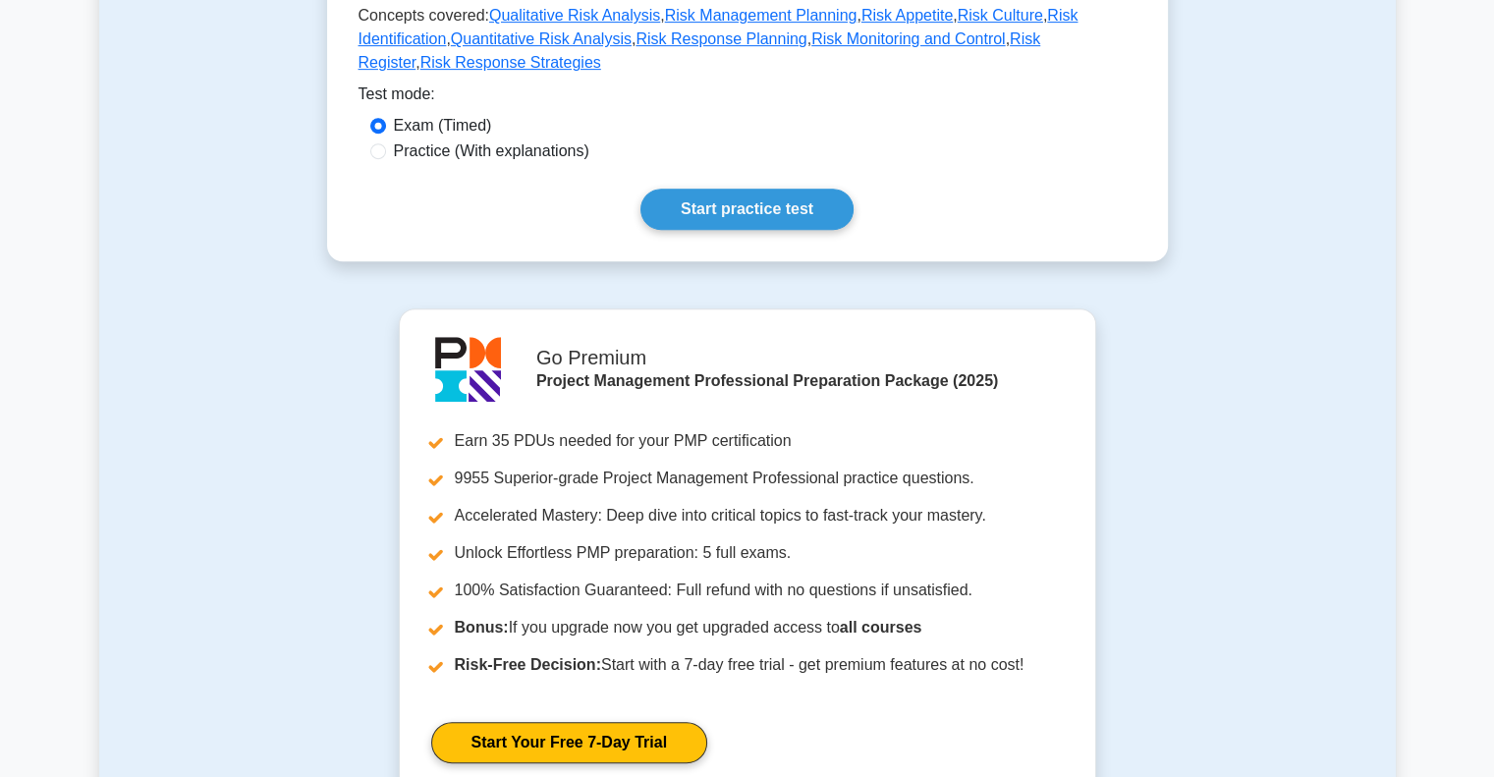
scroll to position [893, 0]
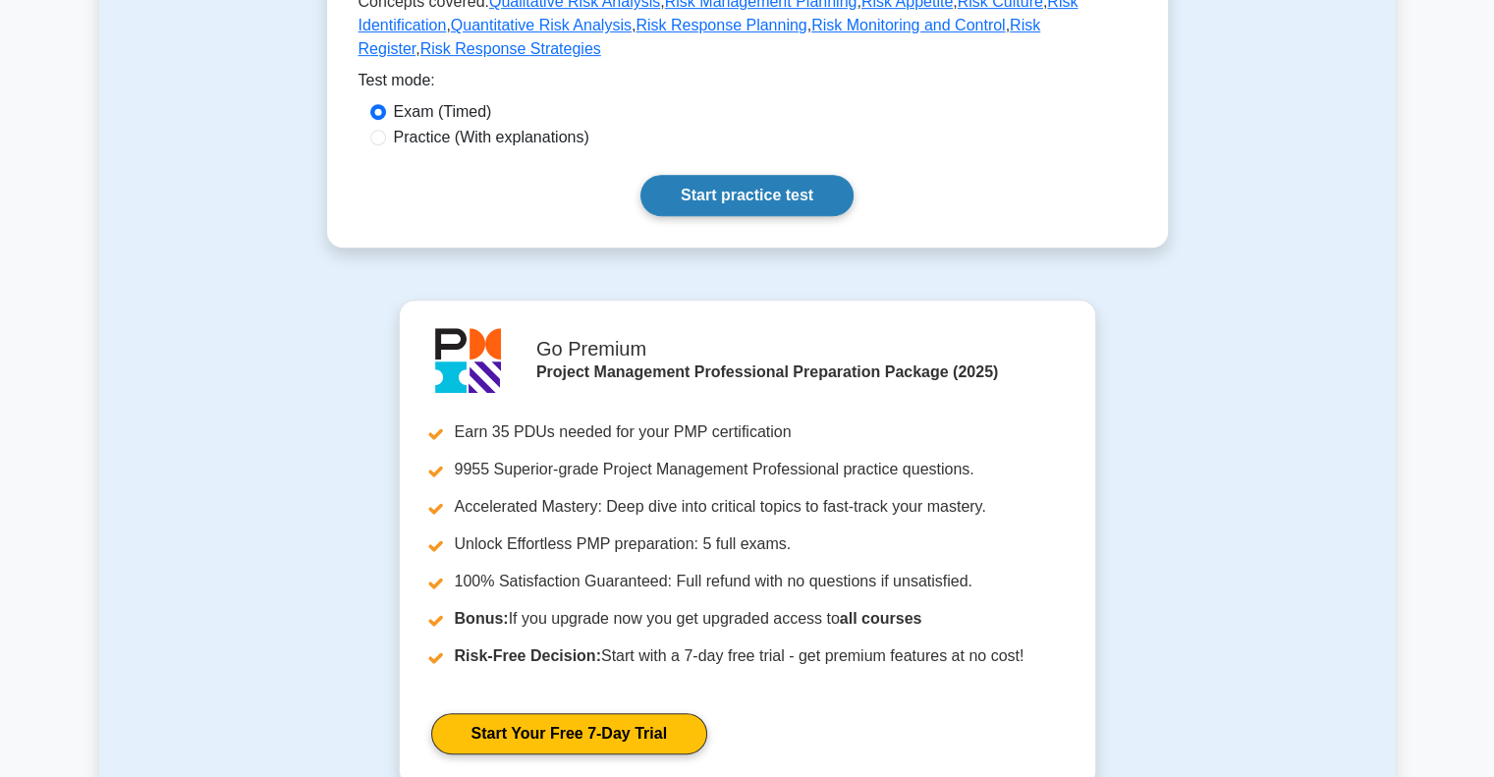
click at [748, 175] on link "Start practice test" at bounding box center [747, 195] width 213 height 41
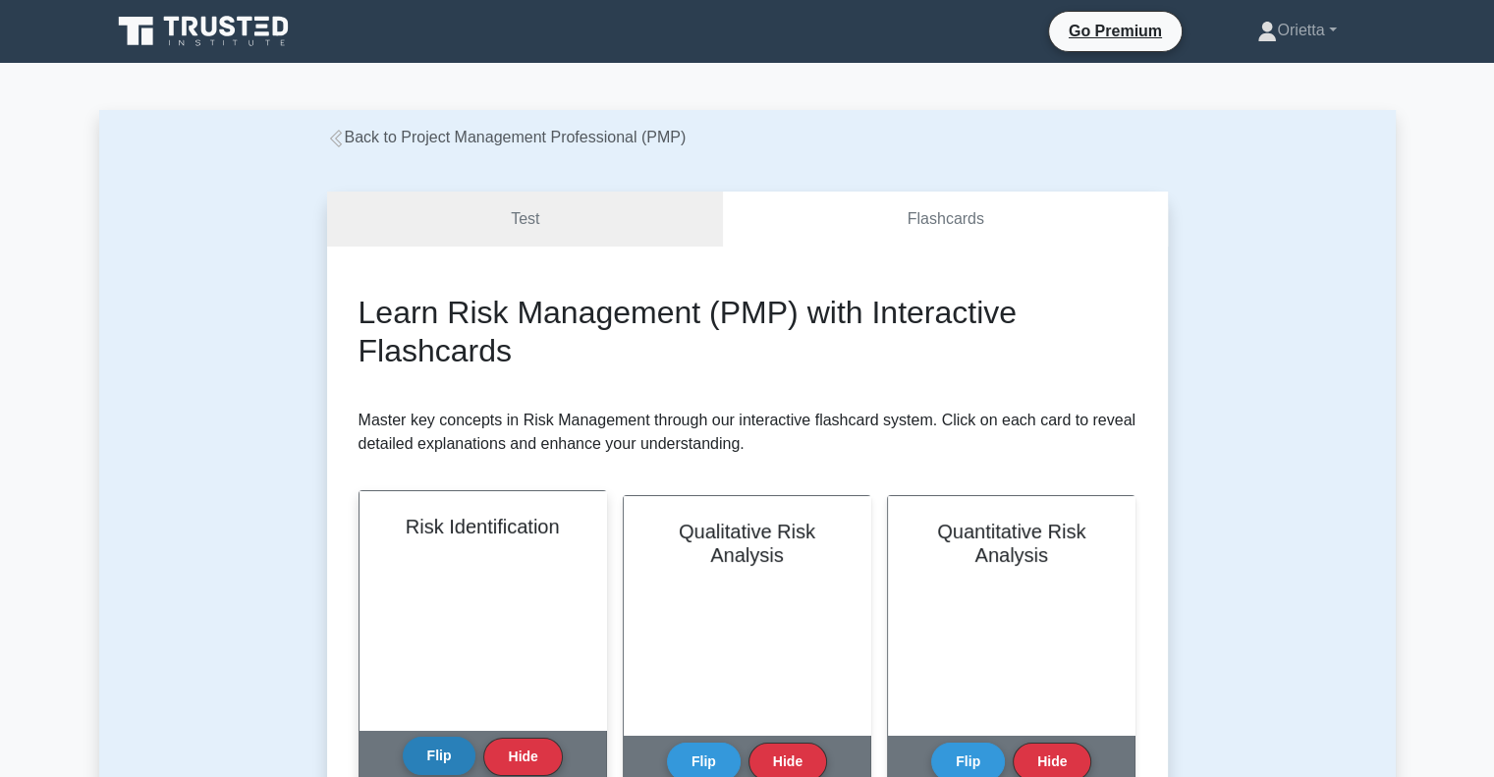
click at [429, 771] on button "Flip" at bounding box center [440, 756] width 74 height 38
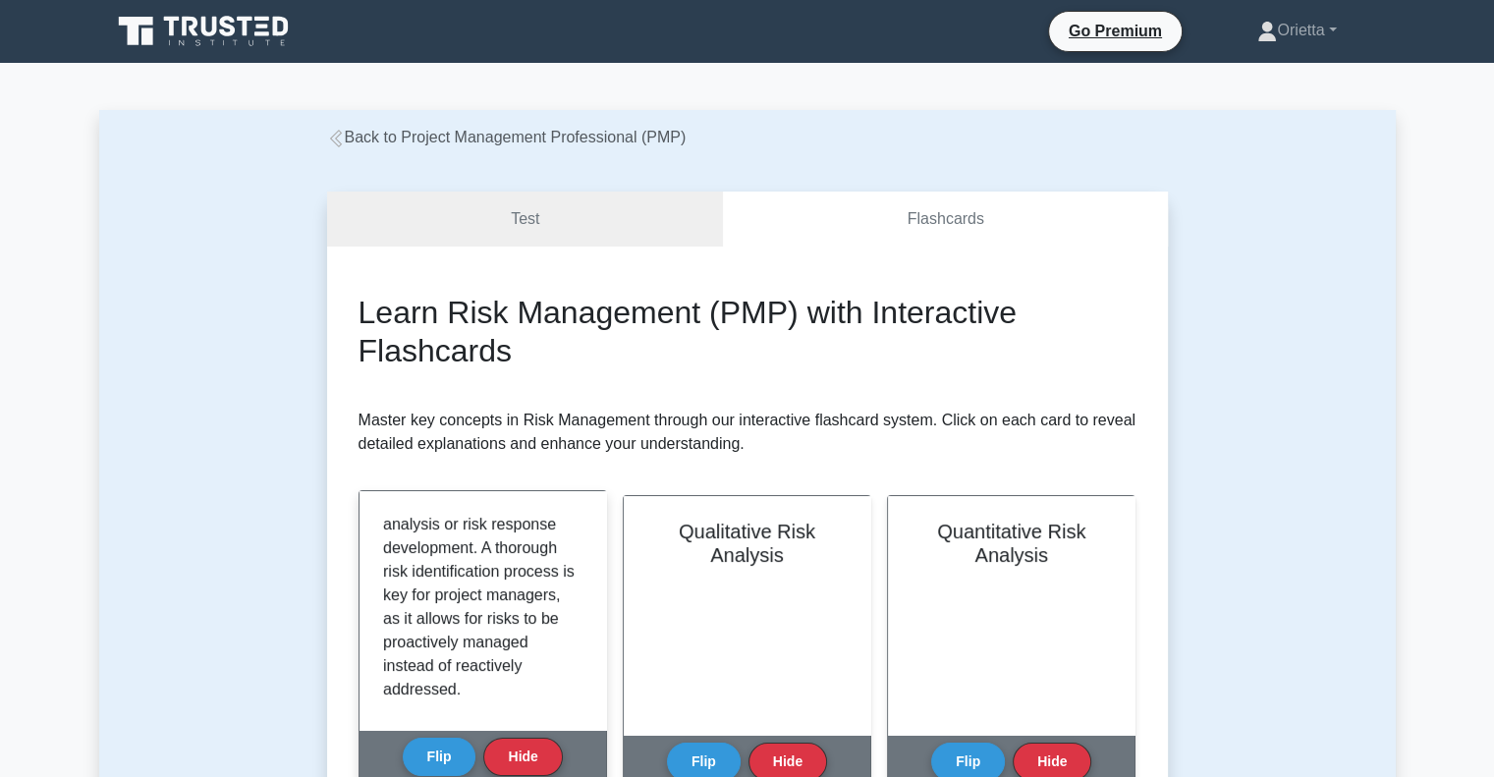
scroll to position [413, 0]
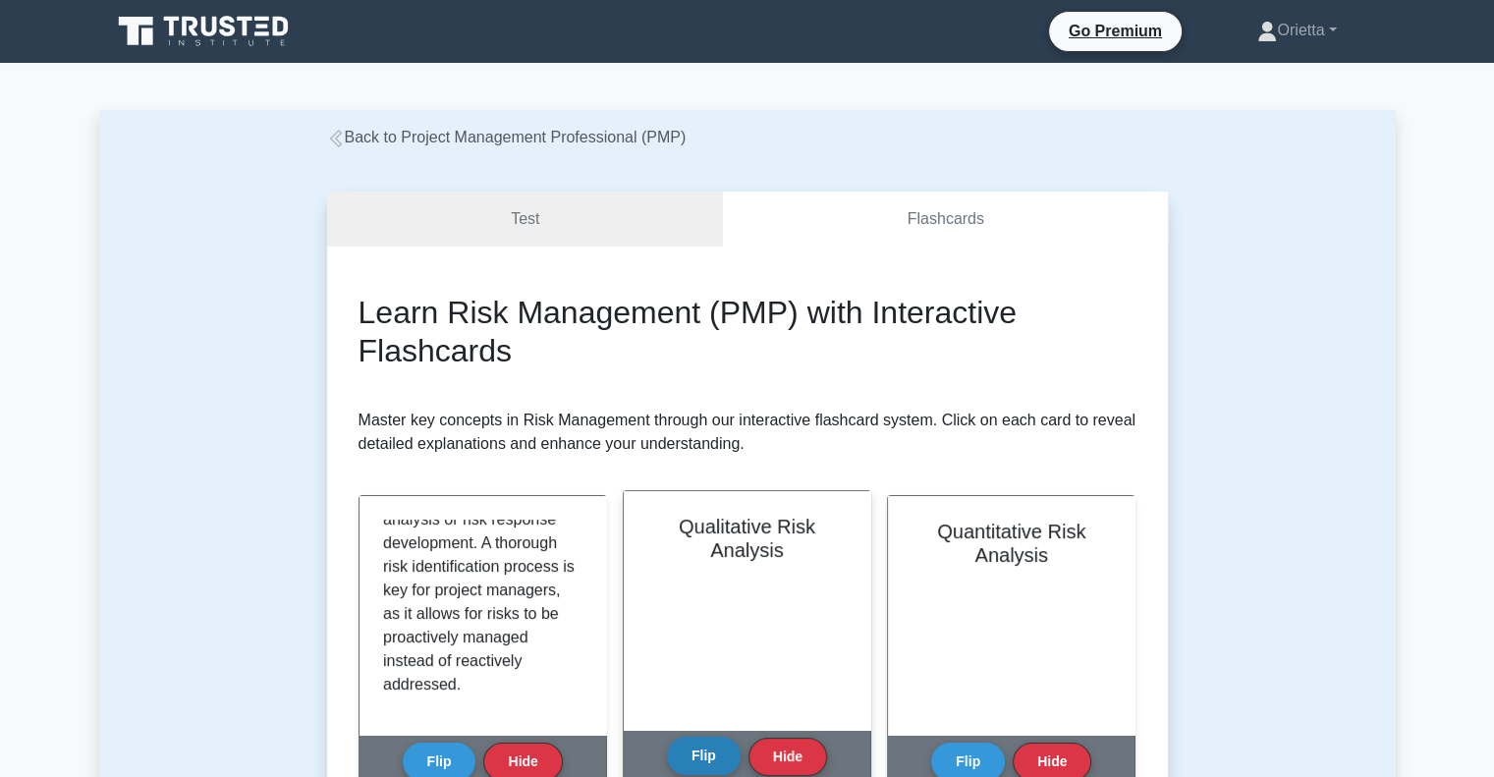
click at [718, 747] on button "Flip" at bounding box center [704, 756] width 74 height 38
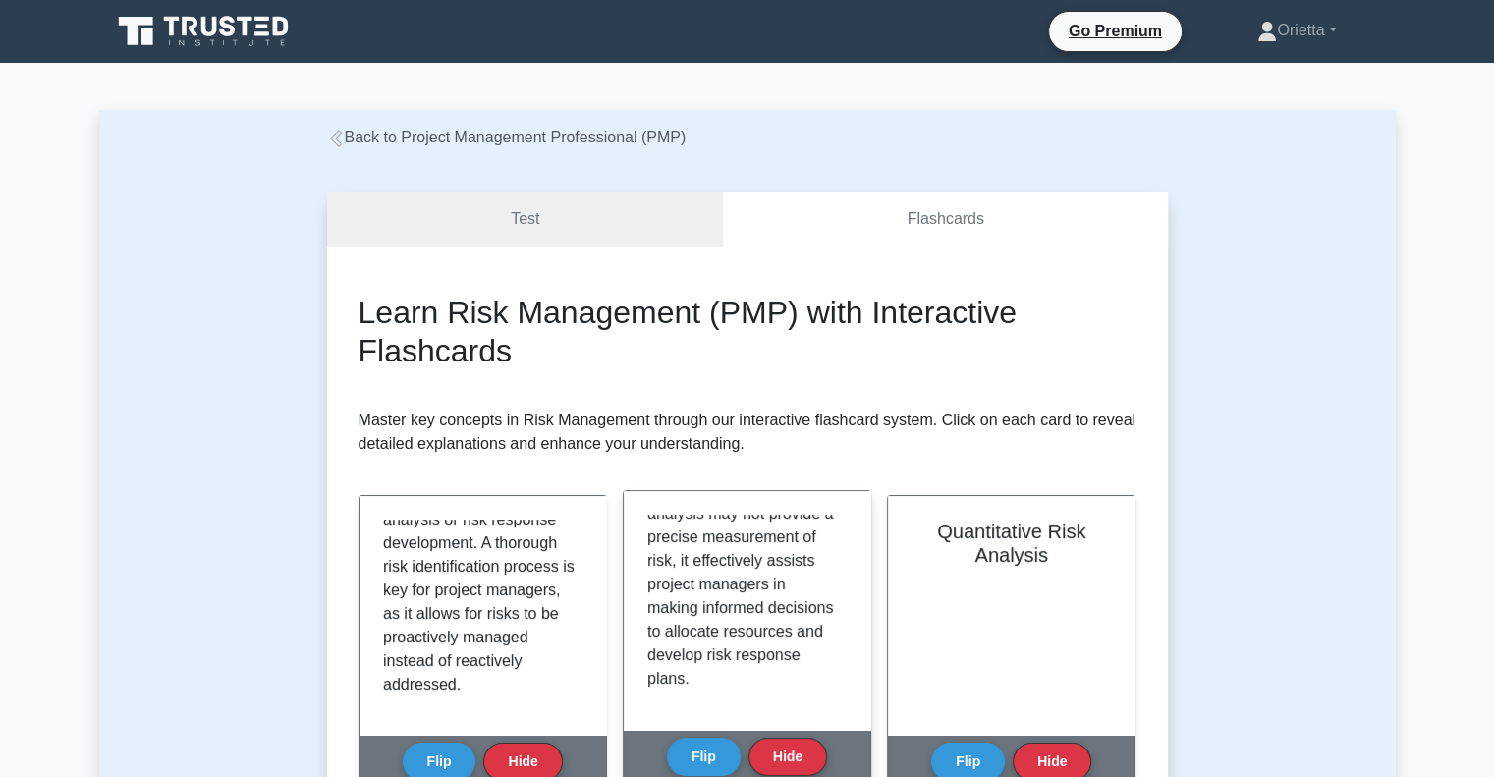
scroll to position [554, 0]
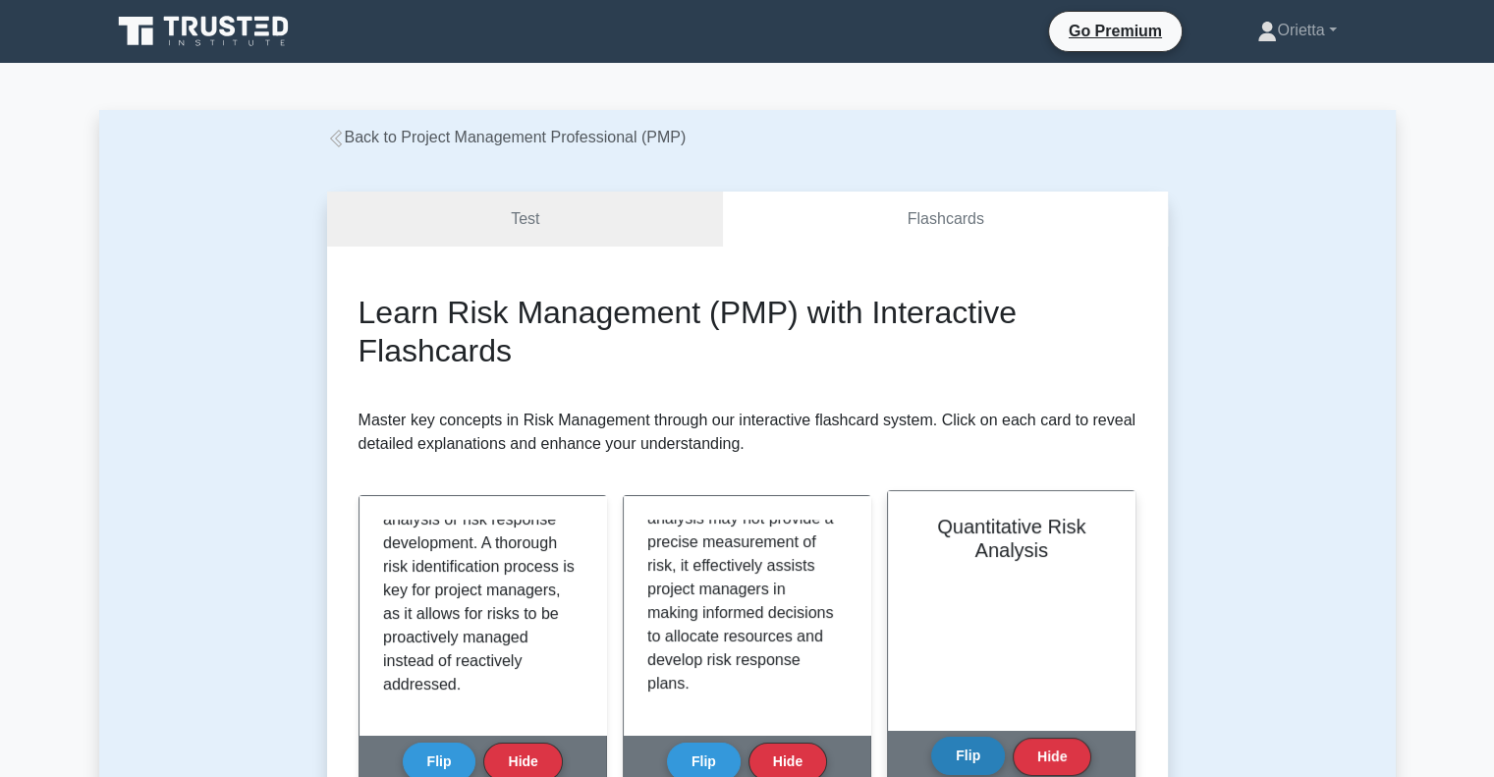
click at [954, 759] on button "Flip" at bounding box center [968, 756] width 74 height 38
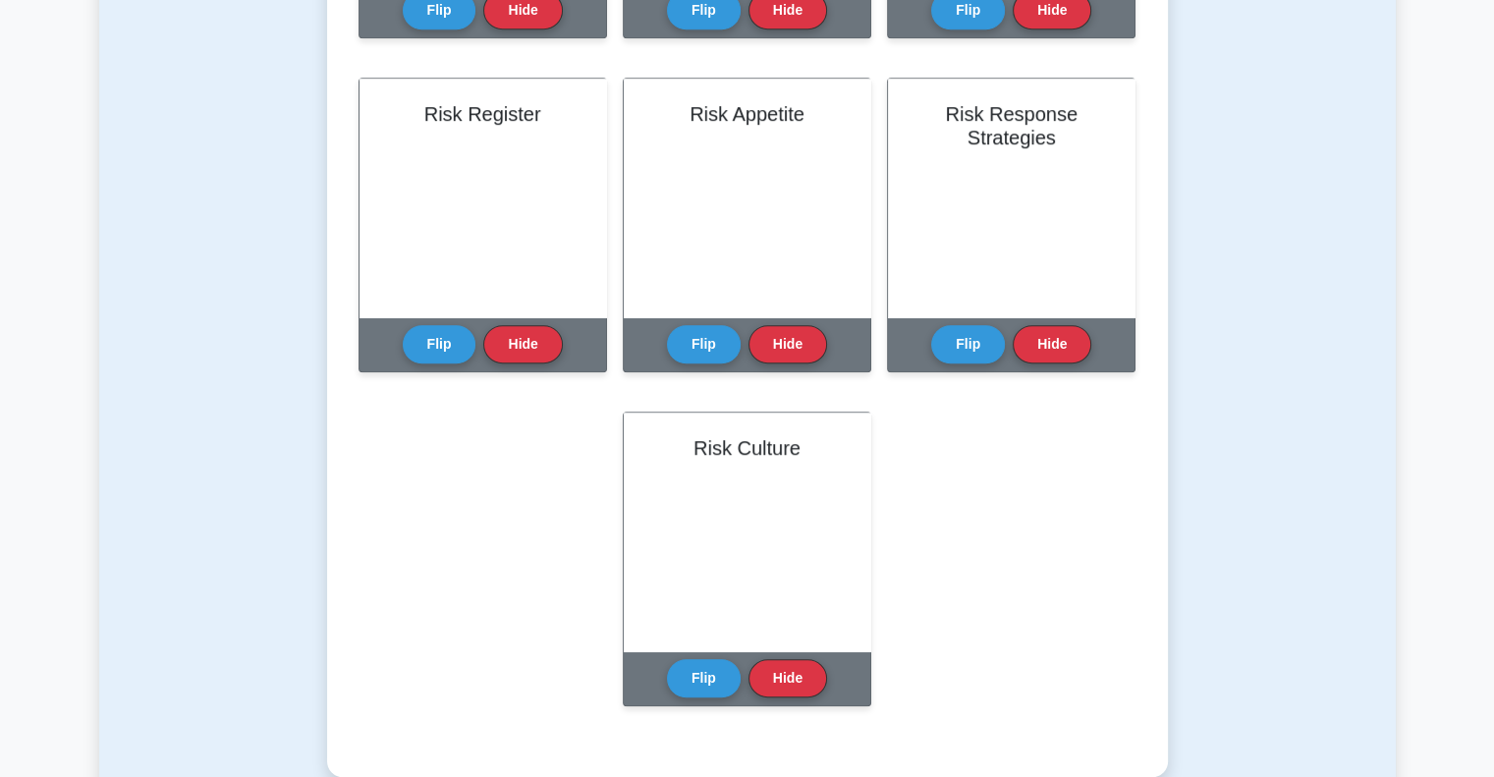
scroll to position [1088, 0]
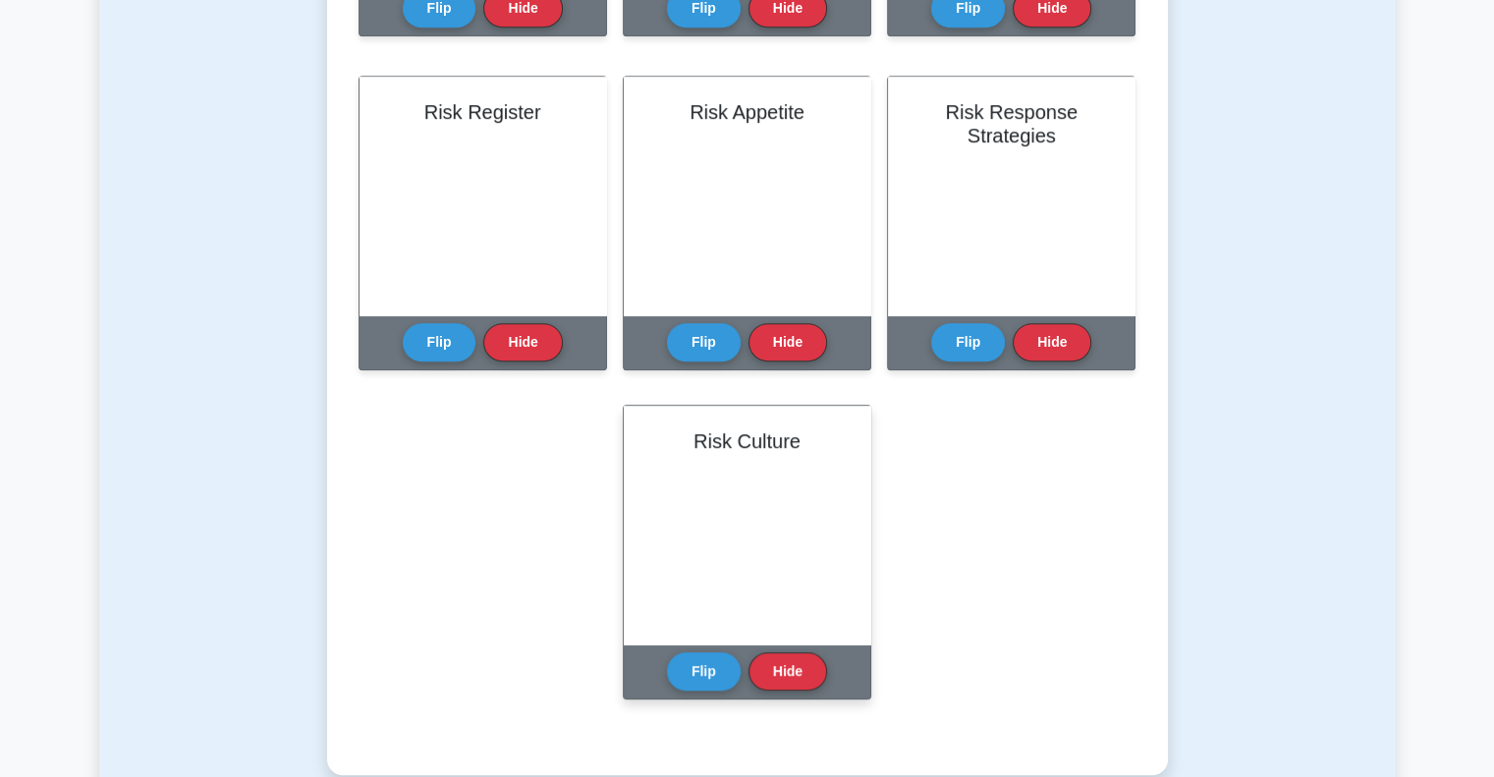
click at [703, 514] on div "Risk Culture" at bounding box center [747, 525] width 247 height 239
click at [700, 688] on button "Flip" at bounding box center [704, 670] width 74 height 38
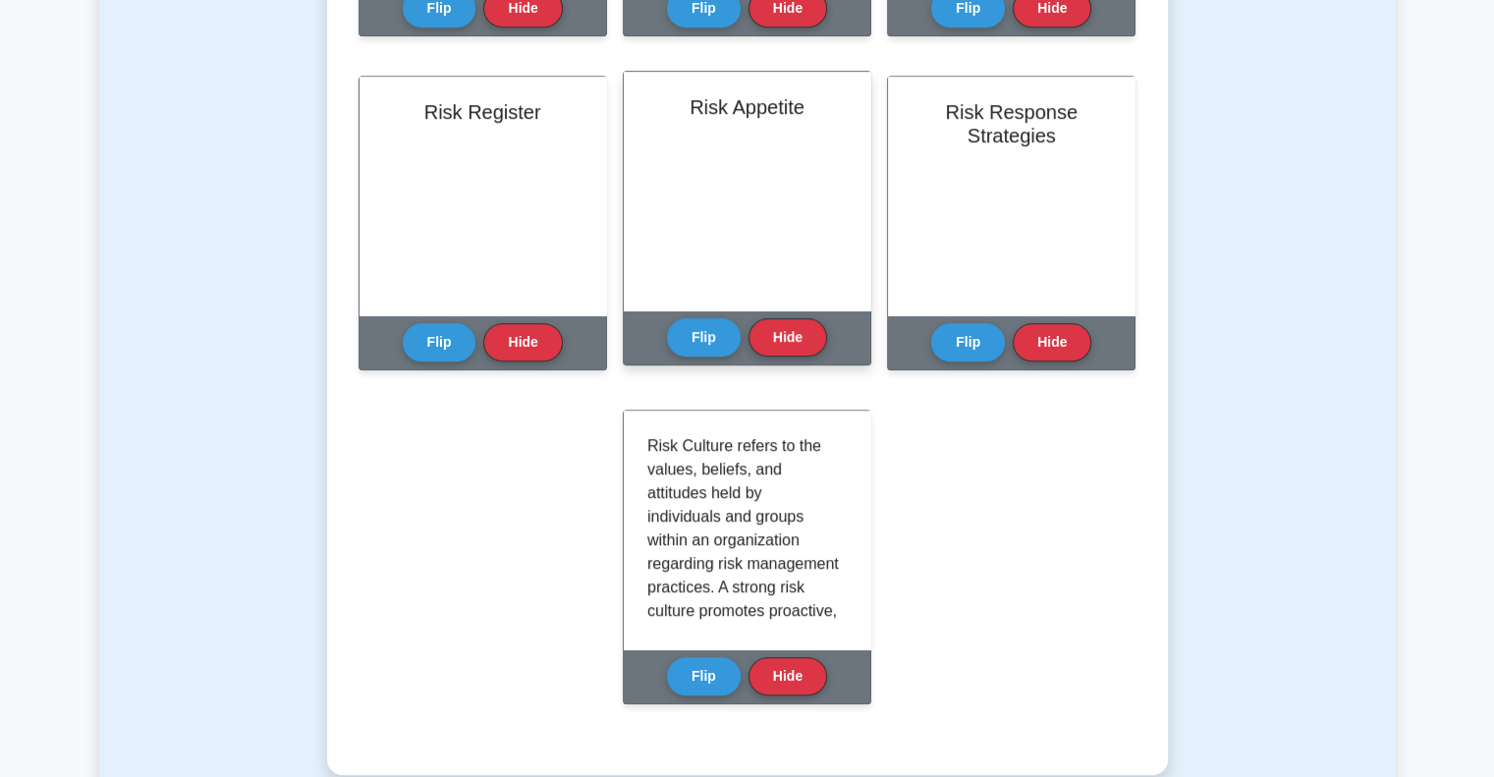
click at [799, 150] on div "Risk Appetite" at bounding box center [747, 191] width 247 height 239
click at [793, 335] on button "Hide" at bounding box center [788, 336] width 79 height 38
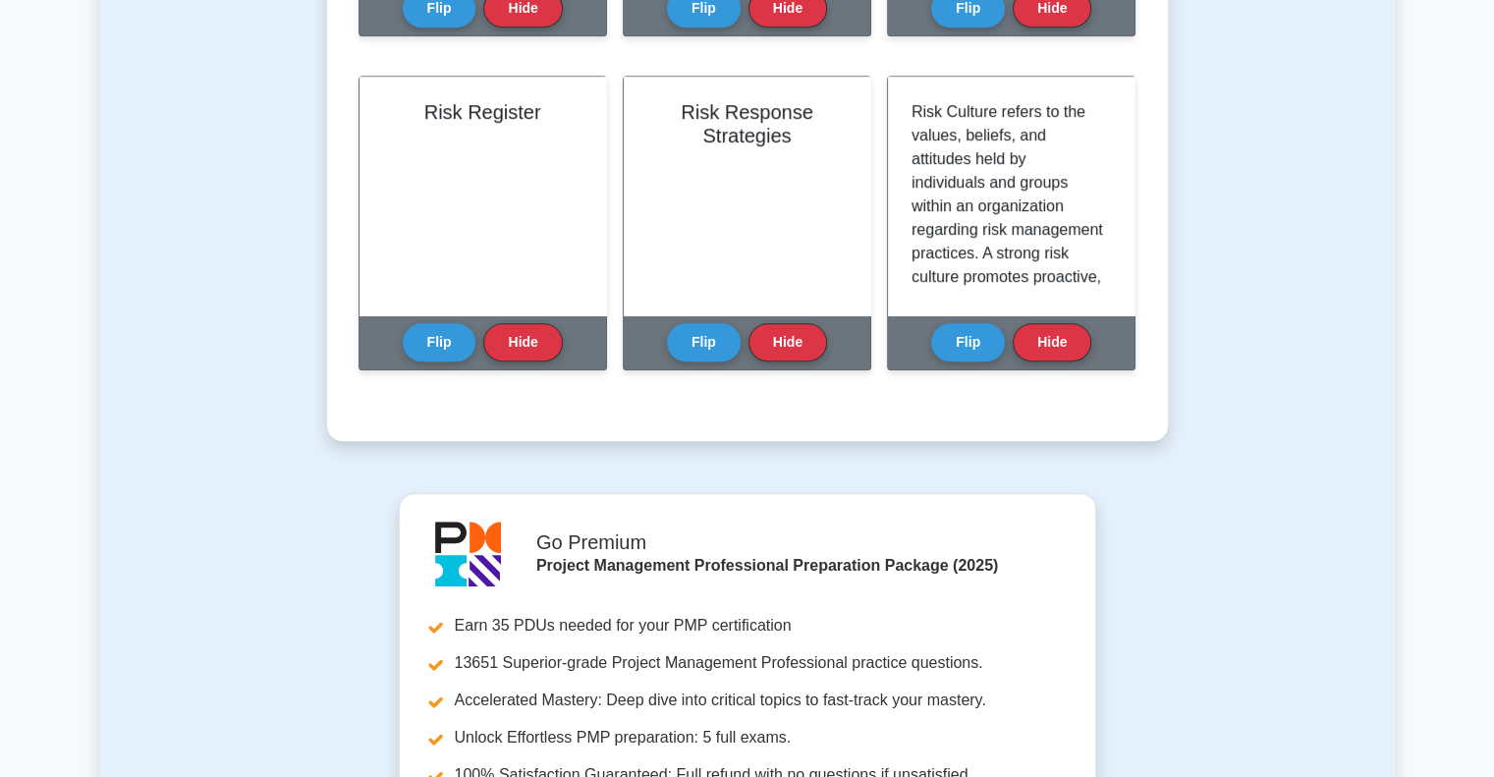
click at [793, 335] on button "Hide" at bounding box center [788, 342] width 79 height 38
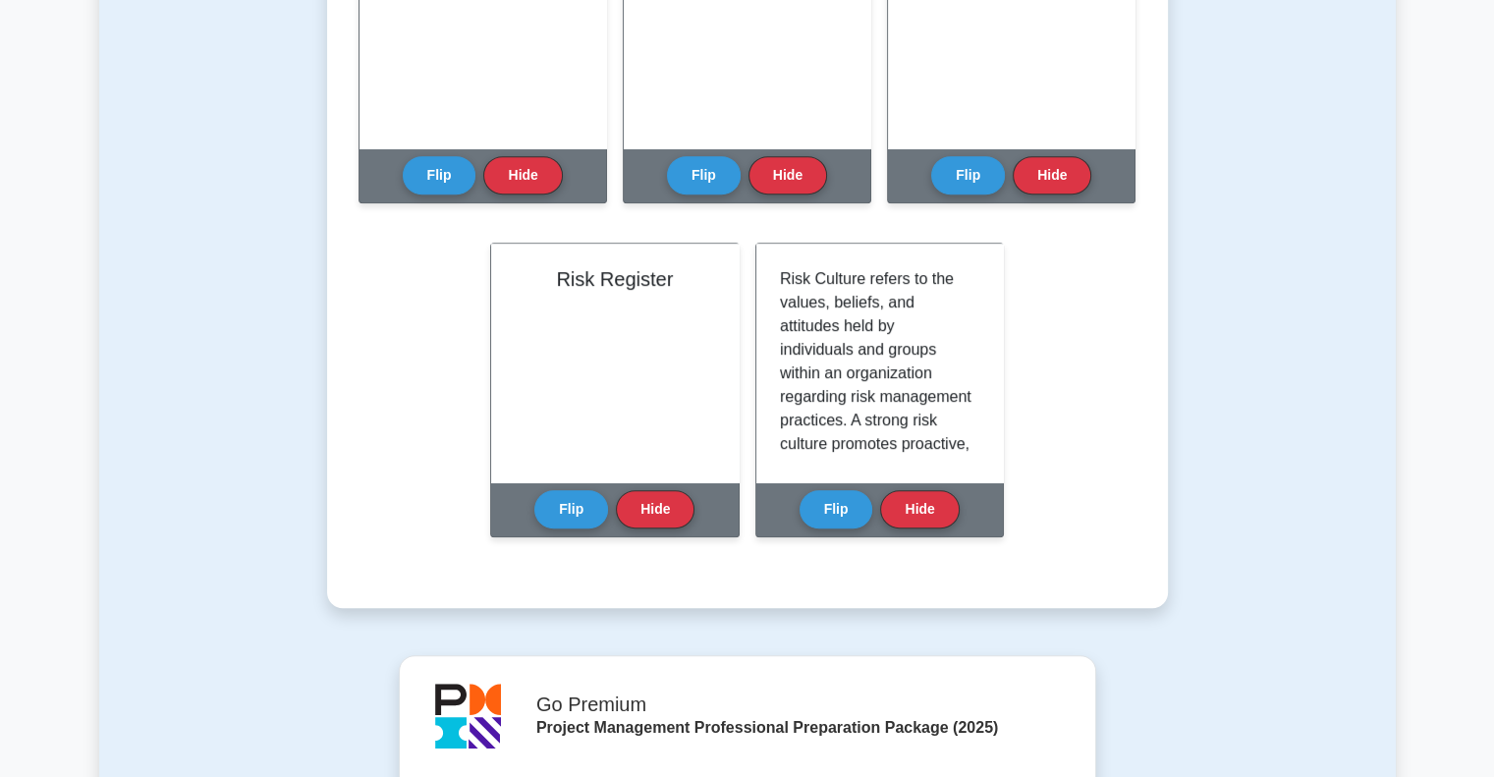
scroll to position [943, 0]
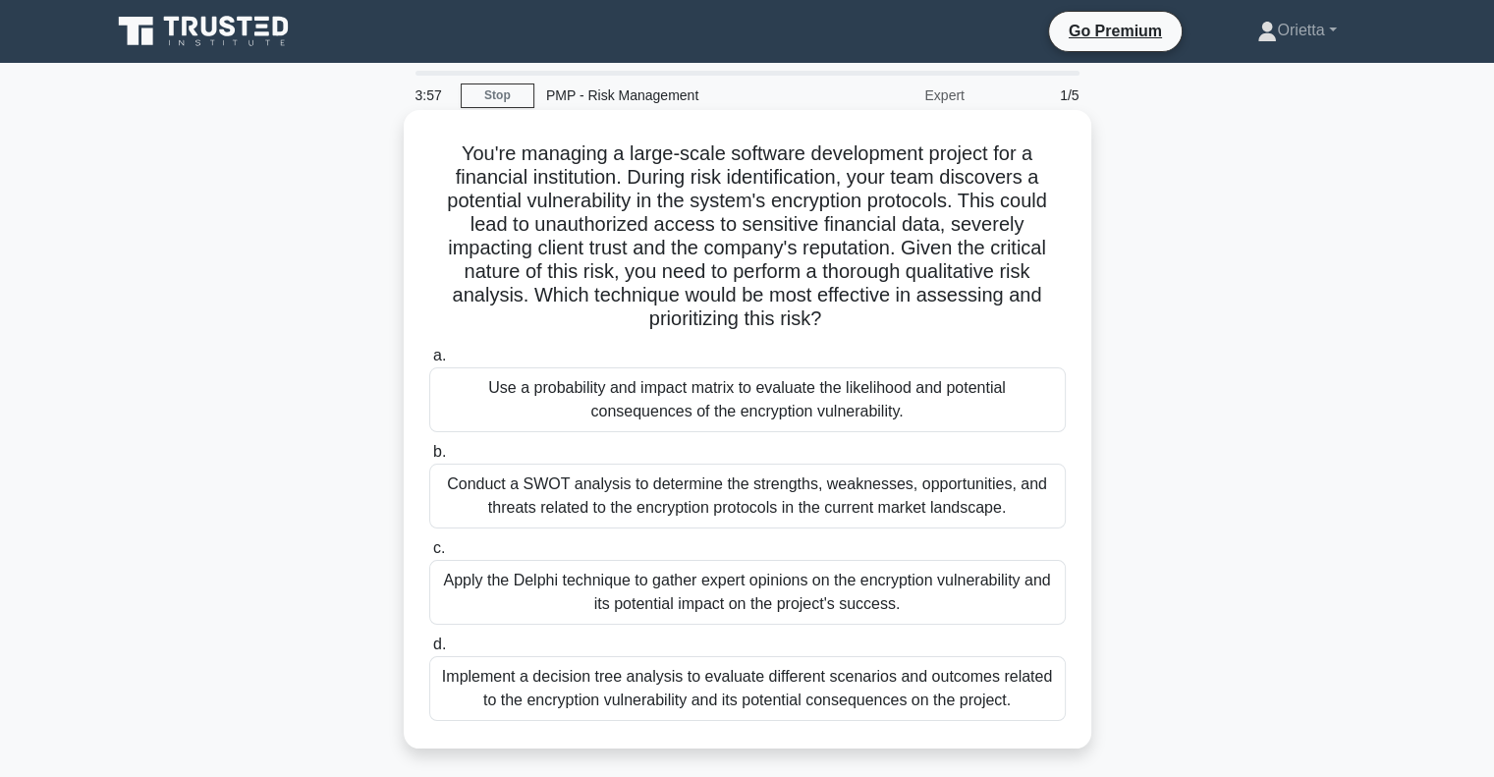
click at [511, 693] on div "Implement a decision tree analysis to evaluate different scenarios and outcomes…" at bounding box center [747, 688] width 637 height 65
click at [429, 651] on input "d. Implement a decision tree analysis to evaluate different scenarios and outco…" at bounding box center [429, 645] width 0 height 13
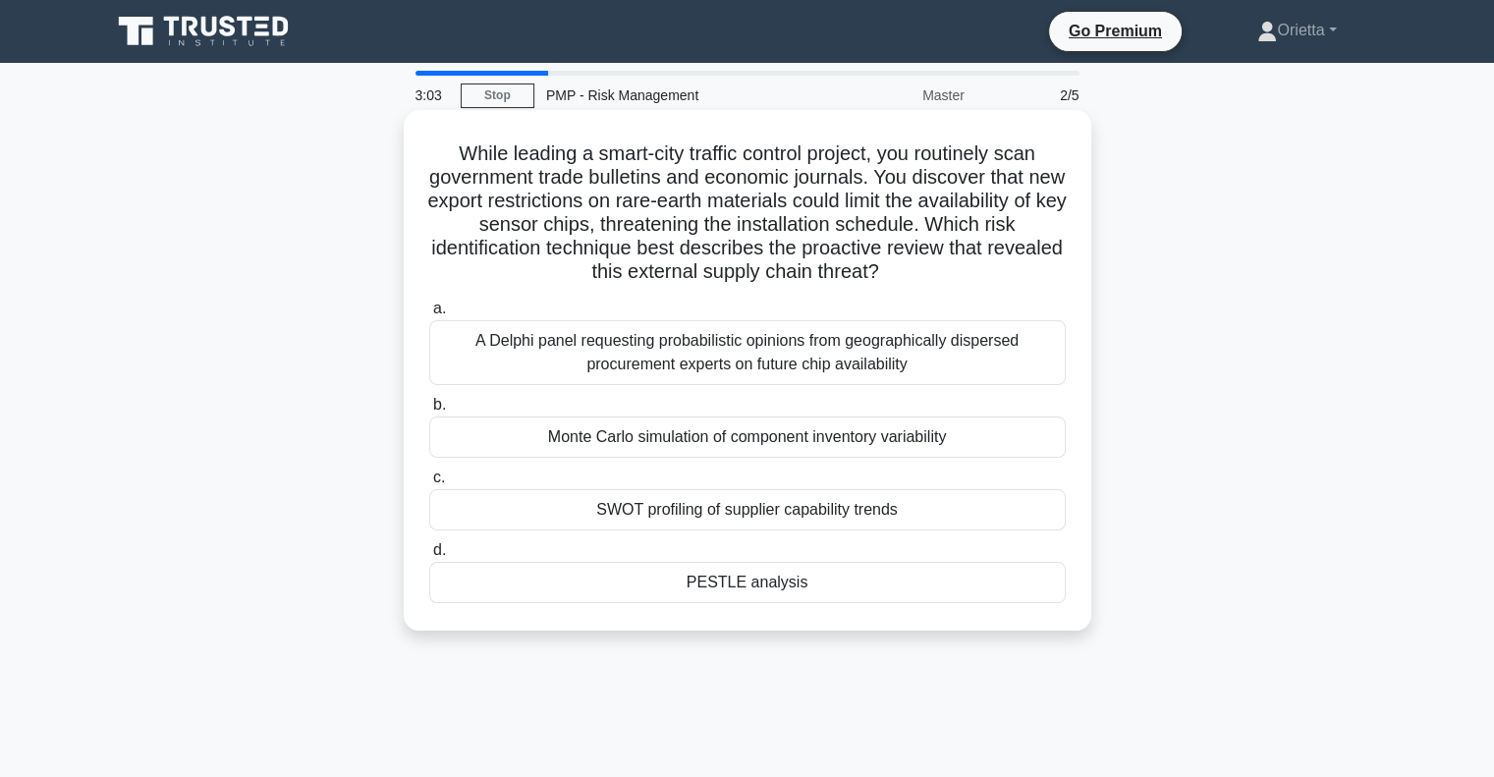
click at [776, 367] on div "A Delphi panel requesting probabilistic opinions from geographically dispersed …" at bounding box center [747, 352] width 637 height 65
click at [429, 315] on input "a. A Delphi panel requesting probabilistic opinions from geographically dispers…" at bounding box center [429, 309] width 0 height 13
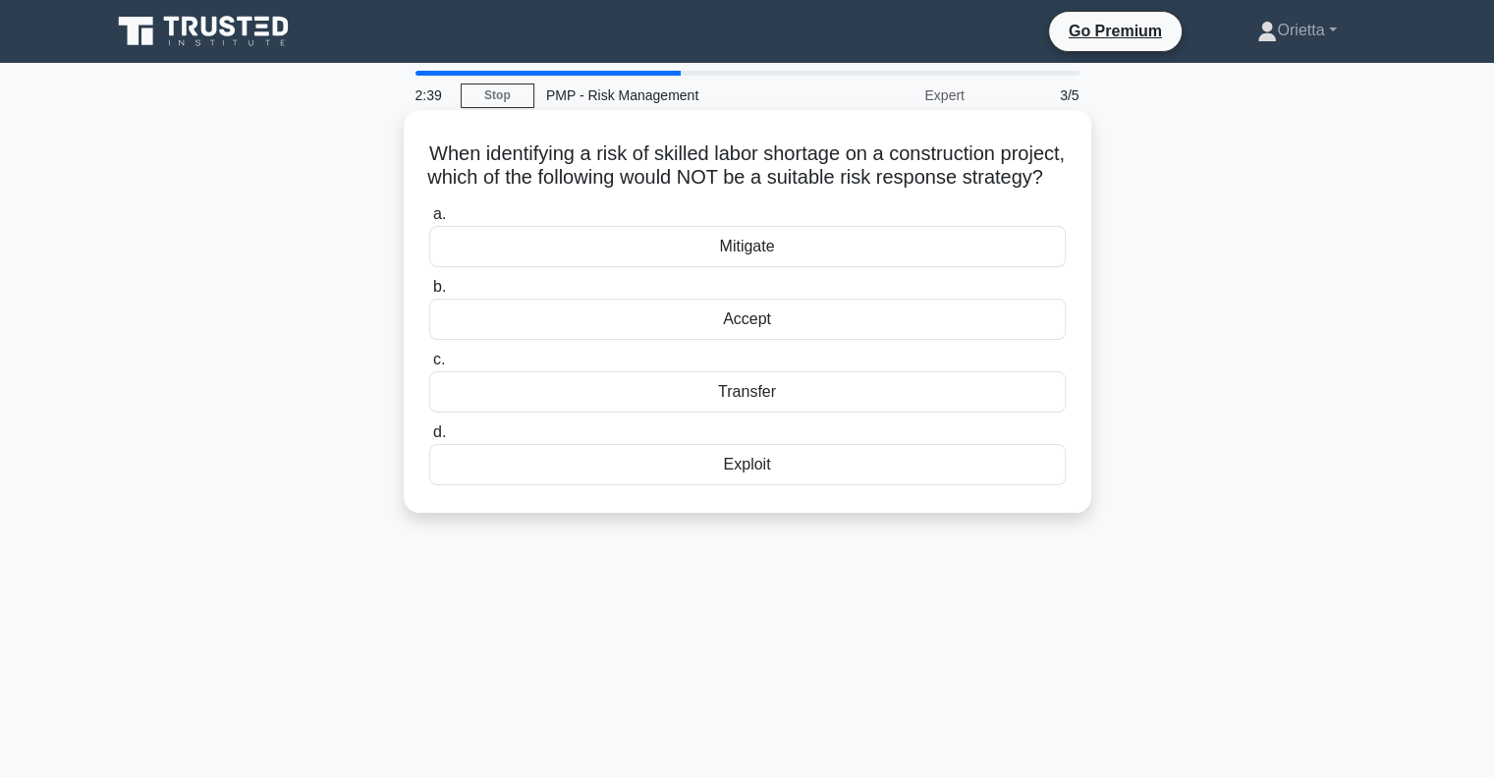
click at [780, 340] on div "Accept" at bounding box center [747, 319] width 637 height 41
click at [429, 294] on input "b. Accept" at bounding box center [429, 287] width 0 height 13
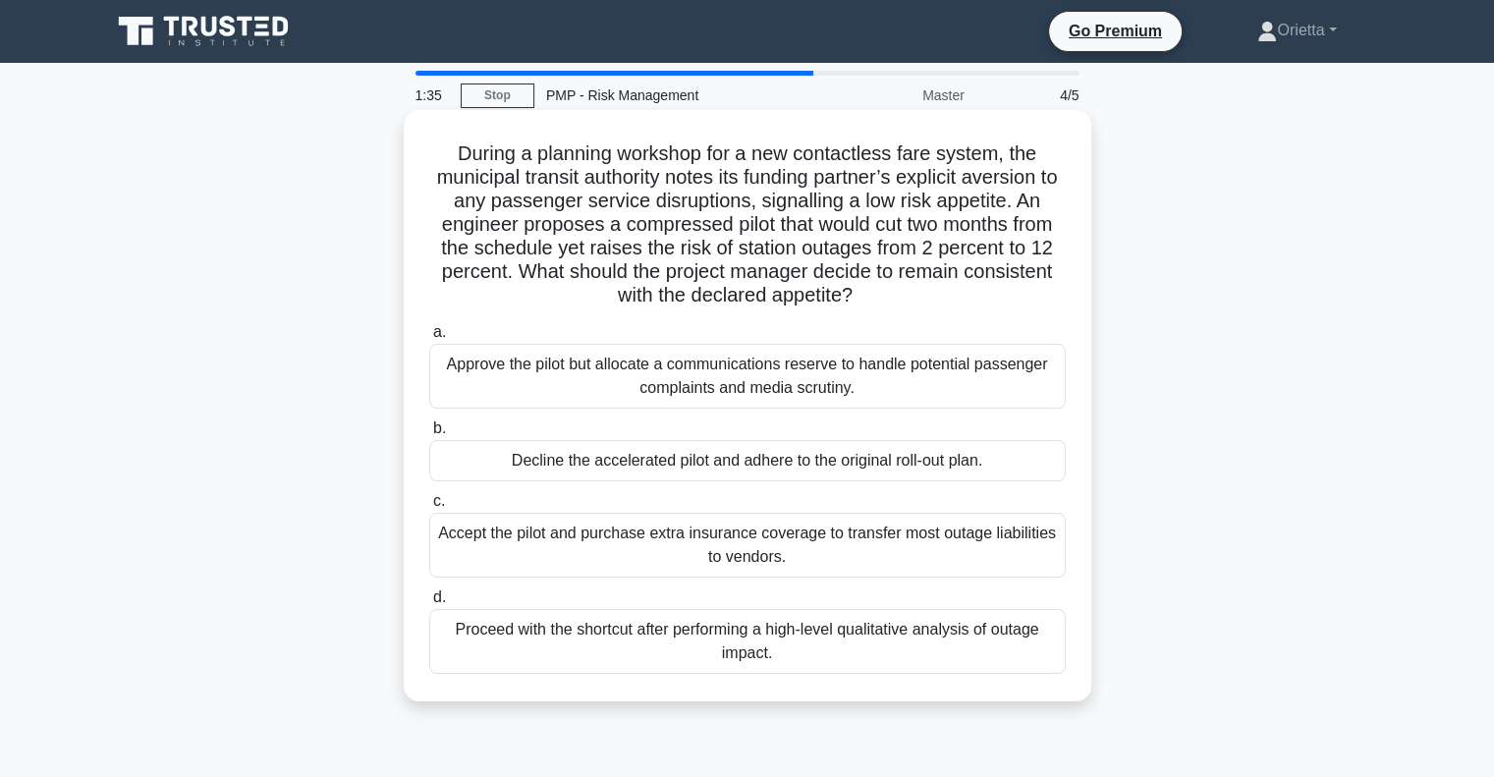
click at [684, 463] on div "Decline the accelerated pilot and adhere to the original roll-out plan." at bounding box center [747, 460] width 637 height 41
click at [429, 435] on input "b. Decline the accelerated pilot and adhere to the original roll-out plan." at bounding box center [429, 428] width 0 height 13
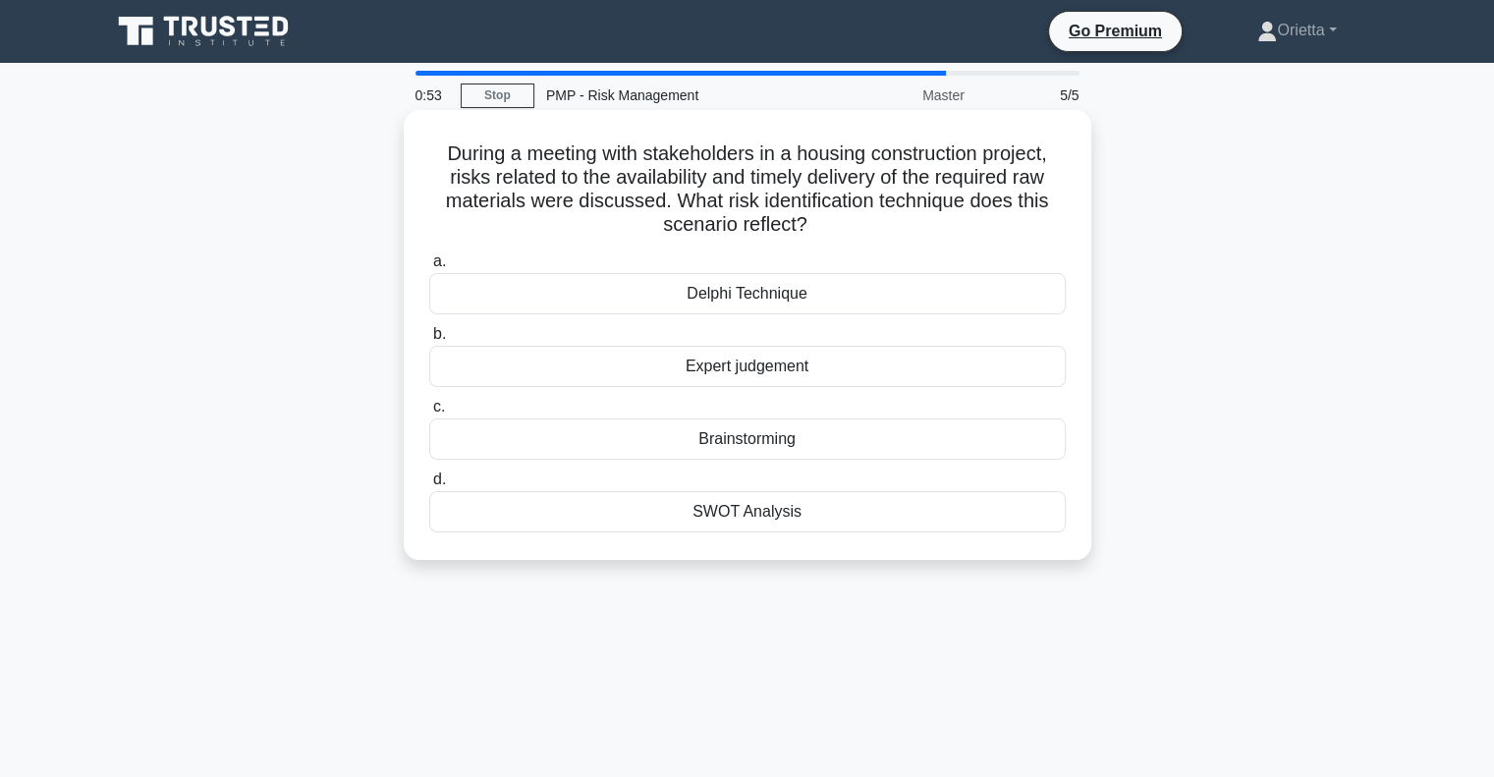
click at [738, 511] on div "SWOT Analysis" at bounding box center [747, 511] width 637 height 41
click at [429, 486] on input "d. SWOT Analysis" at bounding box center [429, 480] width 0 height 13
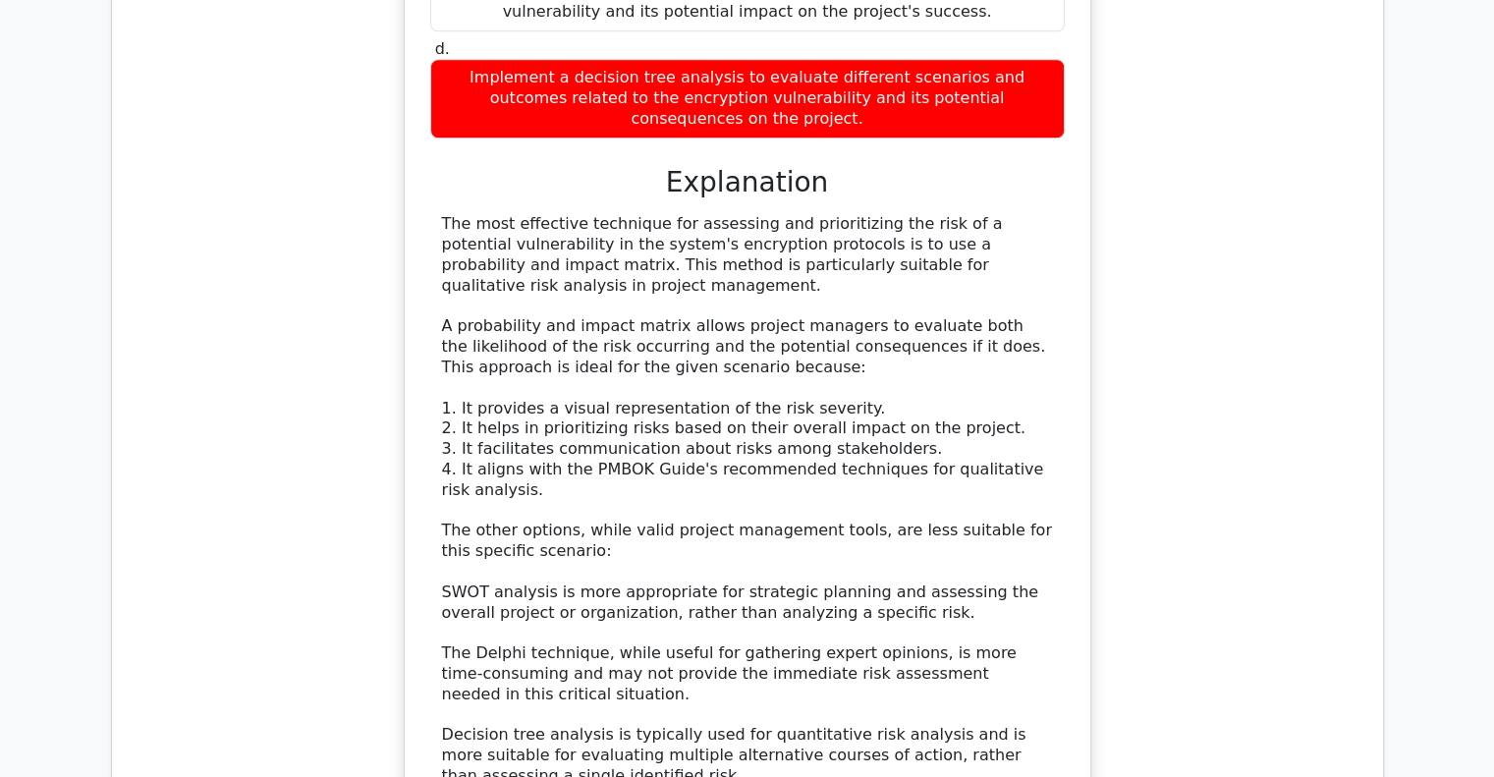
scroll to position [2845, 0]
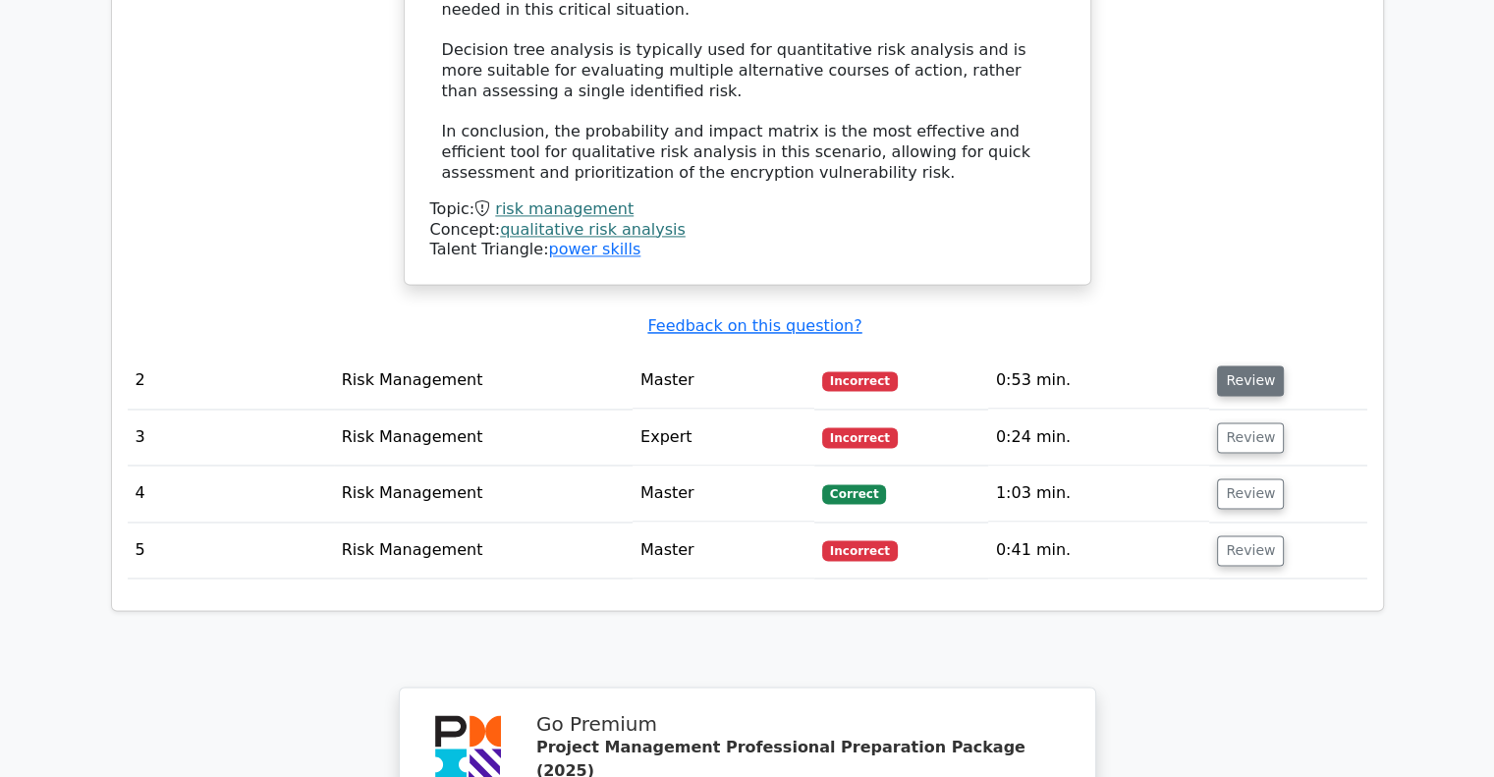
click at [1236, 365] on button "Review" at bounding box center [1250, 380] width 67 height 30
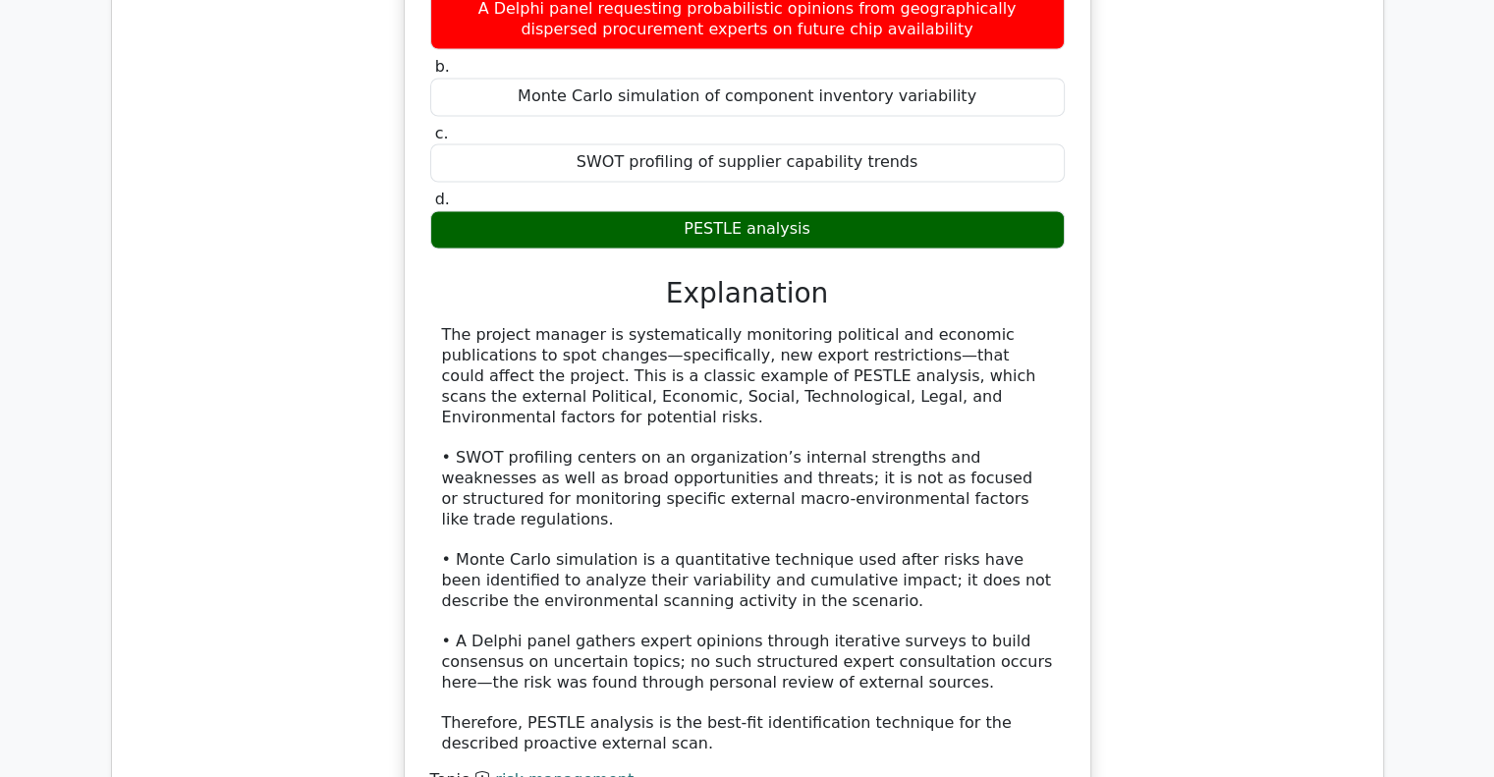
scroll to position [3504, 0]
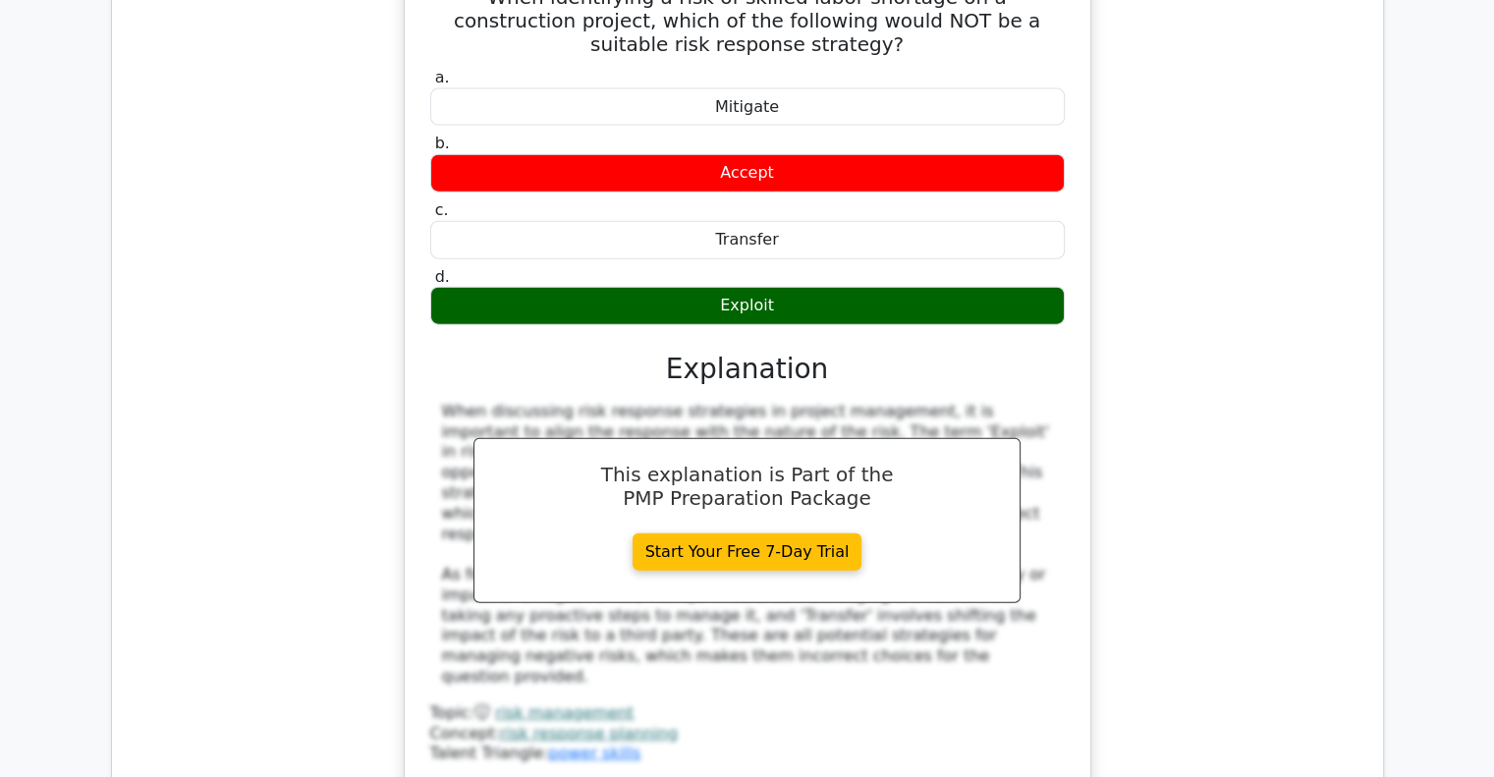
scroll to position [4526, 0]
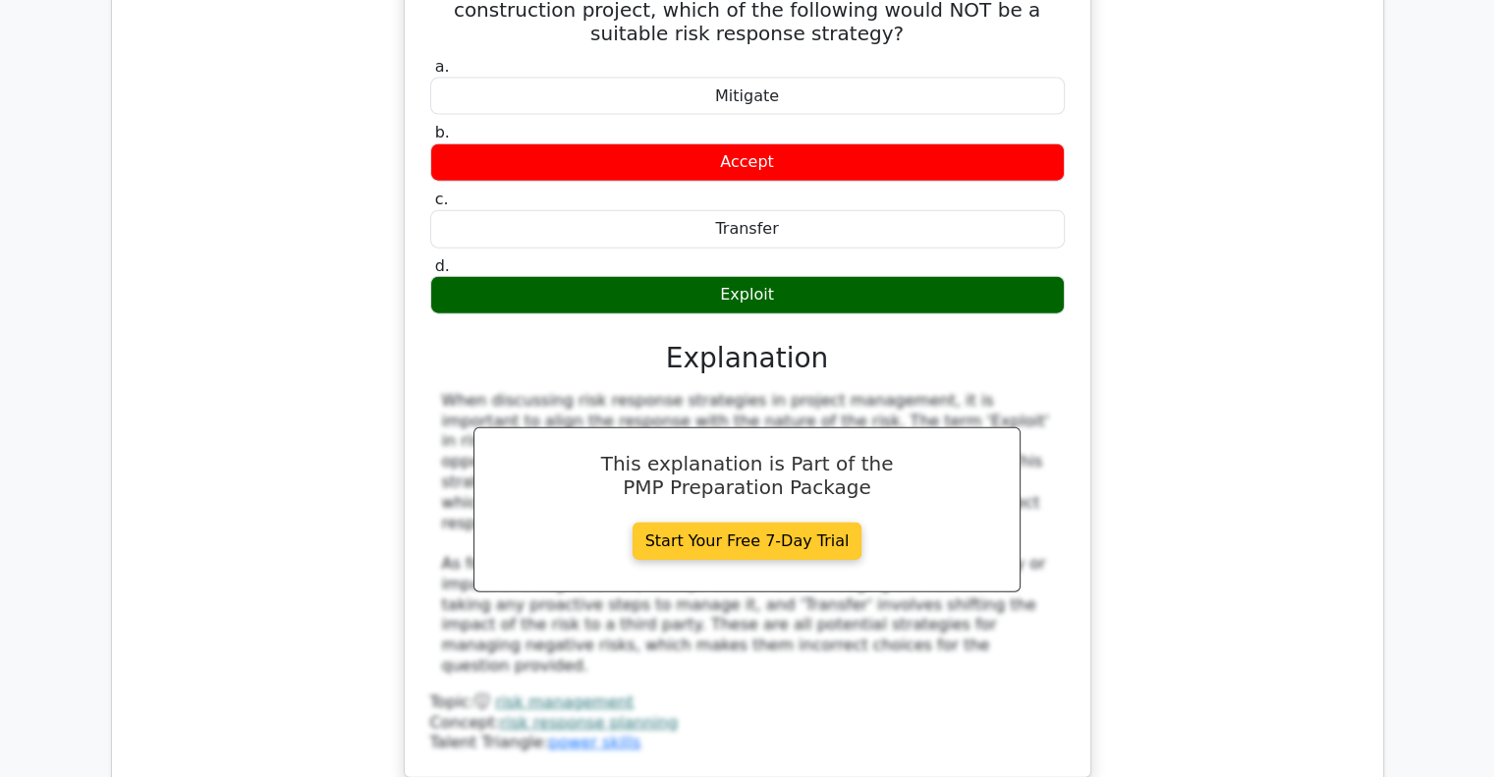
click at [740, 523] on link "Start Your Free 7-Day Trial" at bounding box center [748, 541] width 230 height 37
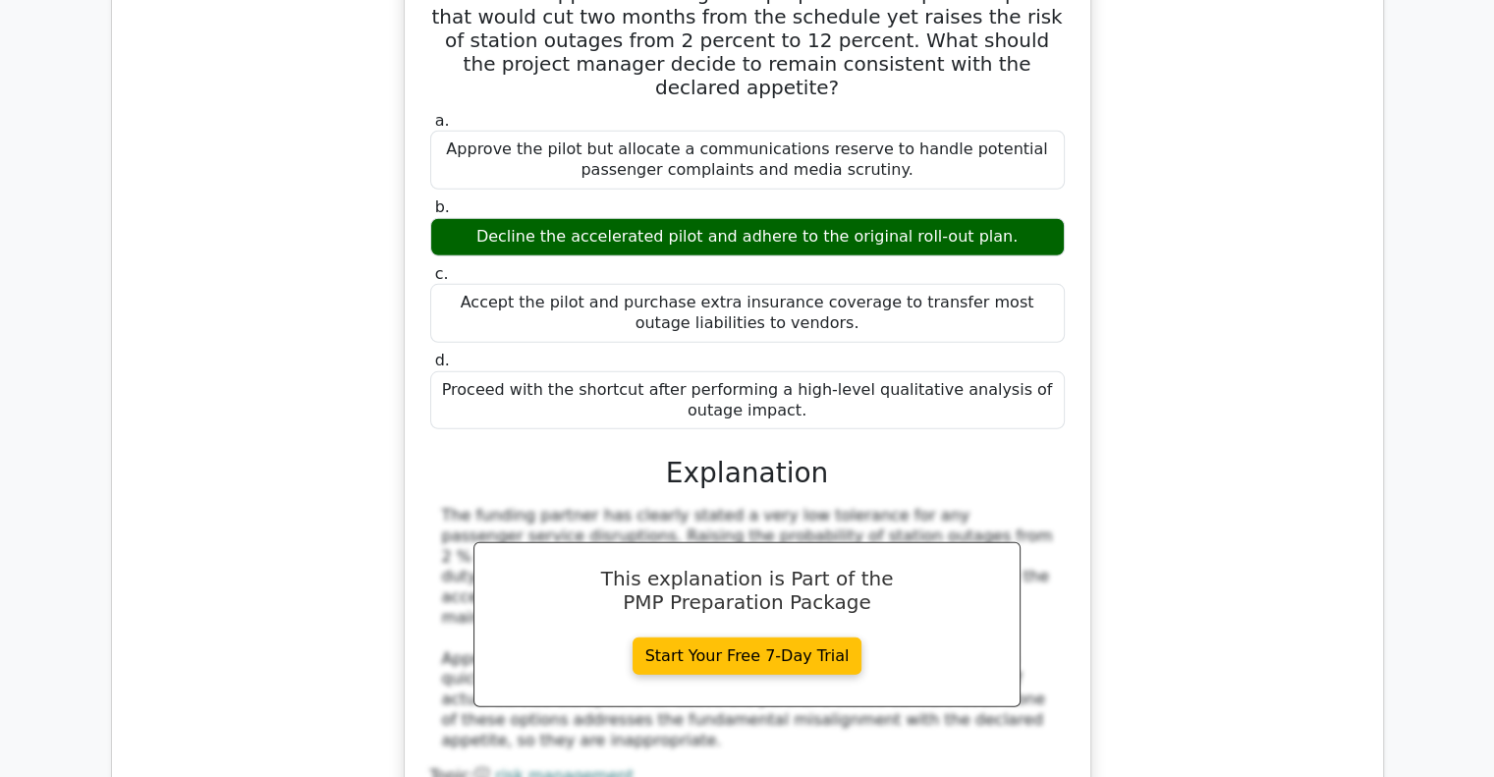
scroll to position [5587, 0]
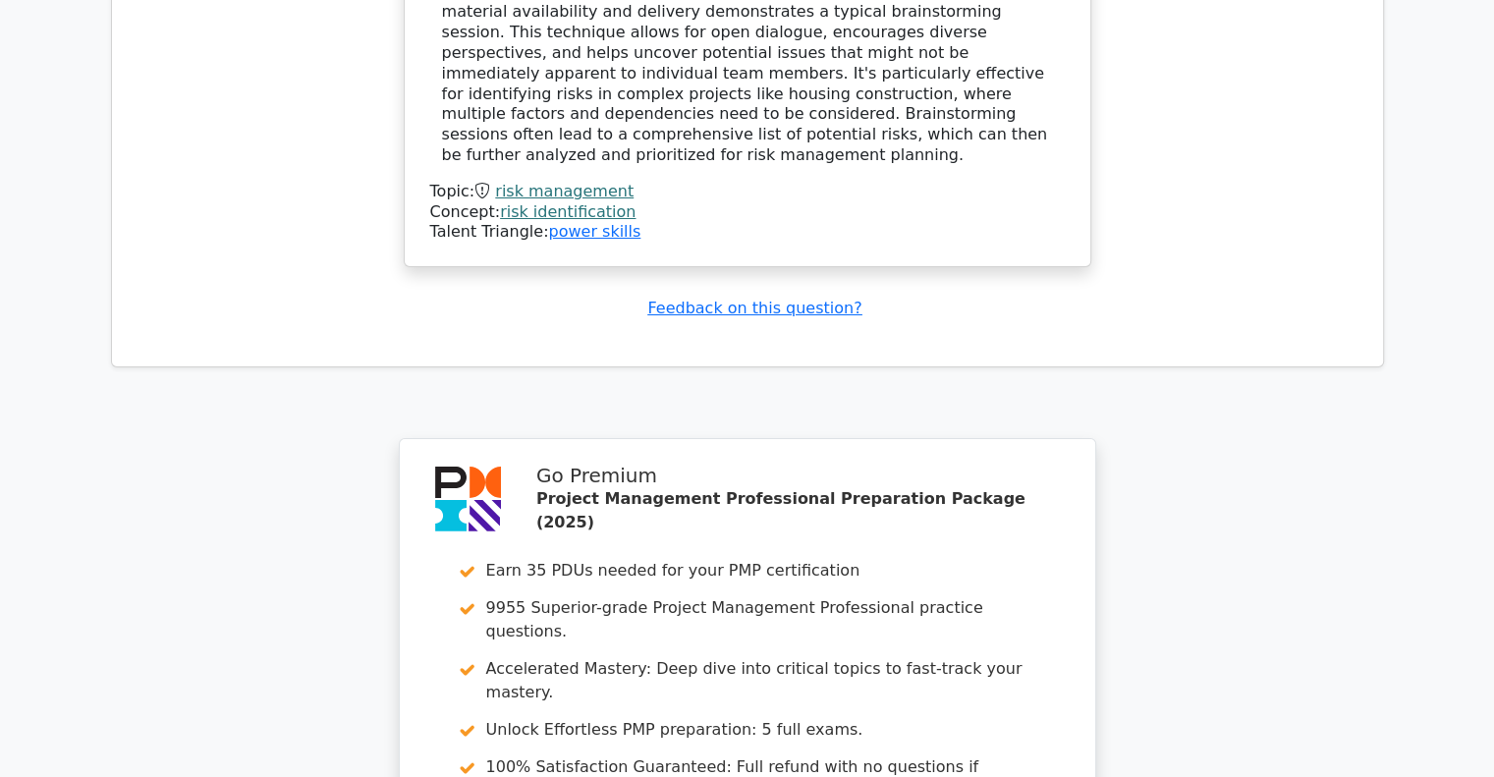
scroll to position [7106, 0]
